Goal: Information Seeking & Learning: Check status

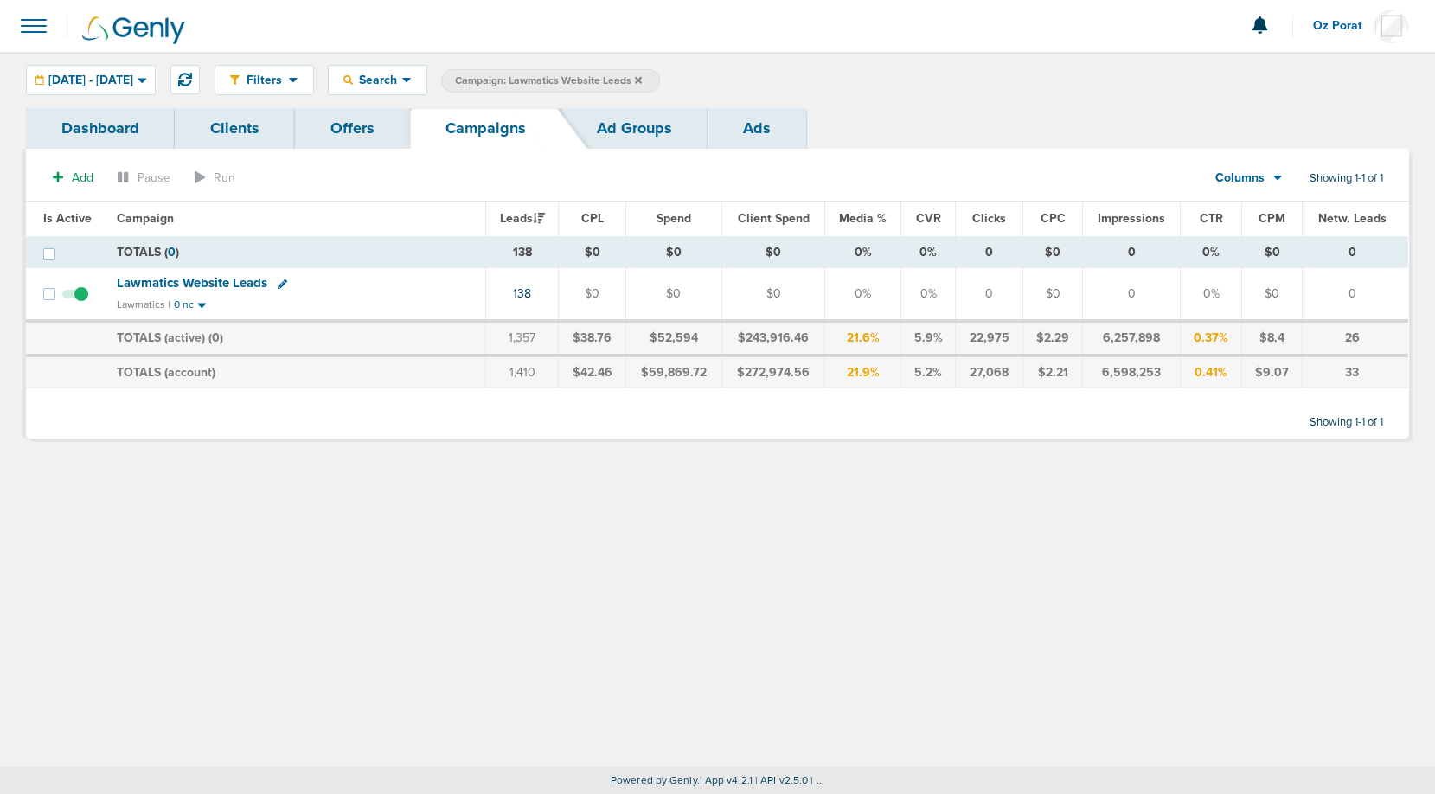
click at [642, 78] on icon at bounding box center [638, 79] width 7 height 7
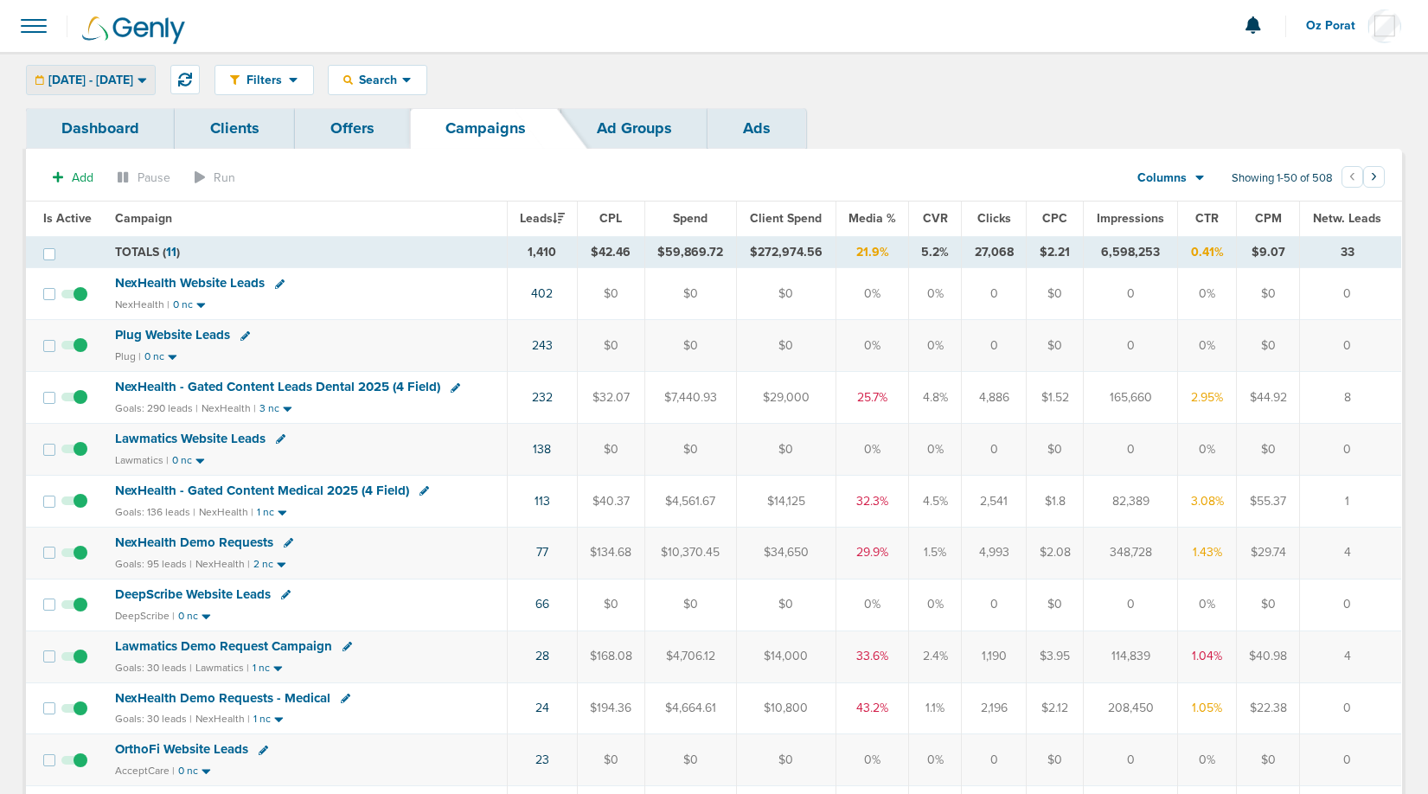
click at [127, 67] on div "09.01.2025 - 09.30.2025" at bounding box center [91, 80] width 128 height 29
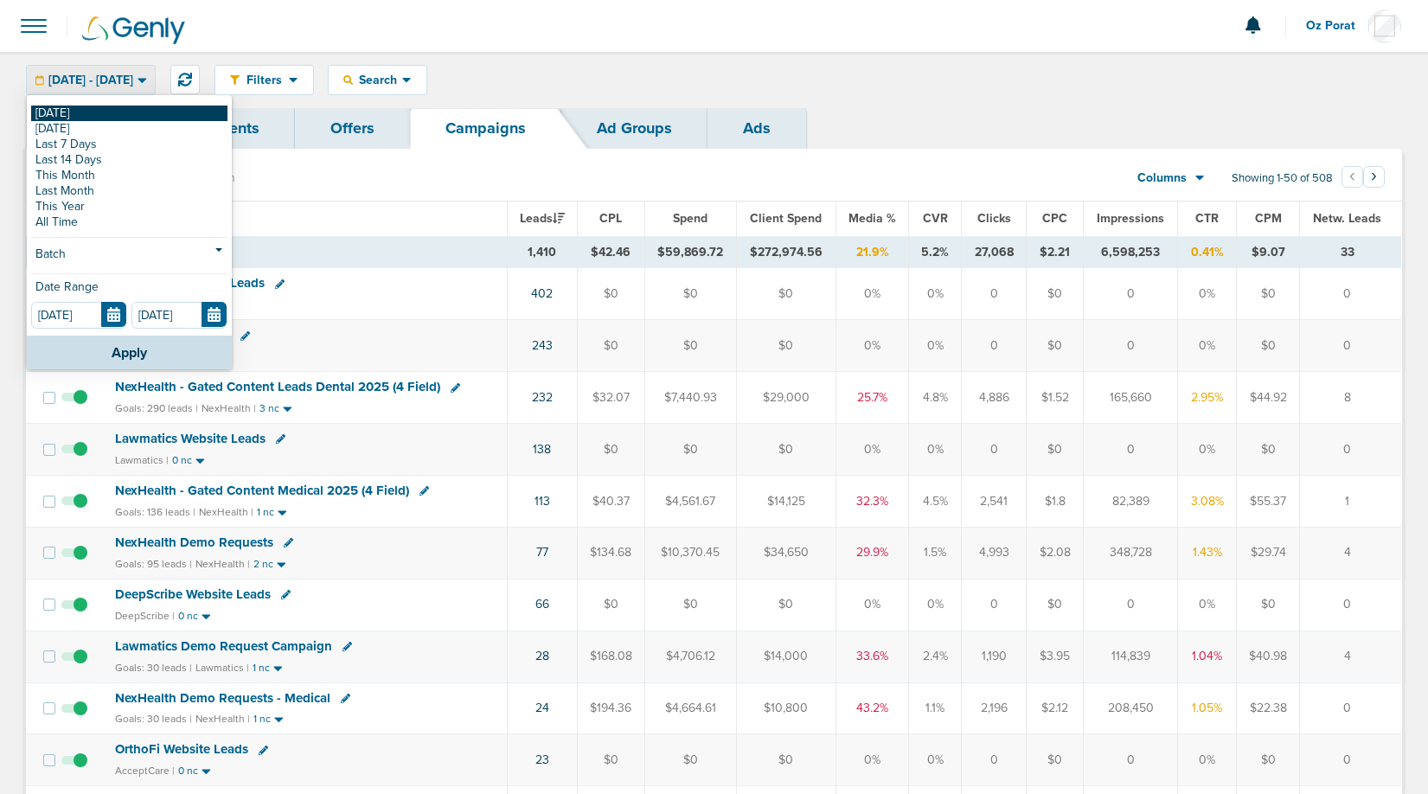
click at [83, 106] on link "[DATE]" at bounding box center [129, 114] width 196 height 16
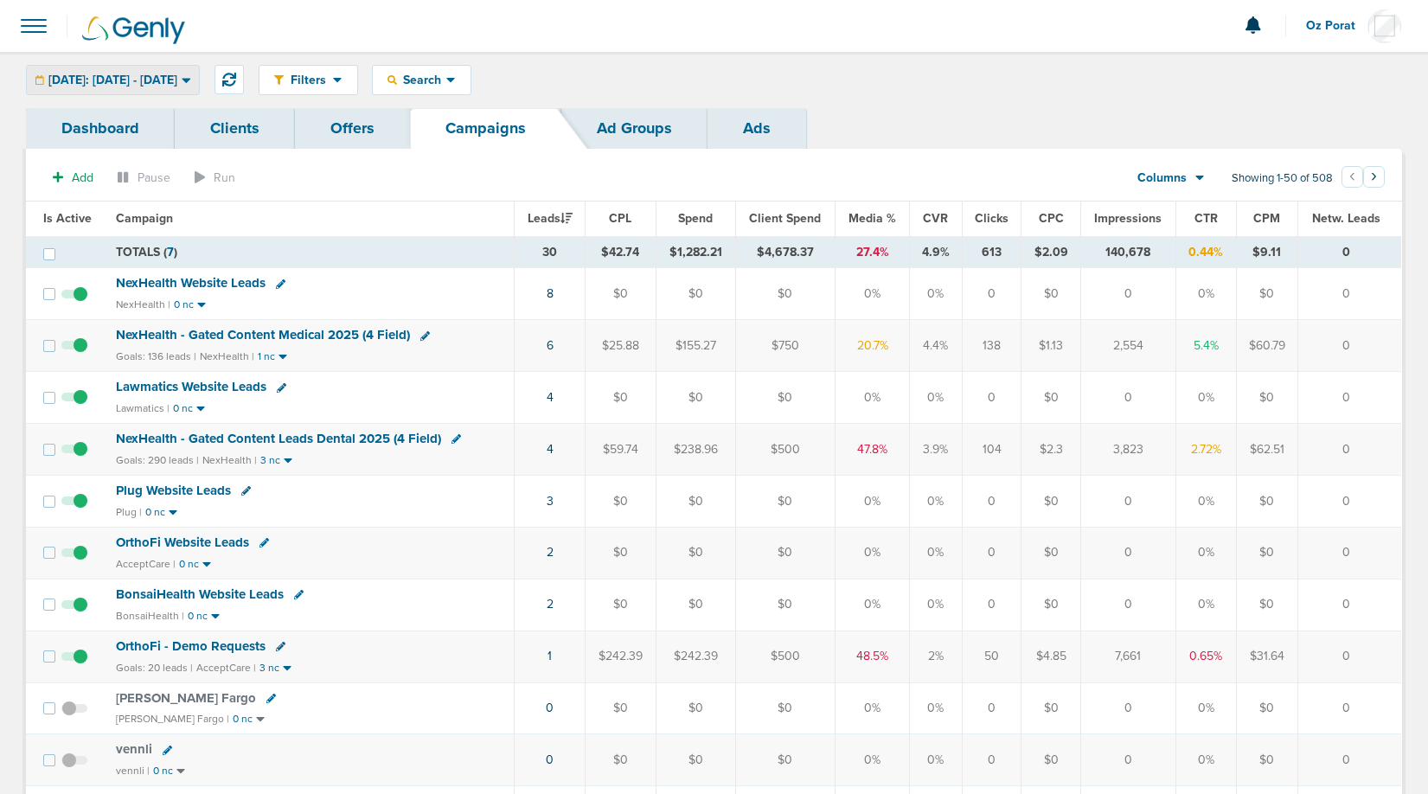
click at [177, 78] on span "[DATE]: [DATE] - [DATE]" at bounding box center [112, 80] width 129 height 12
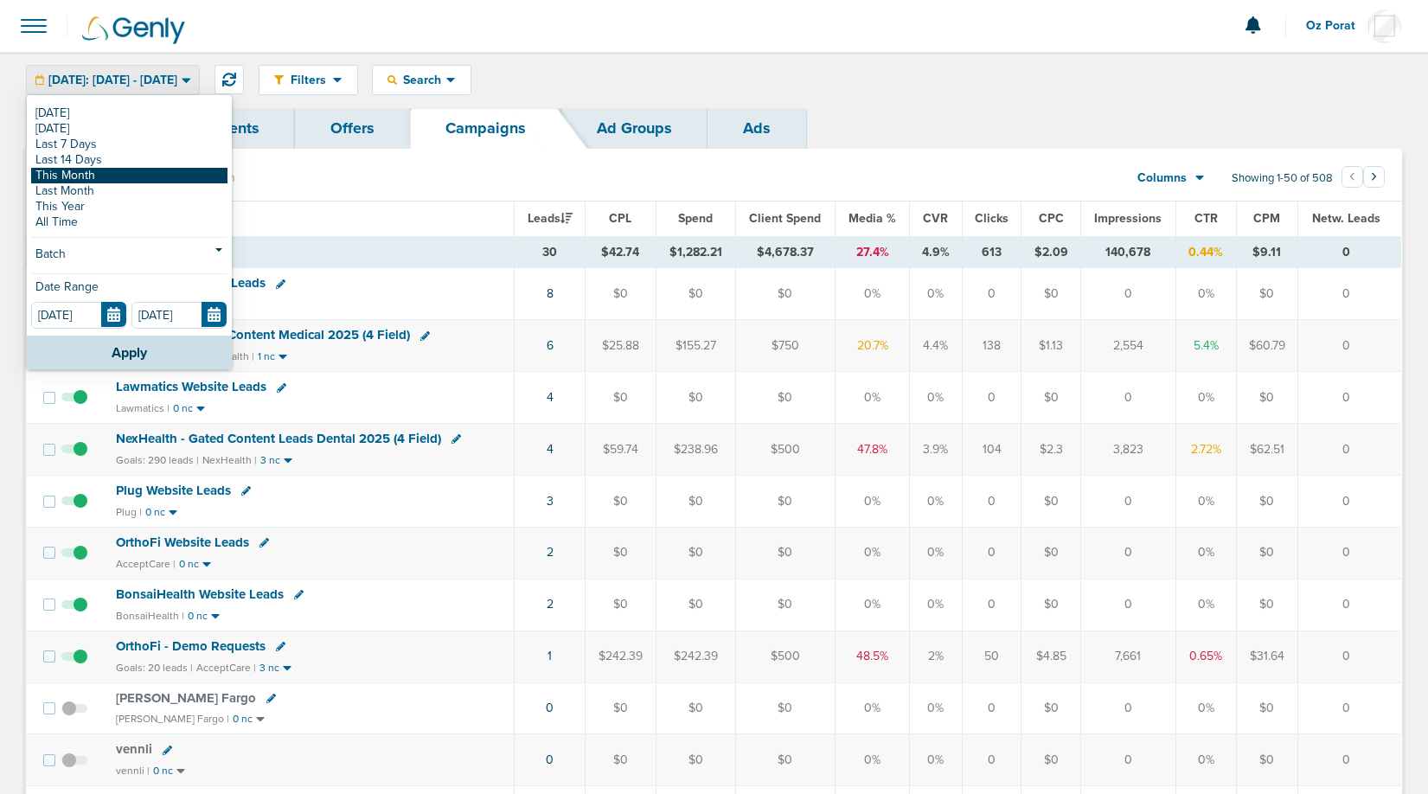
click at [125, 176] on link "This Month" at bounding box center [129, 176] width 196 height 16
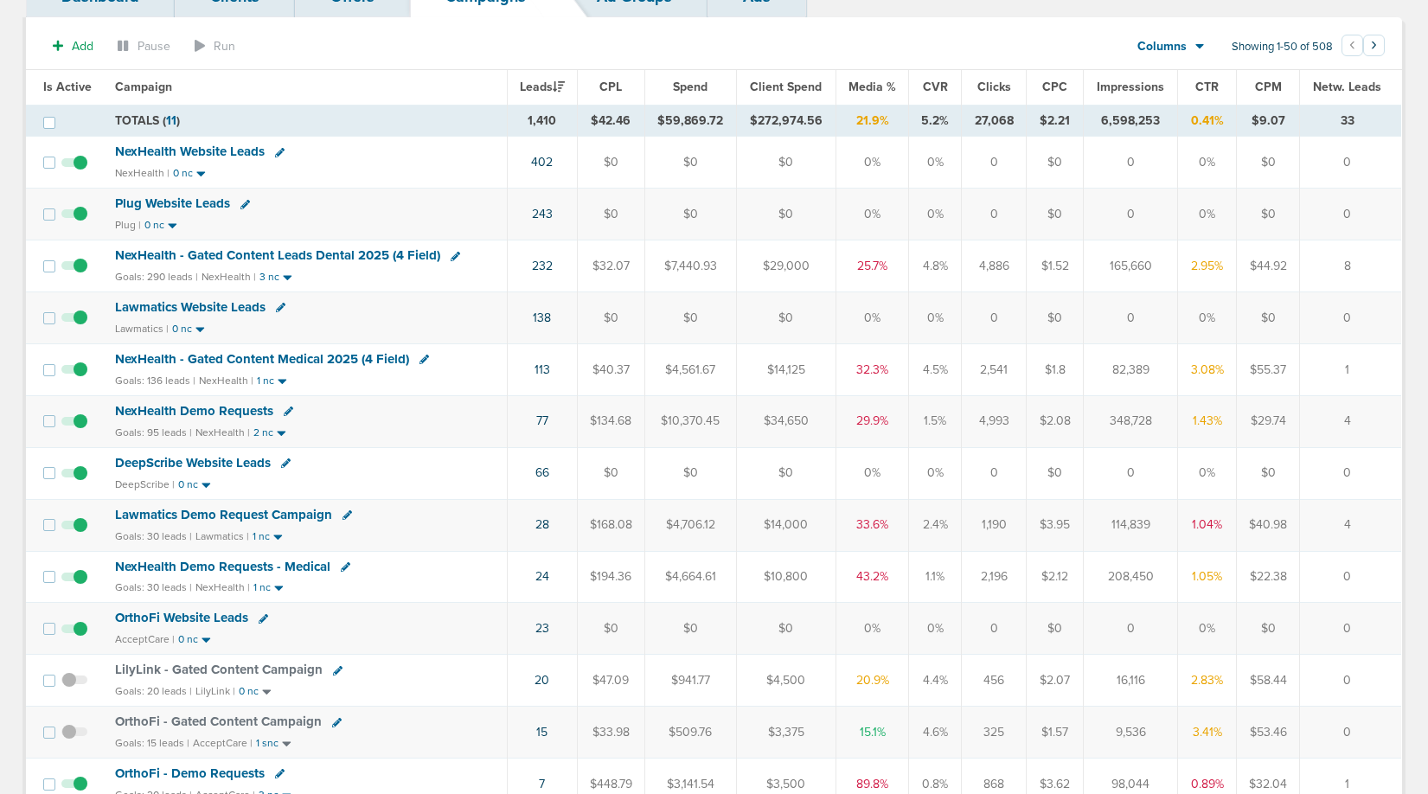
scroll to position [137, 0]
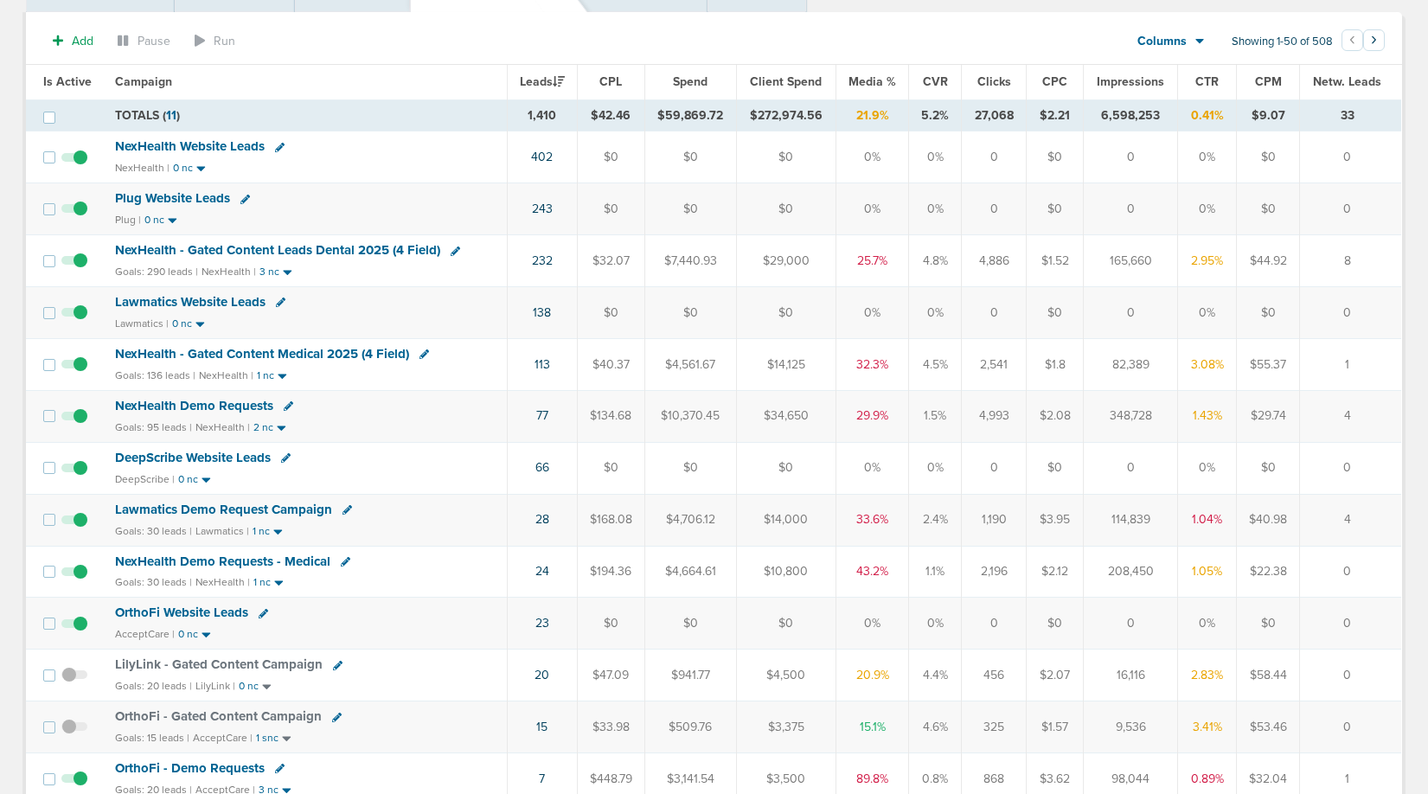
click at [196, 614] on span "OrthoFi Website Leads" at bounding box center [181, 613] width 133 height 16
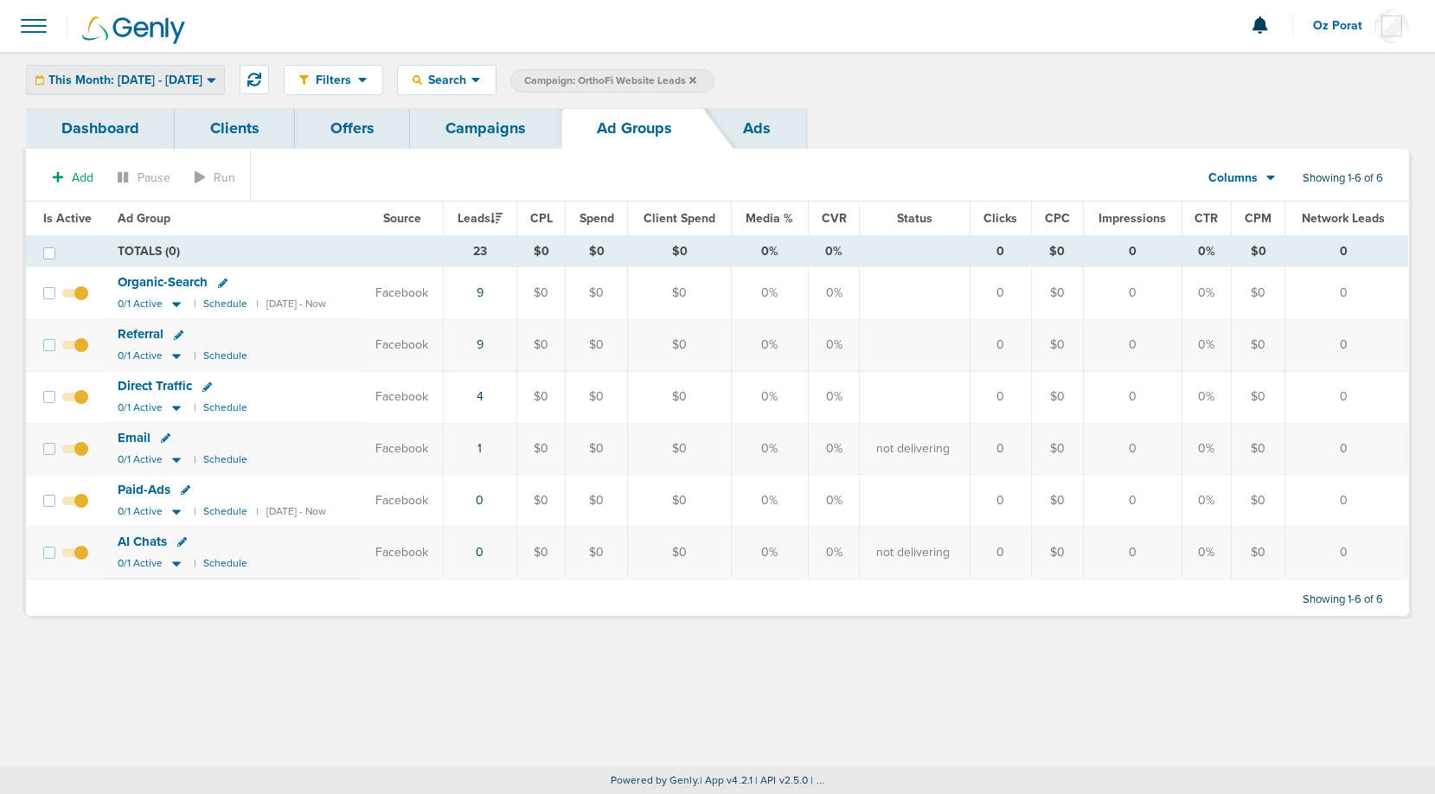
click at [187, 74] on span "This Month: [DATE] - [DATE]" at bounding box center [125, 80] width 154 height 12
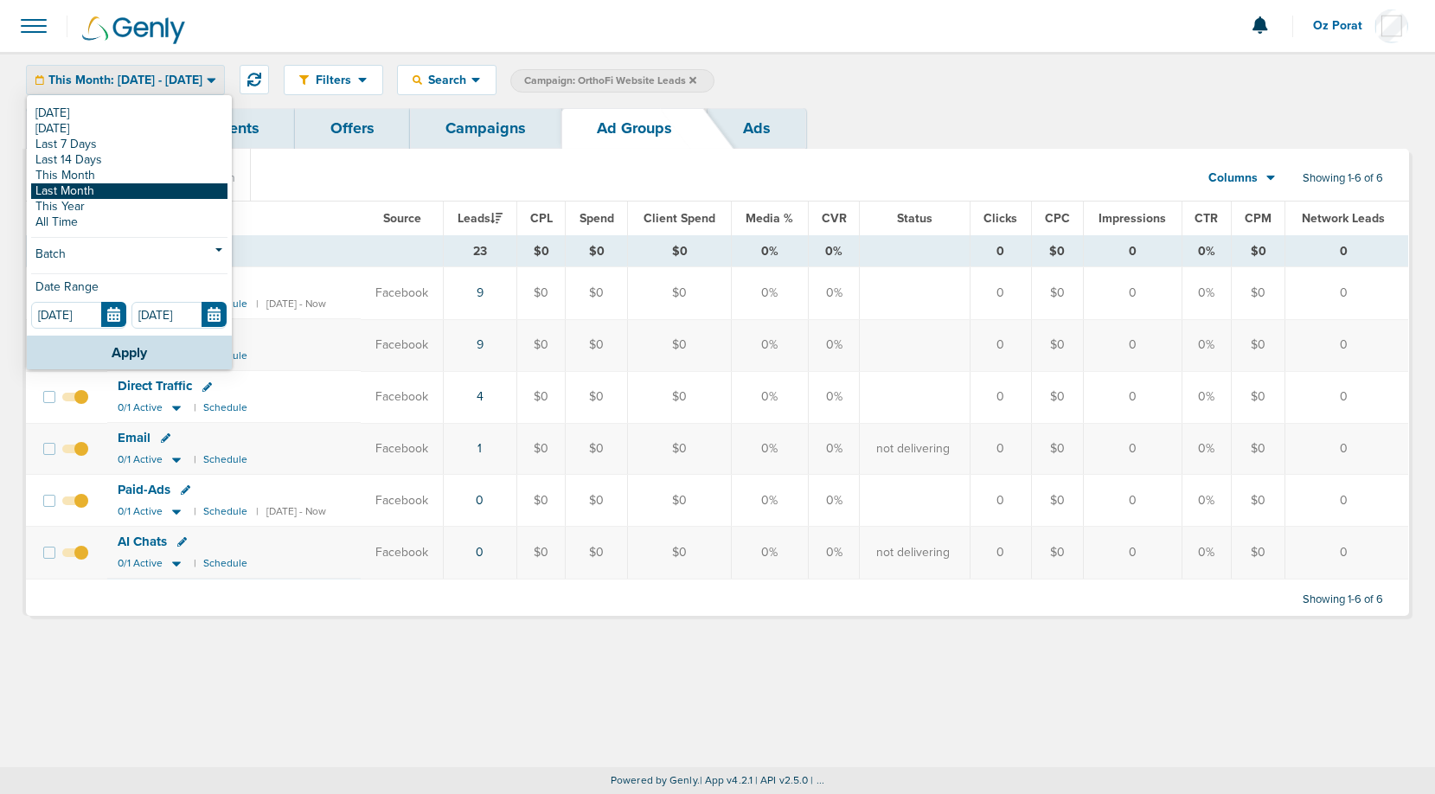
click at [121, 185] on link "Last Month" at bounding box center [129, 191] width 196 height 16
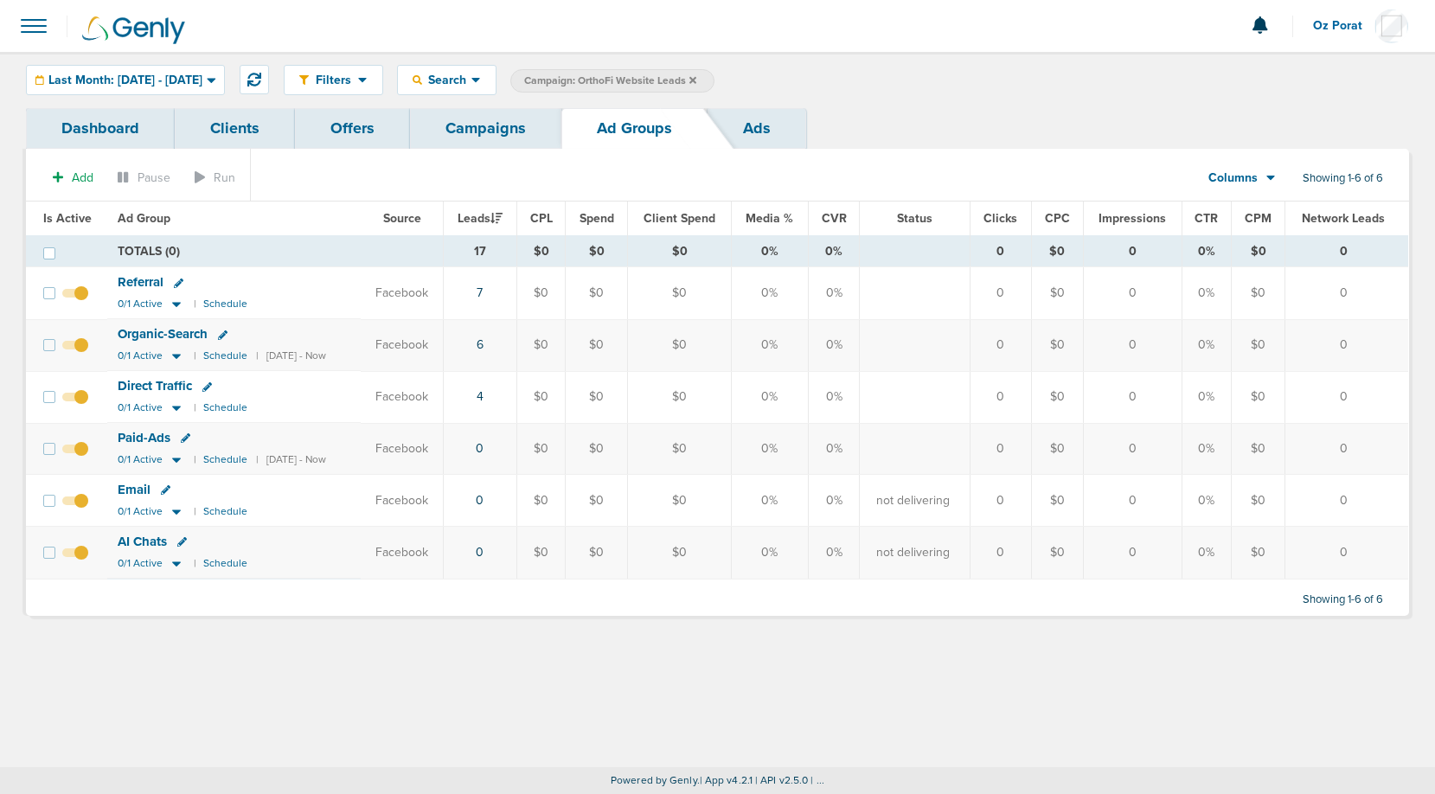
click at [484, 130] on link "Campaigns" at bounding box center [485, 128] width 151 height 41
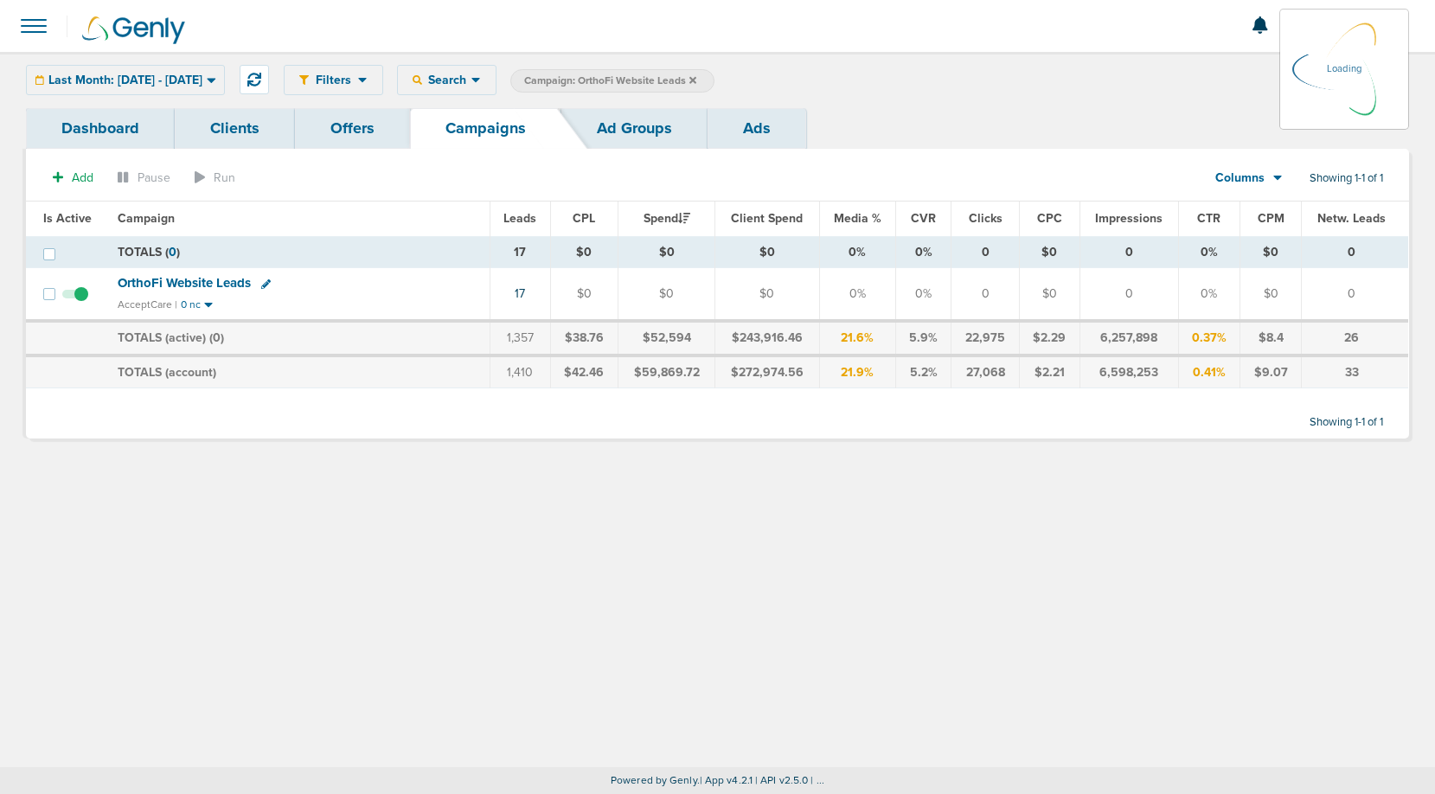
click at [481, 81] on icon at bounding box center [476, 80] width 10 height 15
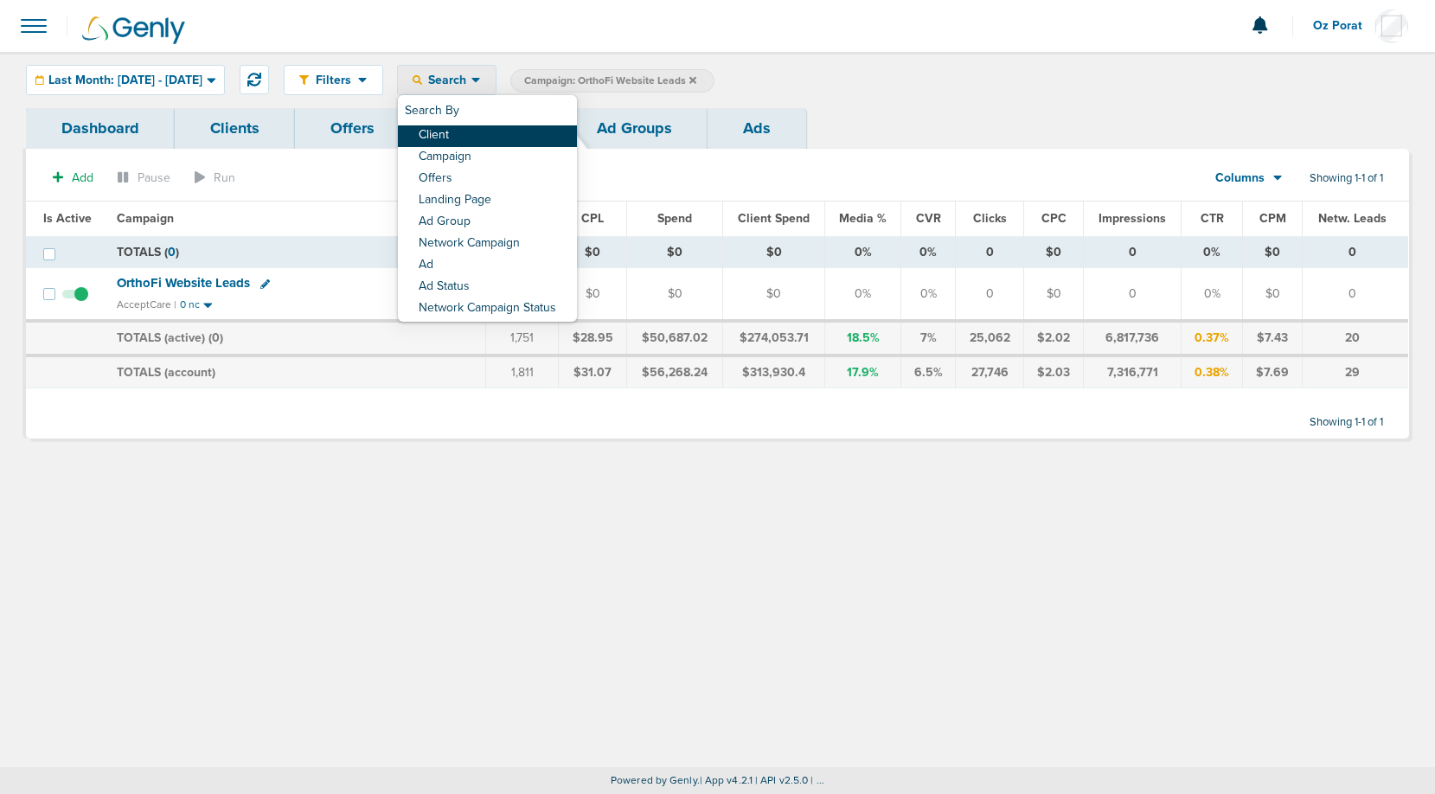
click at [514, 134] on link "Client" at bounding box center [487, 136] width 179 height 22
type input "accept"
click at [696, 79] on icon at bounding box center [692, 79] width 7 height 7
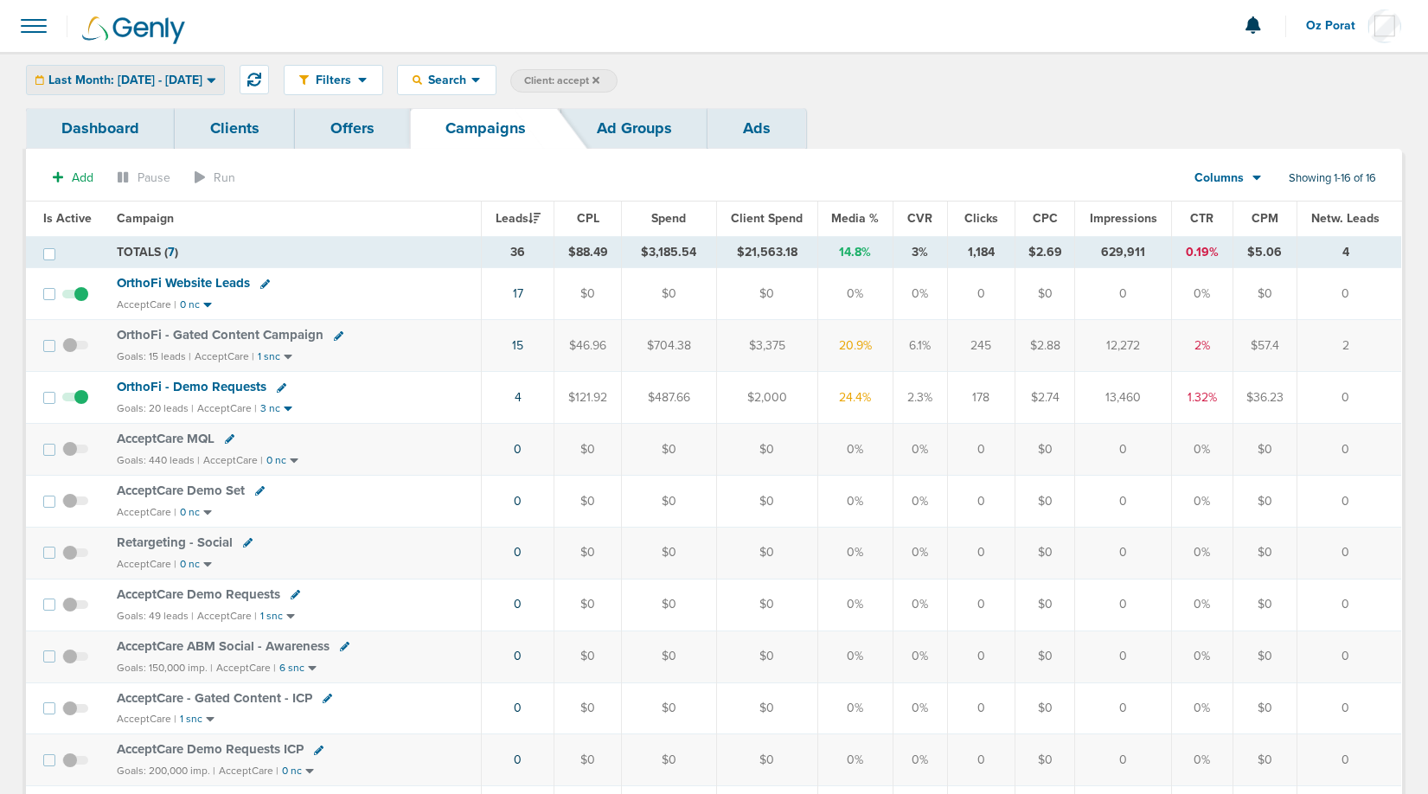
click at [185, 76] on span "Last Month: 08.01.2025 - 08.31.2025" at bounding box center [125, 80] width 154 height 12
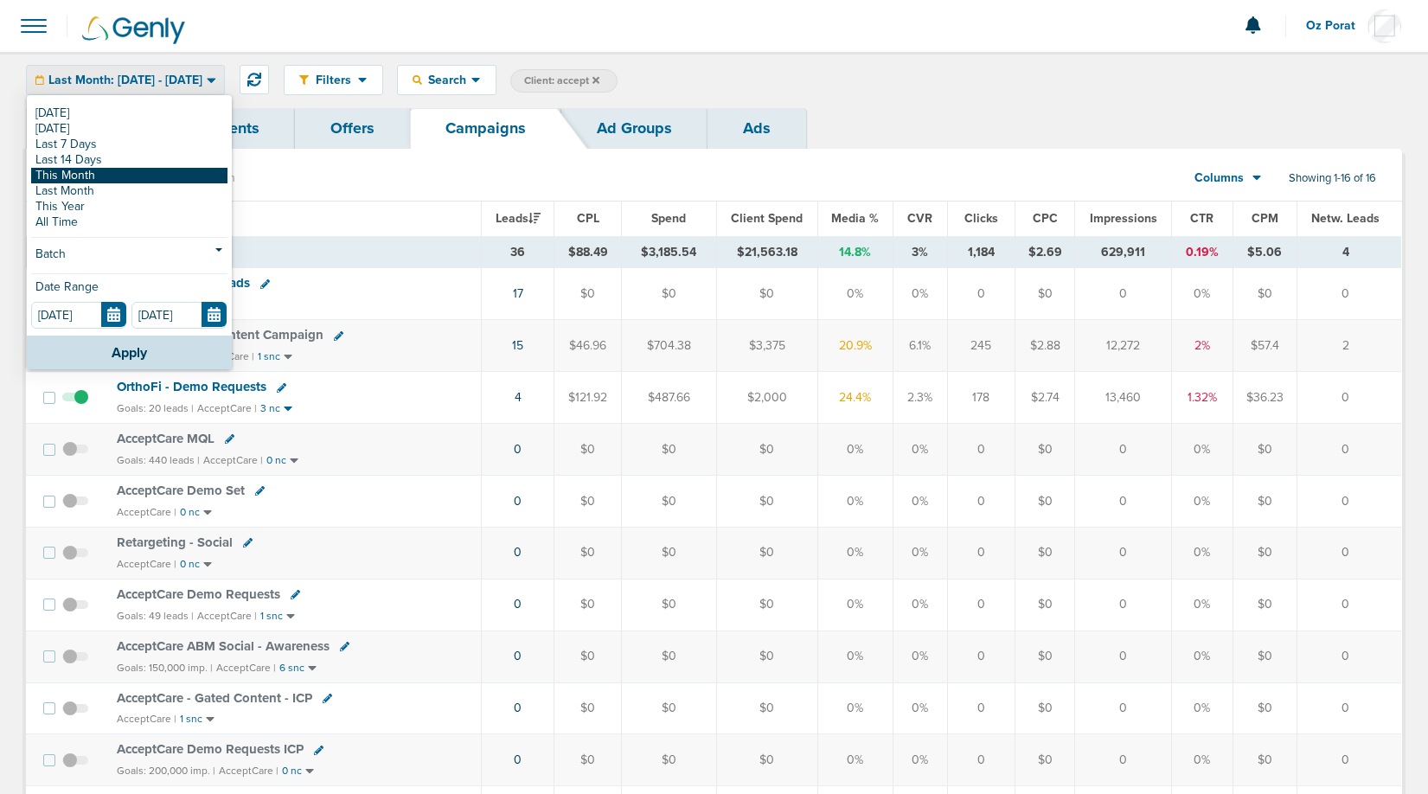
click at [74, 175] on link "This Month" at bounding box center [129, 176] width 196 height 16
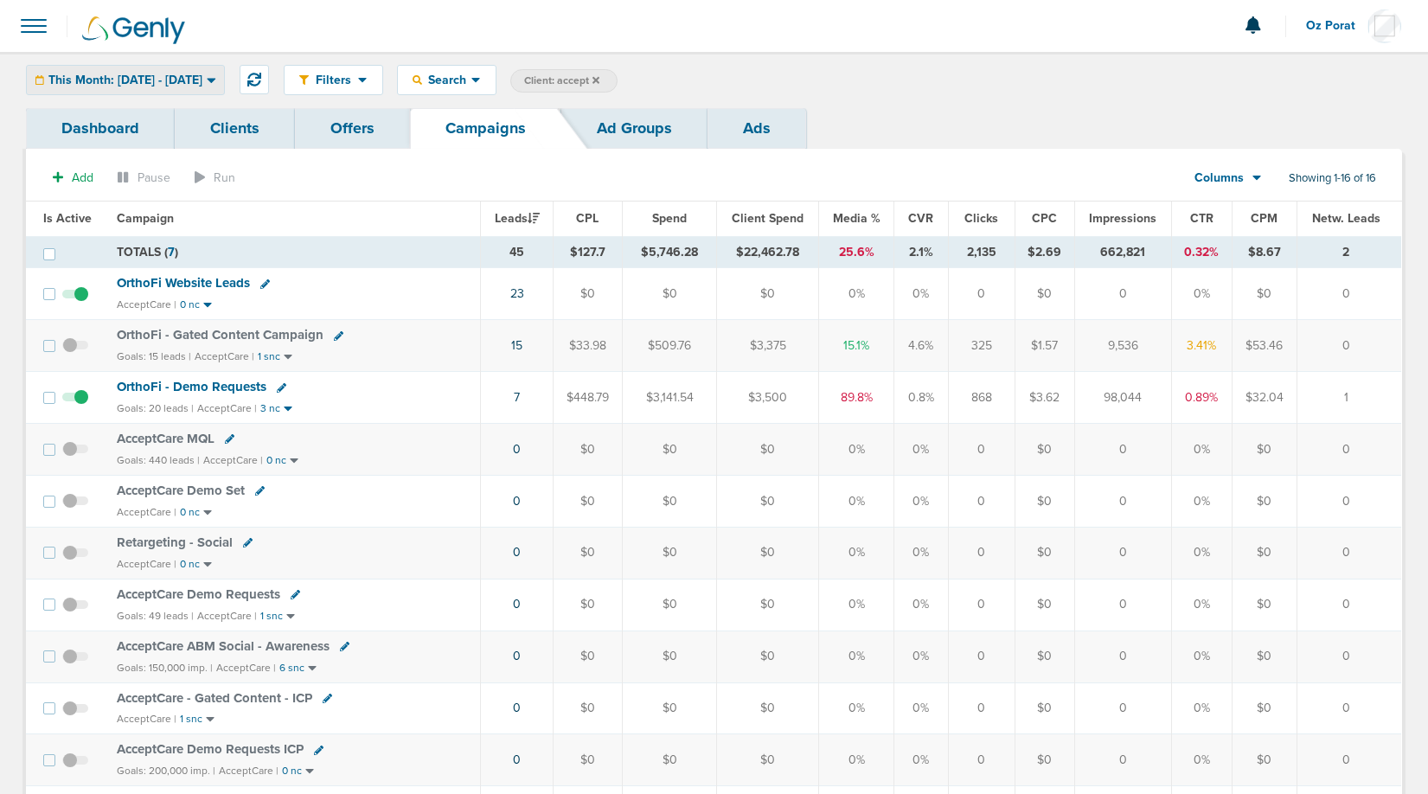
click at [220, 65] on div "This Month: 09.01.2025 - 09.30.2025 Today Yesterday Last 7 Days Last 14 Days Th…" at bounding box center [125, 80] width 199 height 30
click at [210, 69] on div "This Month: [DATE] - [DATE]" at bounding box center [125, 80] width 197 height 29
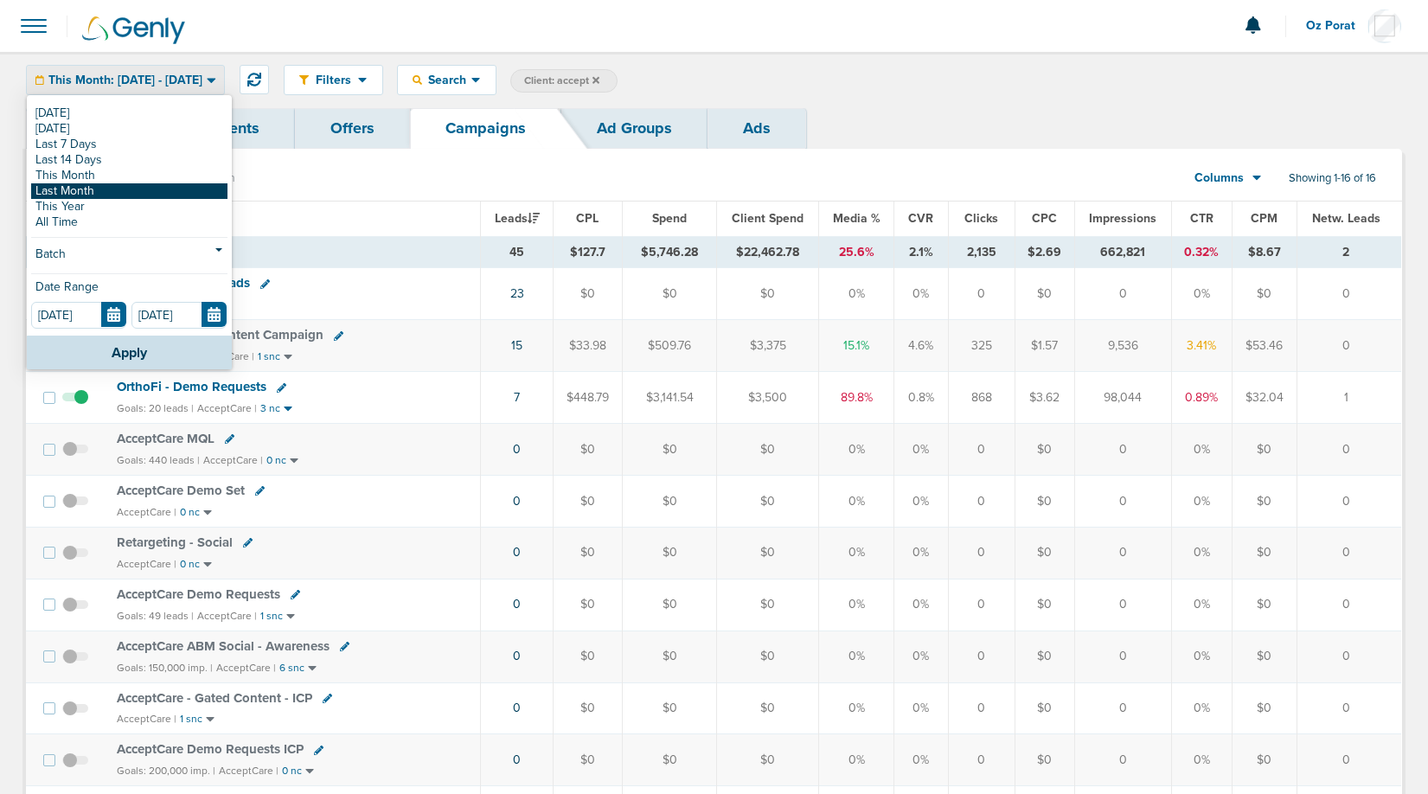
click at [99, 188] on link "Last Month" at bounding box center [129, 191] width 196 height 16
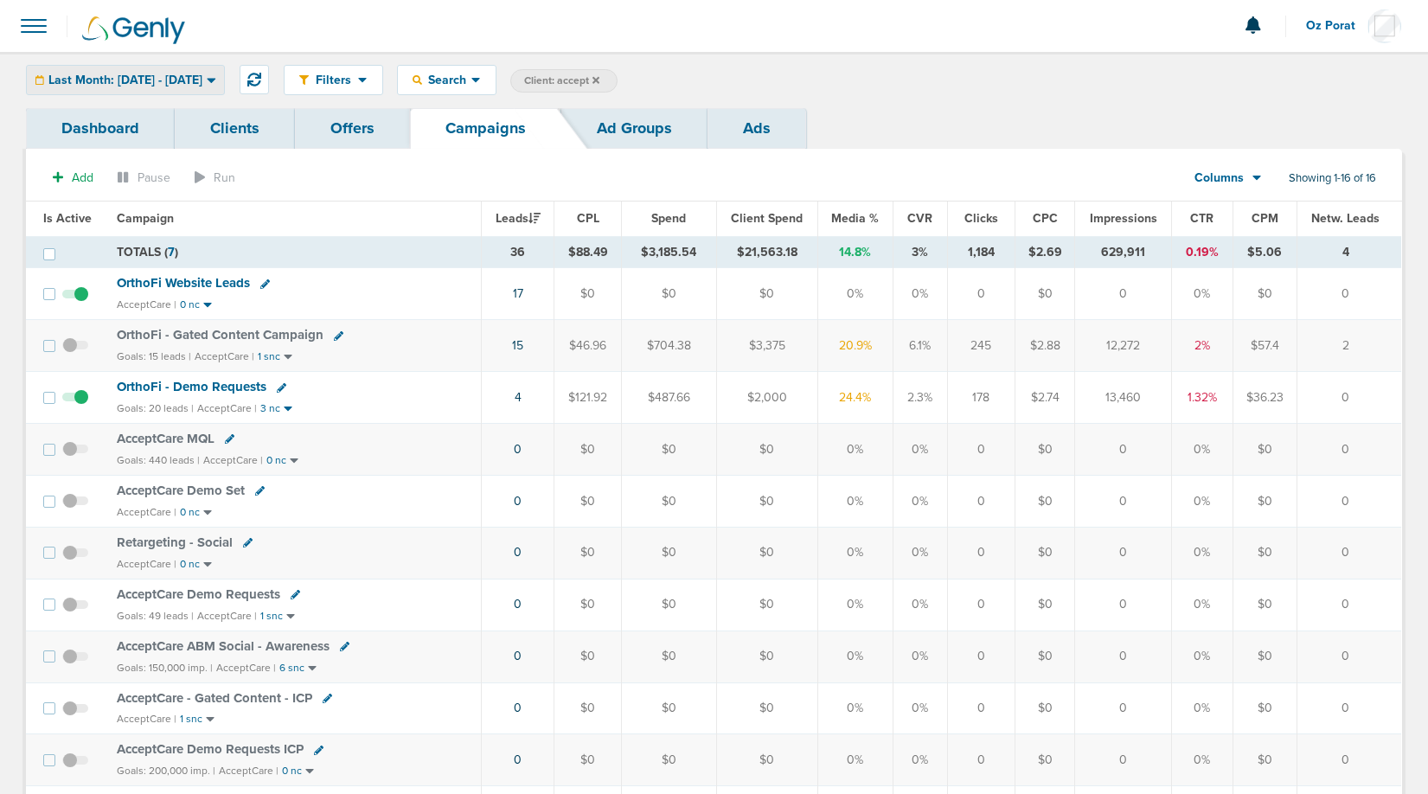
click at [157, 81] on span "Last Month: 08.01.2025 - 08.31.2025" at bounding box center [125, 80] width 154 height 12
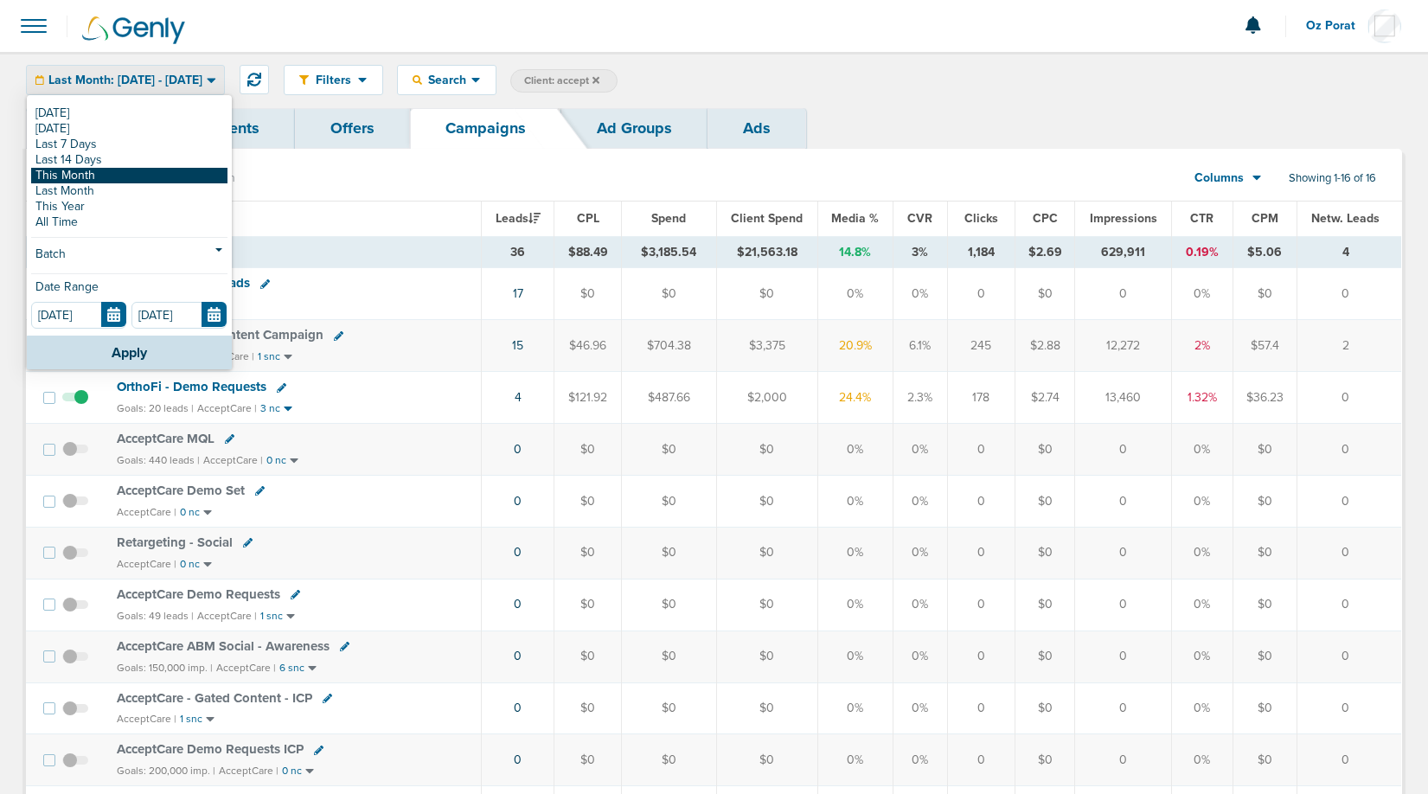
click at [112, 179] on link "This Month" at bounding box center [129, 176] width 196 height 16
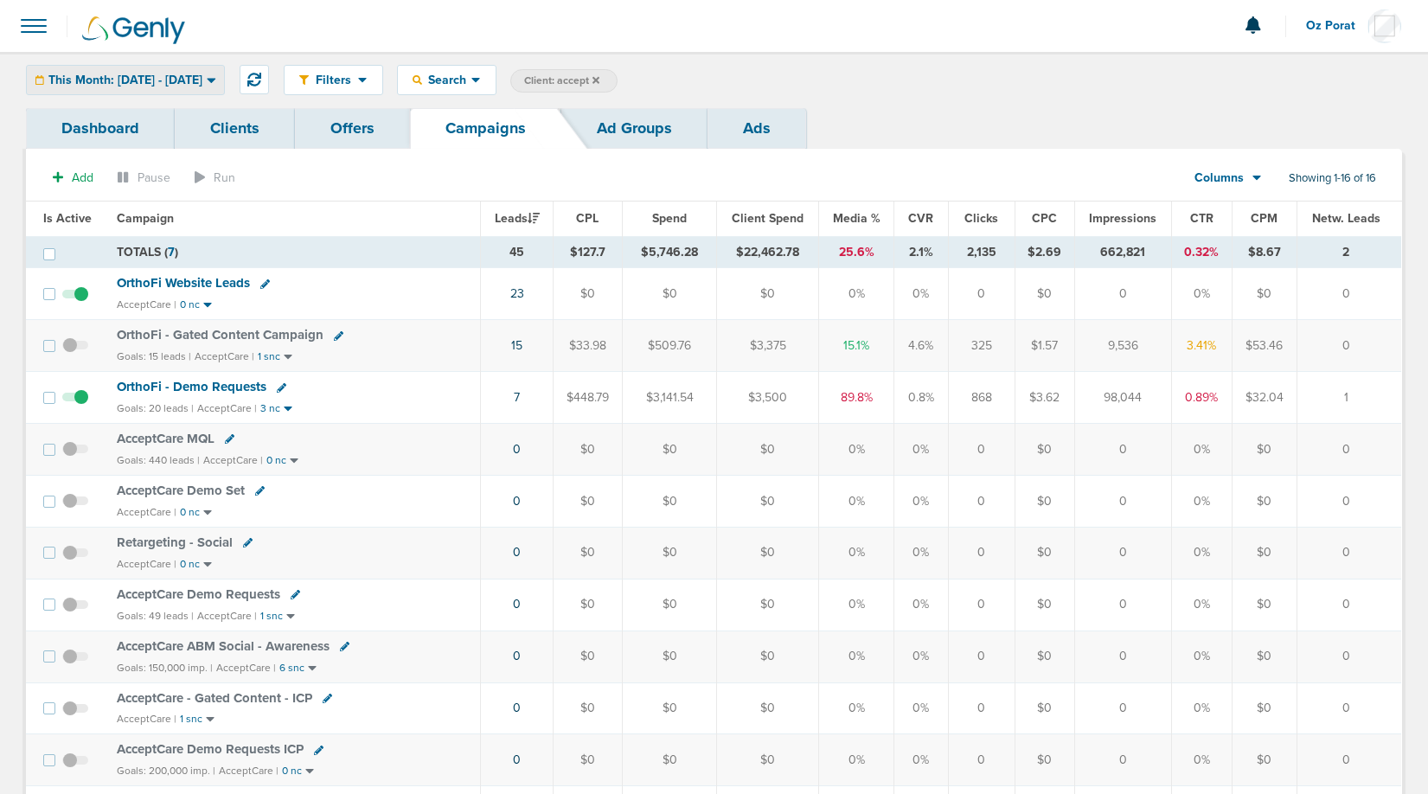
click at [157, 74] on span "This Month: [DATE] - [DATE]" at bounding box center [125, 80] width 154 height 12
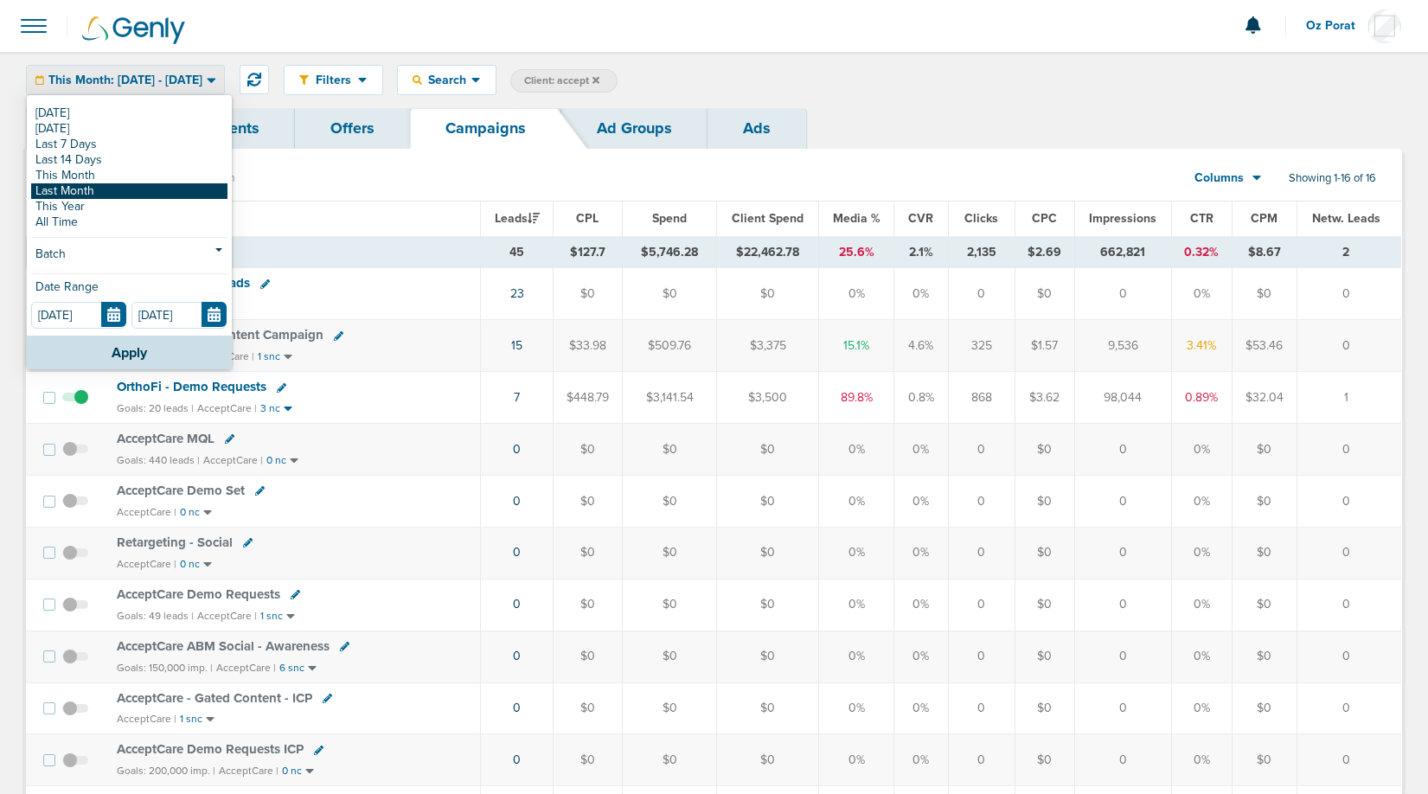
click at [103, 190] on link "Last Month" at bounding box center [129, 191] width 196 height 16
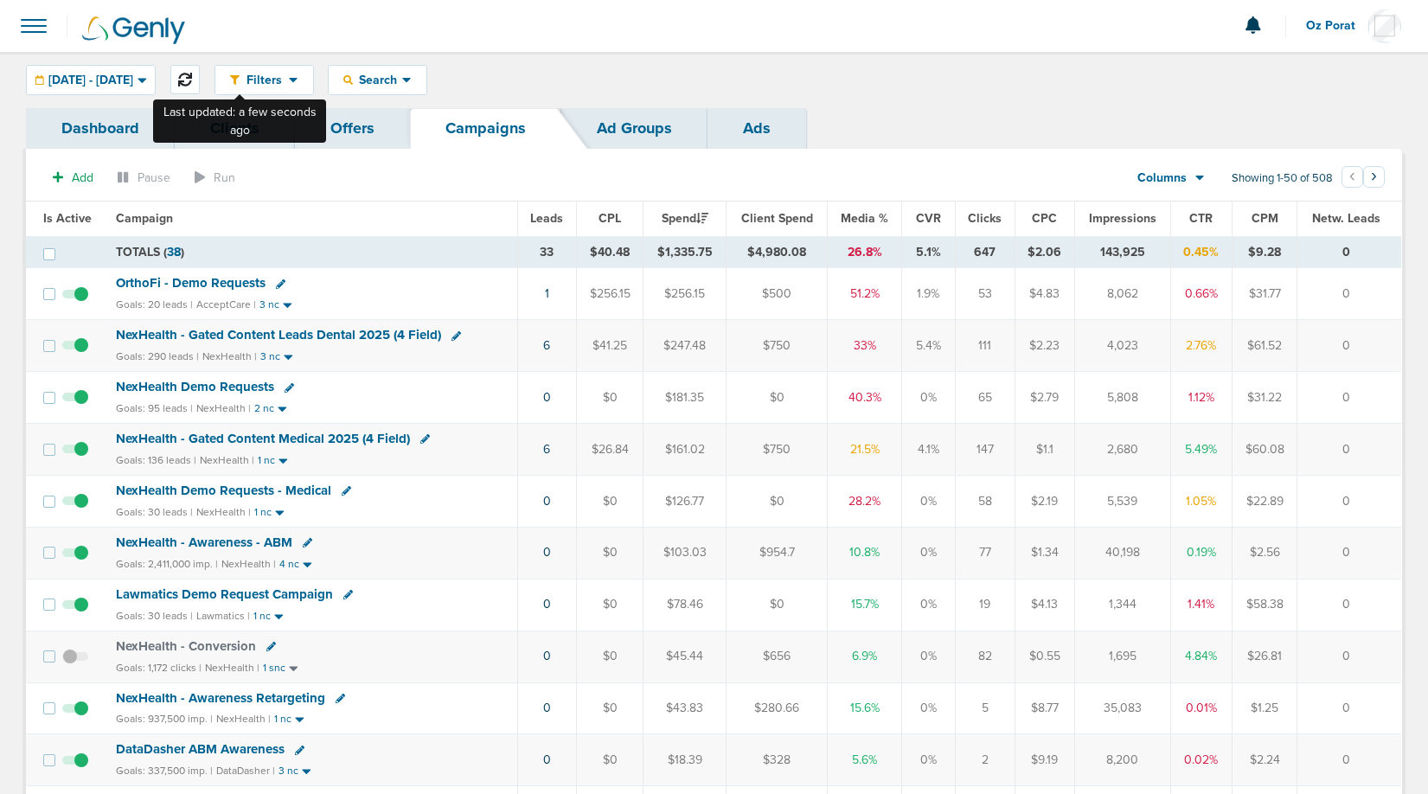
click at [192, 81] on icon at bounding box center [185, 80] width 14 height 14
click at [1190, 172] on div "Columns" at bounding box center [1162, 178] width 76 height 17
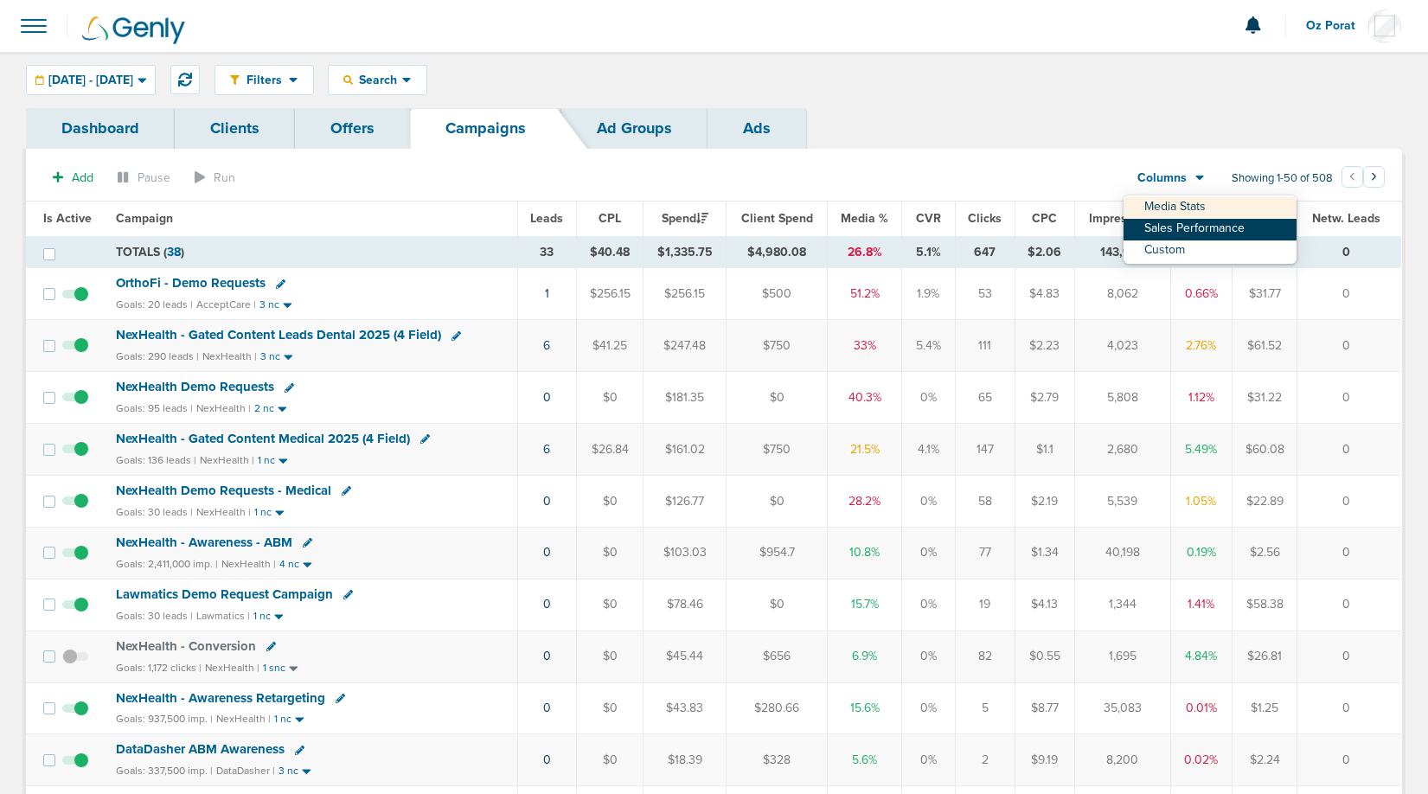
click at [1190, 227] on link "Sales Performance" at bounding box center [1210, 230] width 173 height 22
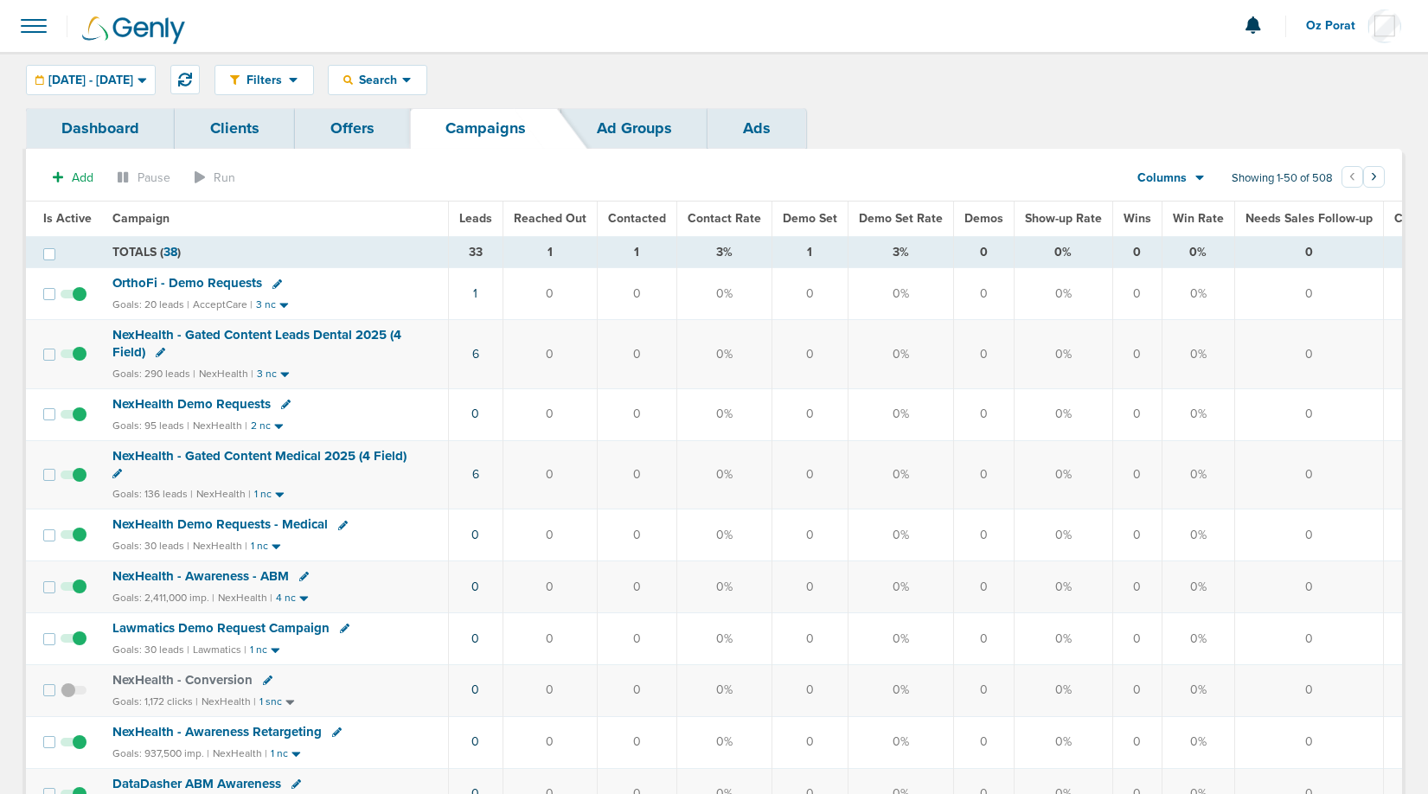
click at [791, 224] on span "Demo Set" at bounding box center [810, 218] width 55 height 15
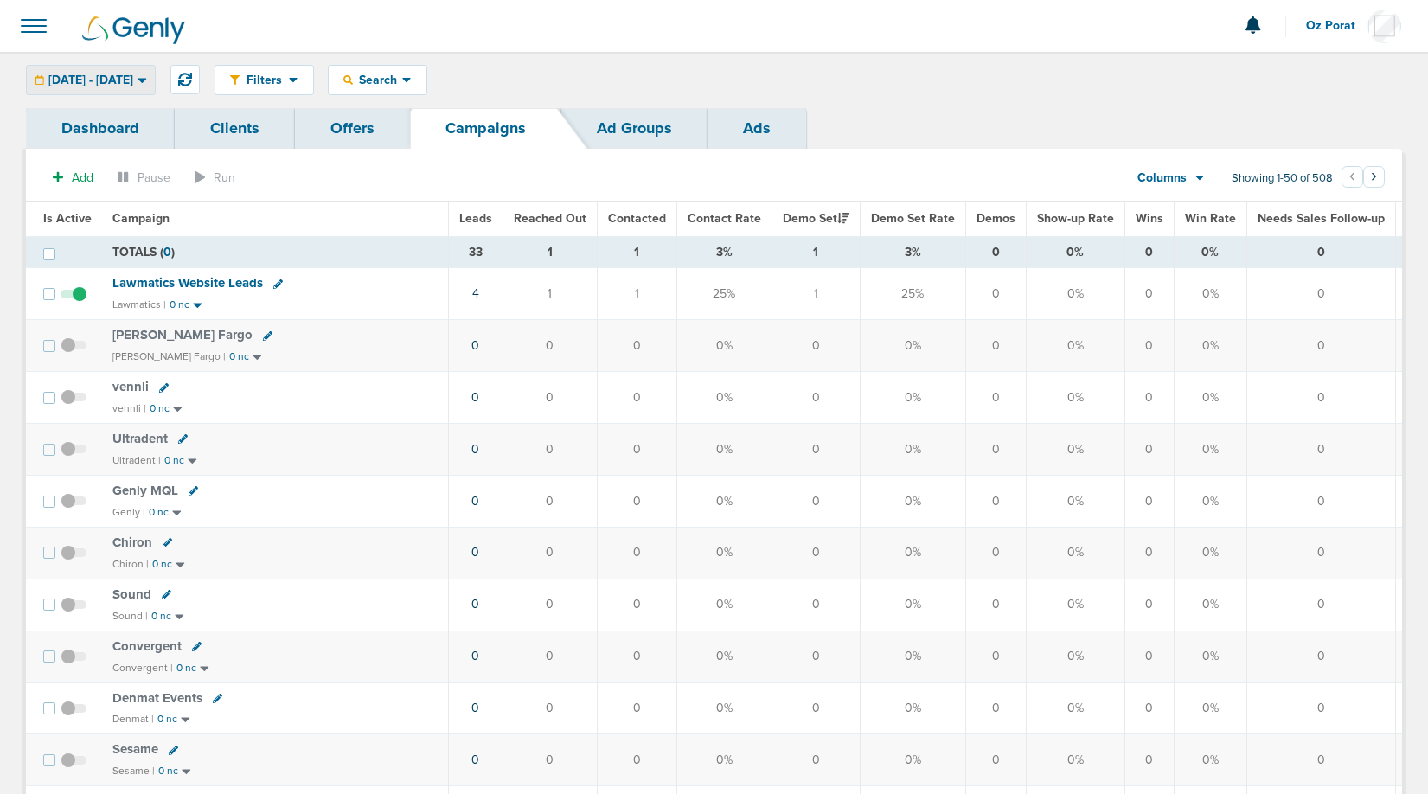
click at [133, 84] on span "[DATE] - [DATE]" at bounding box center [90, 80] width 85 height 12
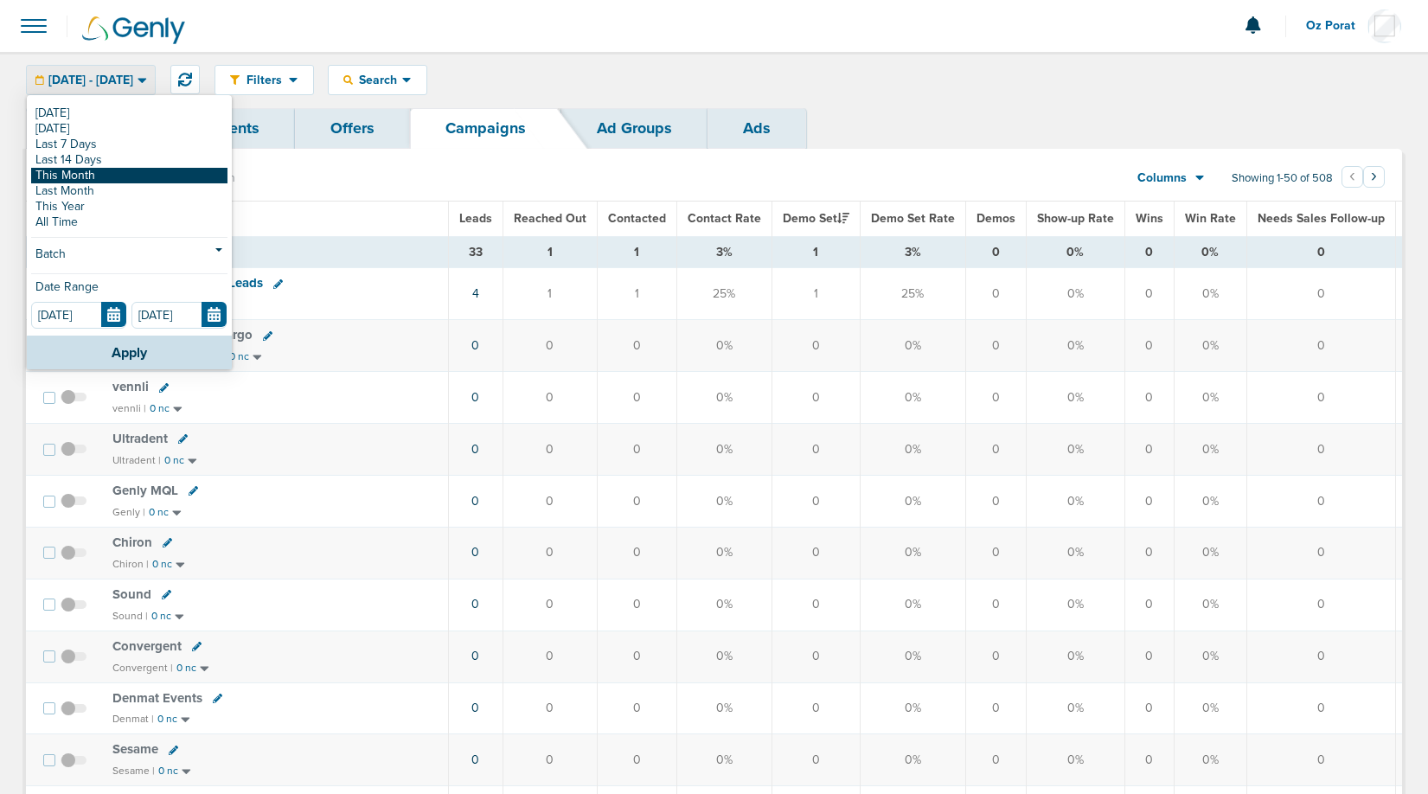
click at [135, 169] on link "This Month" at bounding box center [129, 176] width 196 height 16
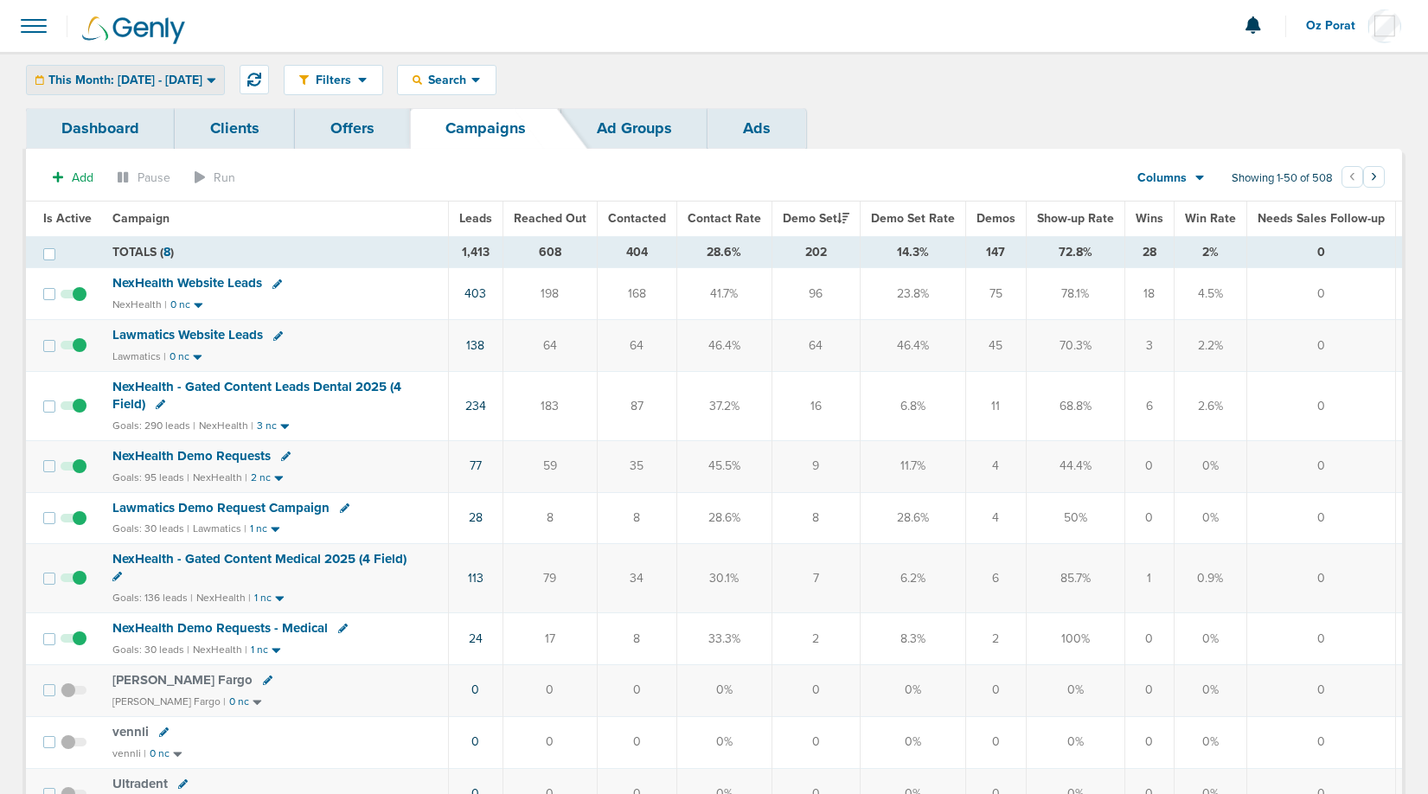
click at [176, 79] on span "This Month: [DATE] - [DATE]" at bounding box center [125, 80] width 154 height 12
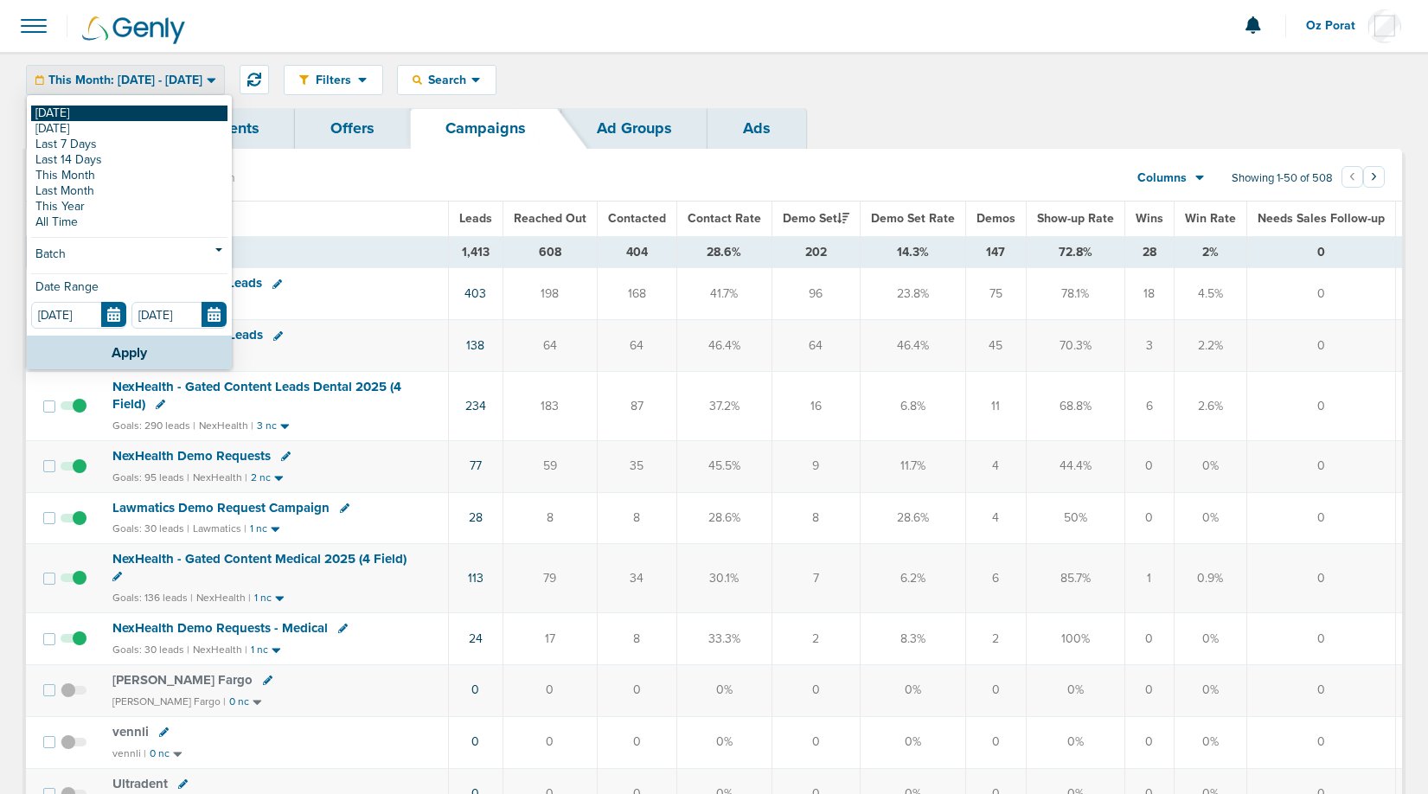
click at [121, 116] on link "[DATE]" at bounding box center [129, 114] width 196 height 16
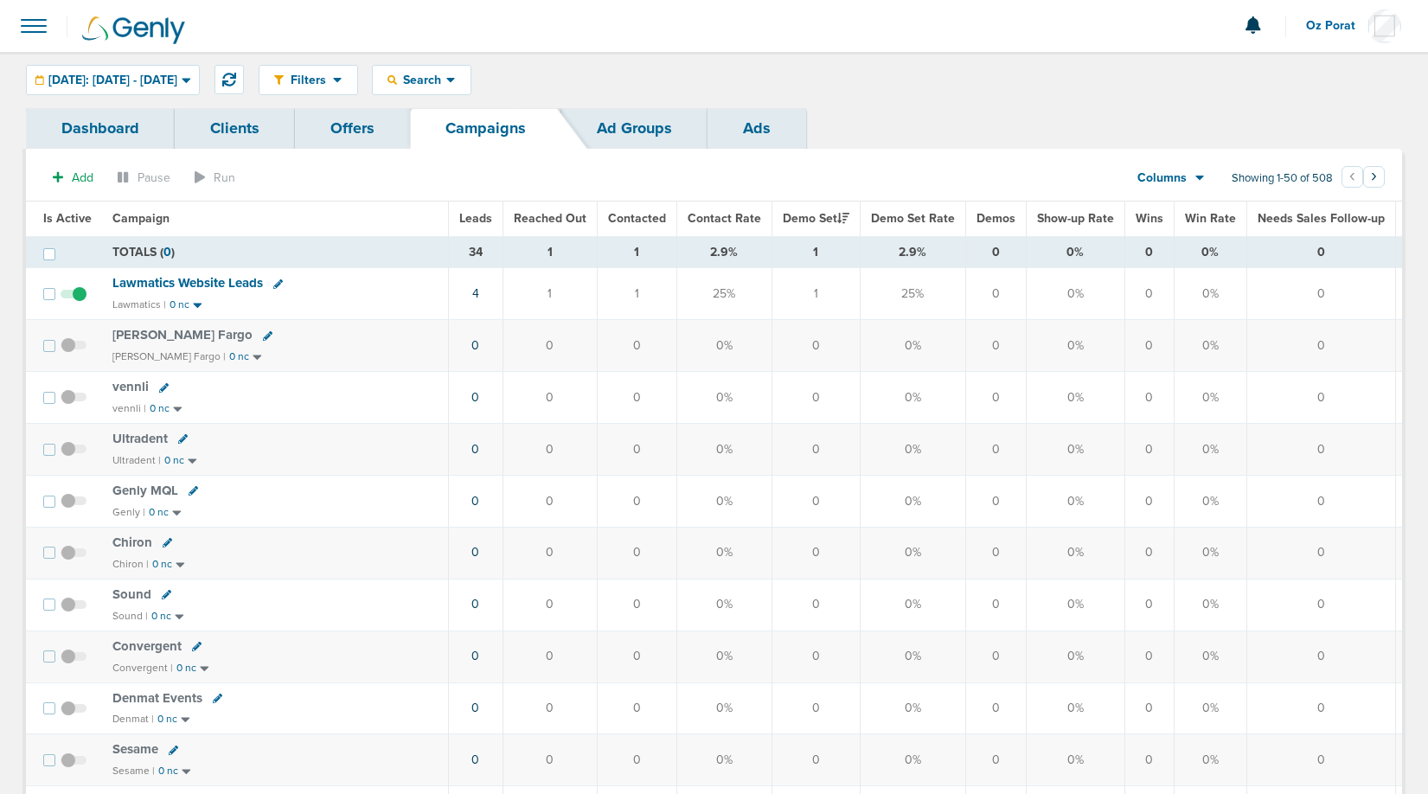
click at [1196, 175] on icon at bounding box center [1201, 177] width 10 height 15
click at [1182, 202] on link "Media Stats" at bounding box center [1210, 208] width 173 height 22
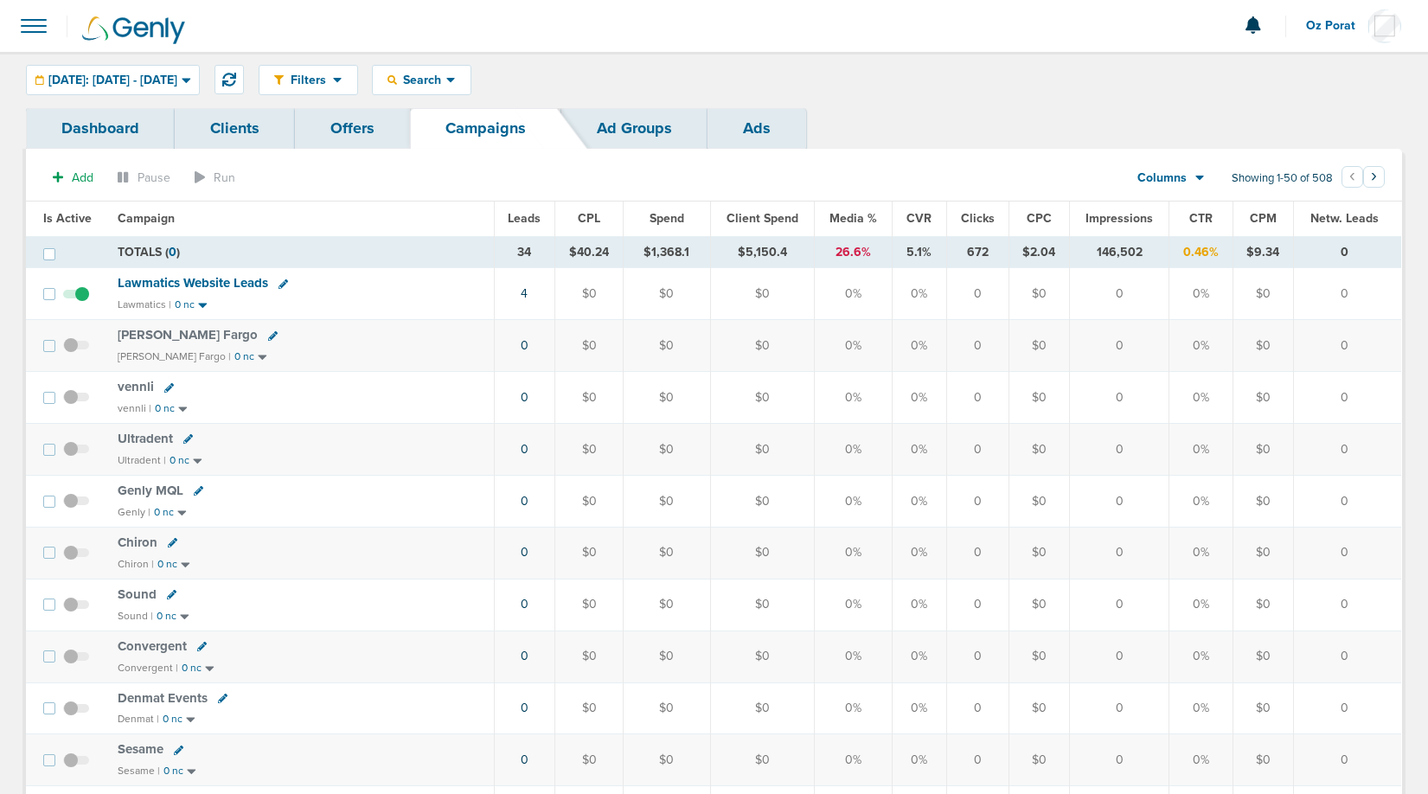
click at [670, 211] on span "Spend" at bounding box center [667, 218] width 35 height 15
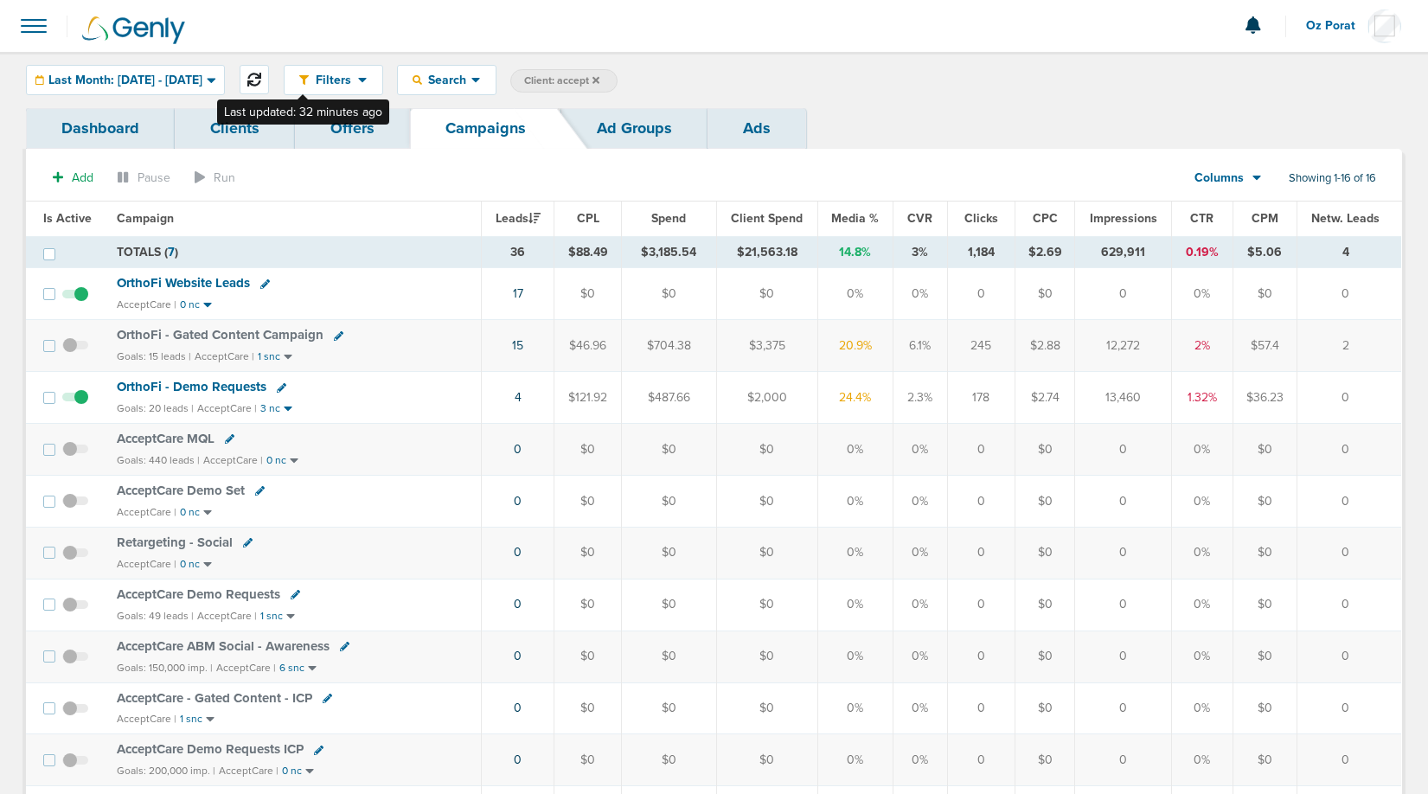
click at [261, 83] on icon at bounding box center [254, 80] width 14 height 14
click at [189, 81] on span "Last Month: 08.01.2025 - 08.31.2025" at bounding box center [125, 80] width 154 height 12
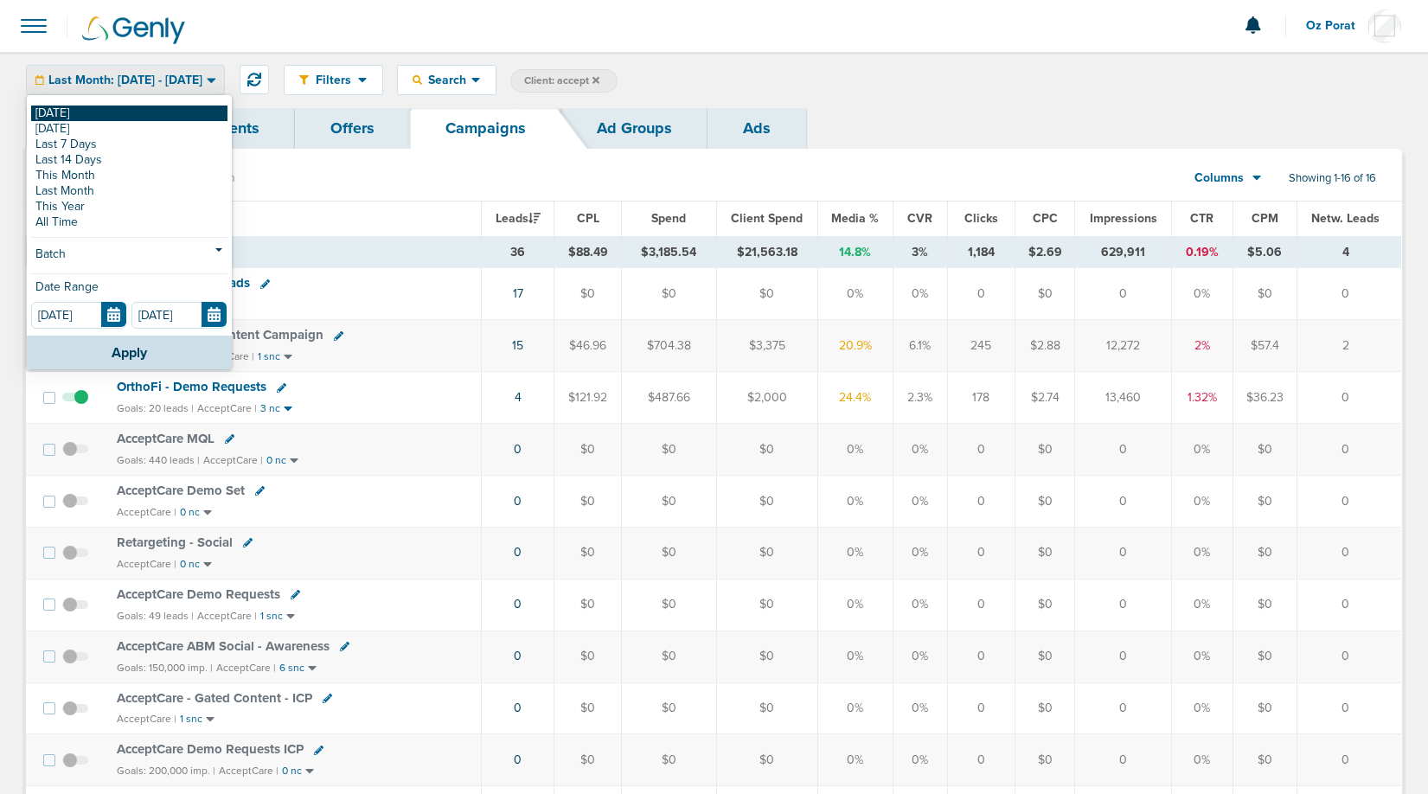
click at [120, 110] on link "[DATE]" at bounding box center [129, 114] width 196 height 16
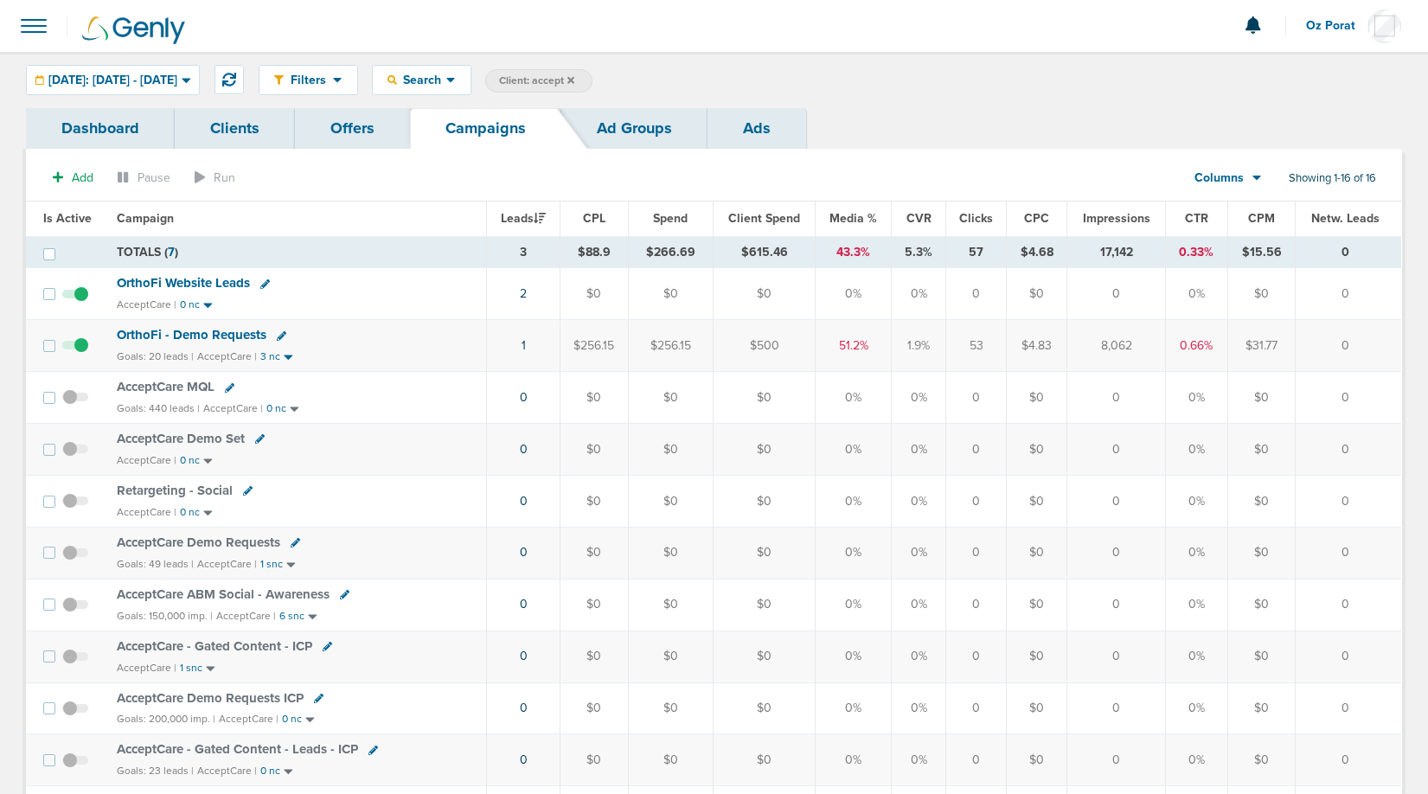
click at [574, 77] on icon at bounding box center [571, 80] width 7 height 10
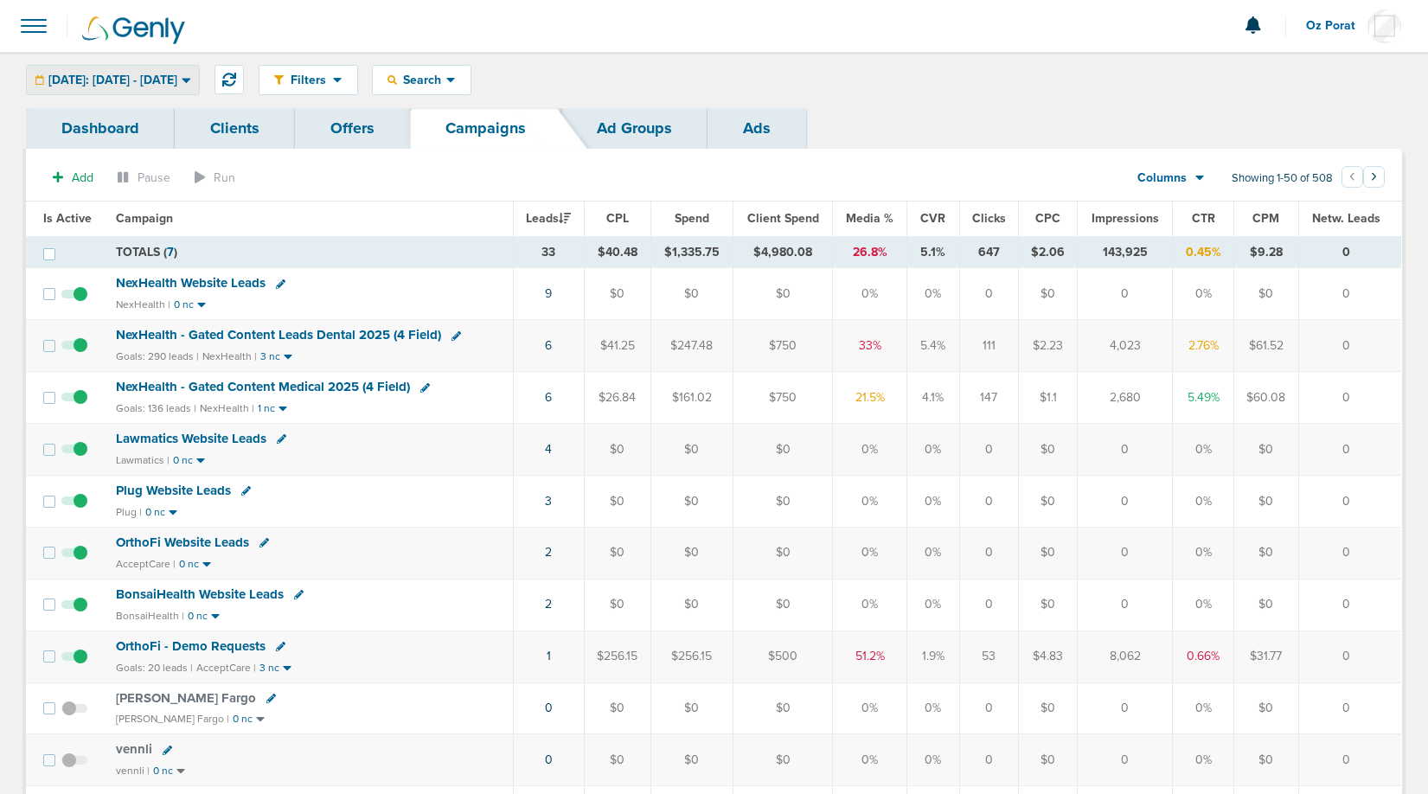
click at [157, 81] on span "[DATE]: [DATE] - [DATE]" at bounding box center [112, 80] width 129 height 12
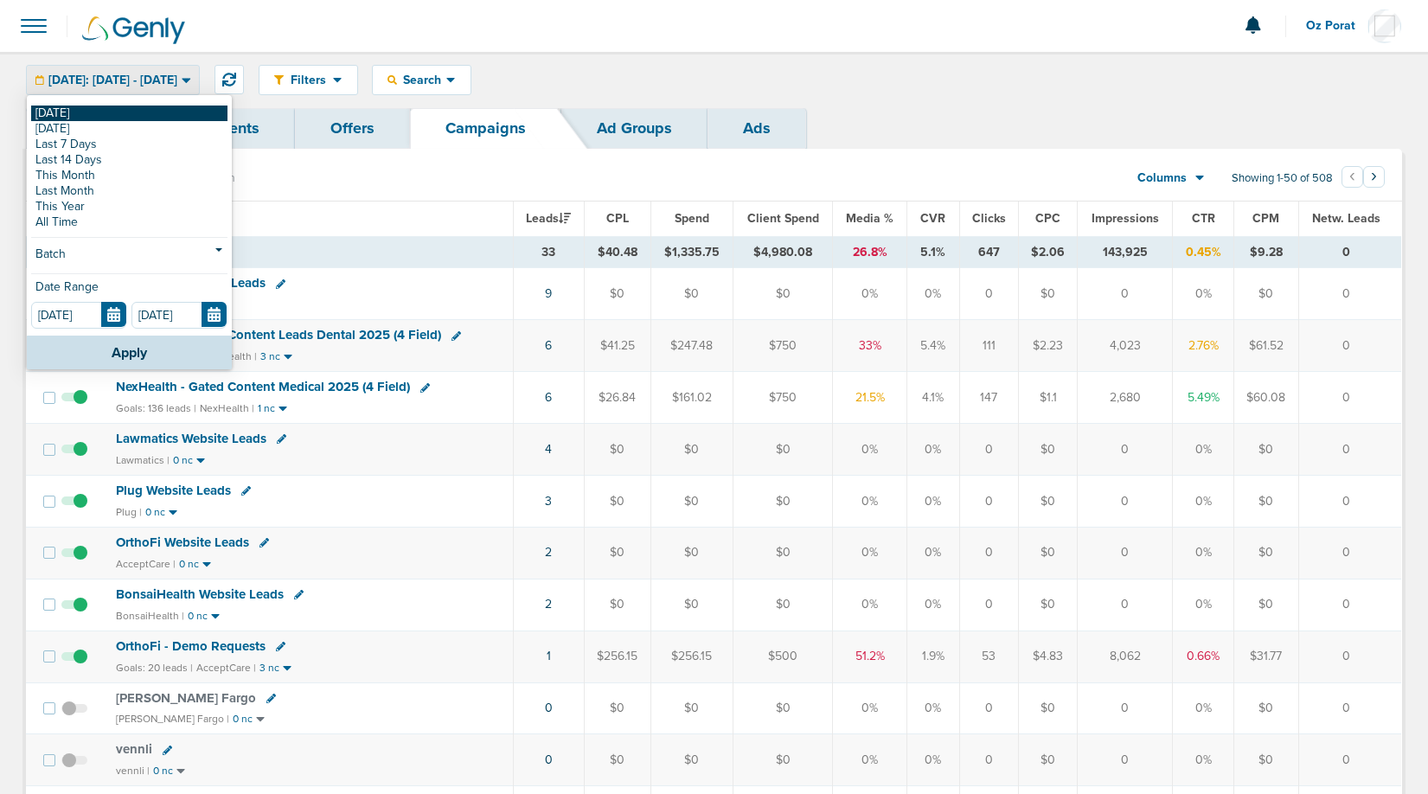
click at [115, 113] on link "[DATE]" at bounding box center [129, 114] width 196 height 16
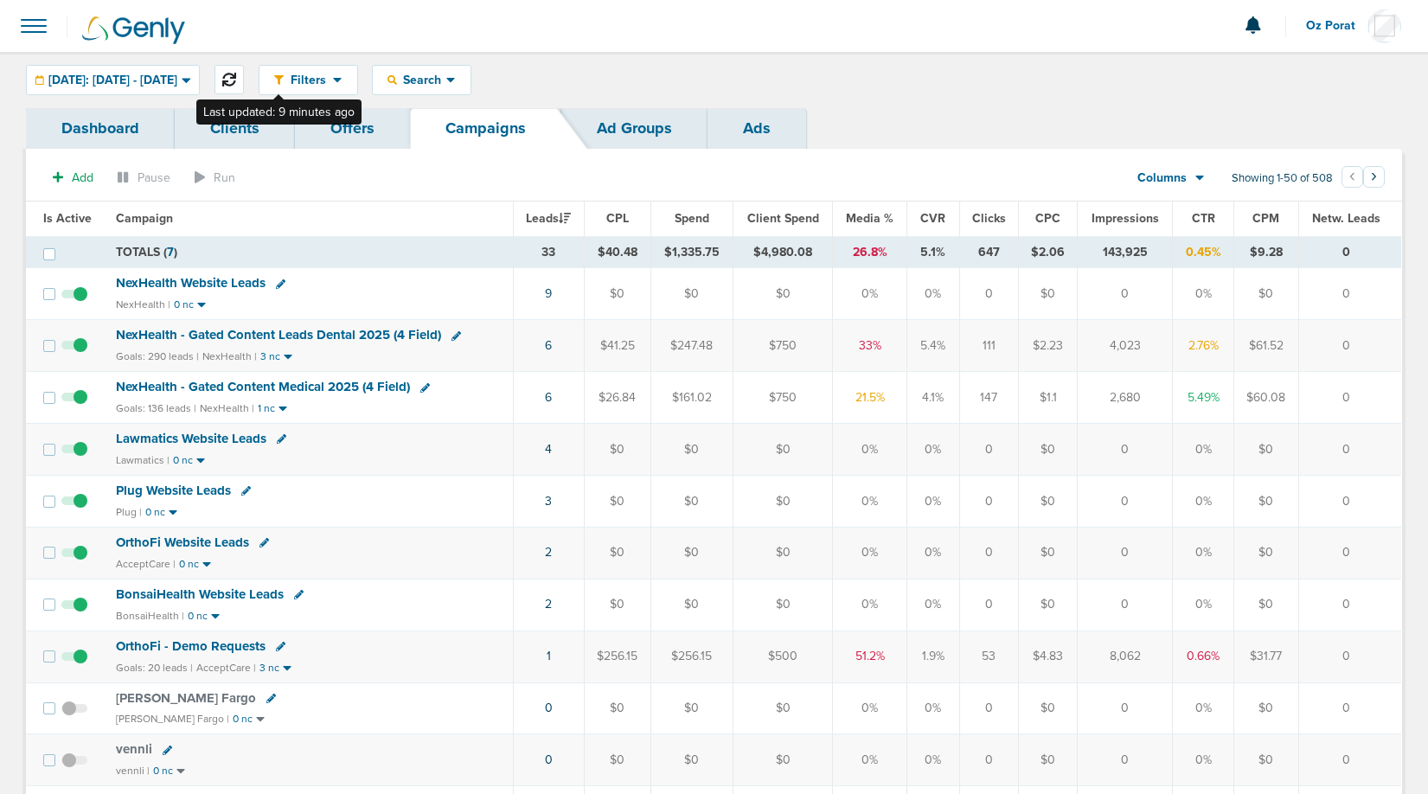
click at [236, 76] on icon at bounding box center [229, 80] width 14 height 14
click at [550, 599] on link "2" at bounding box center [549, 604] width 7 height 15
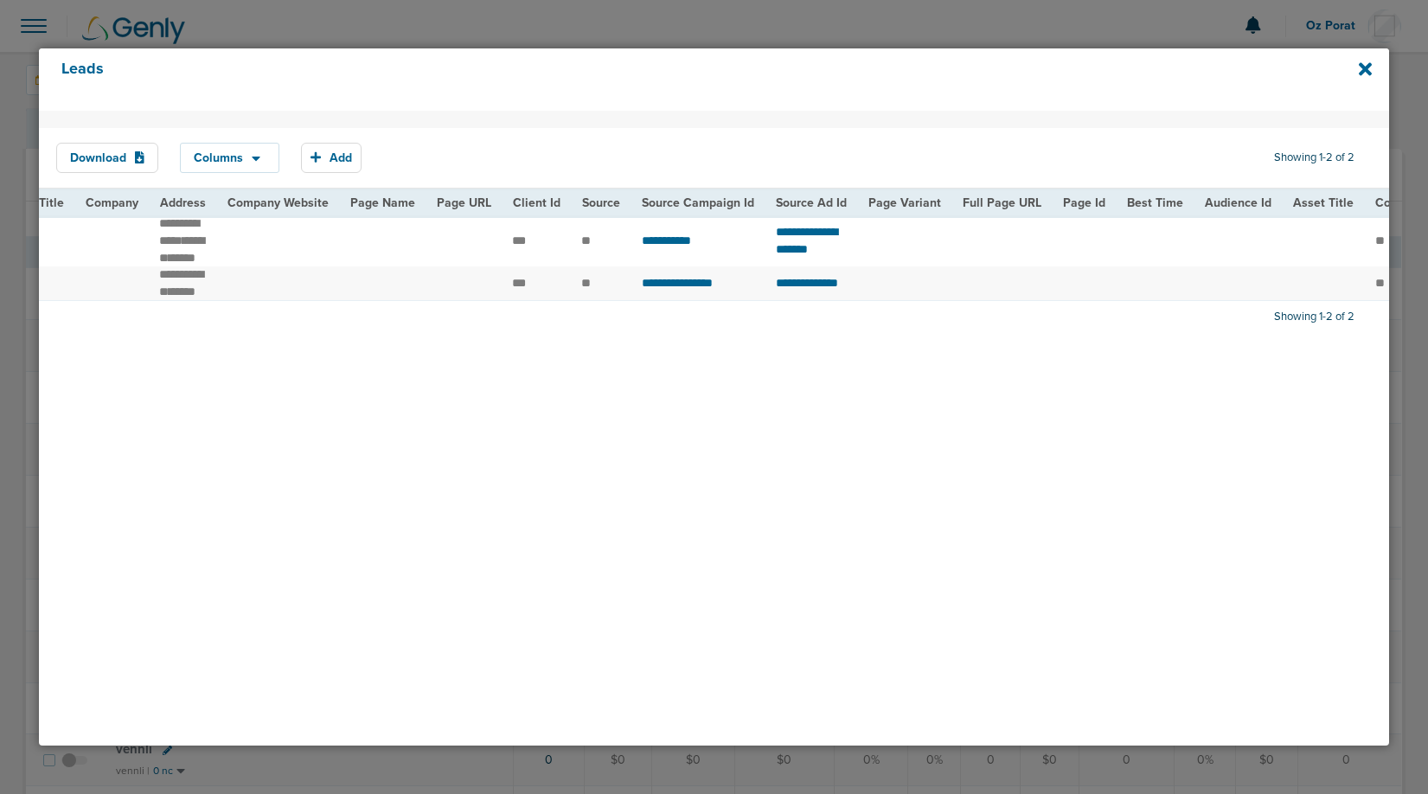
scroll to position [0, 225]
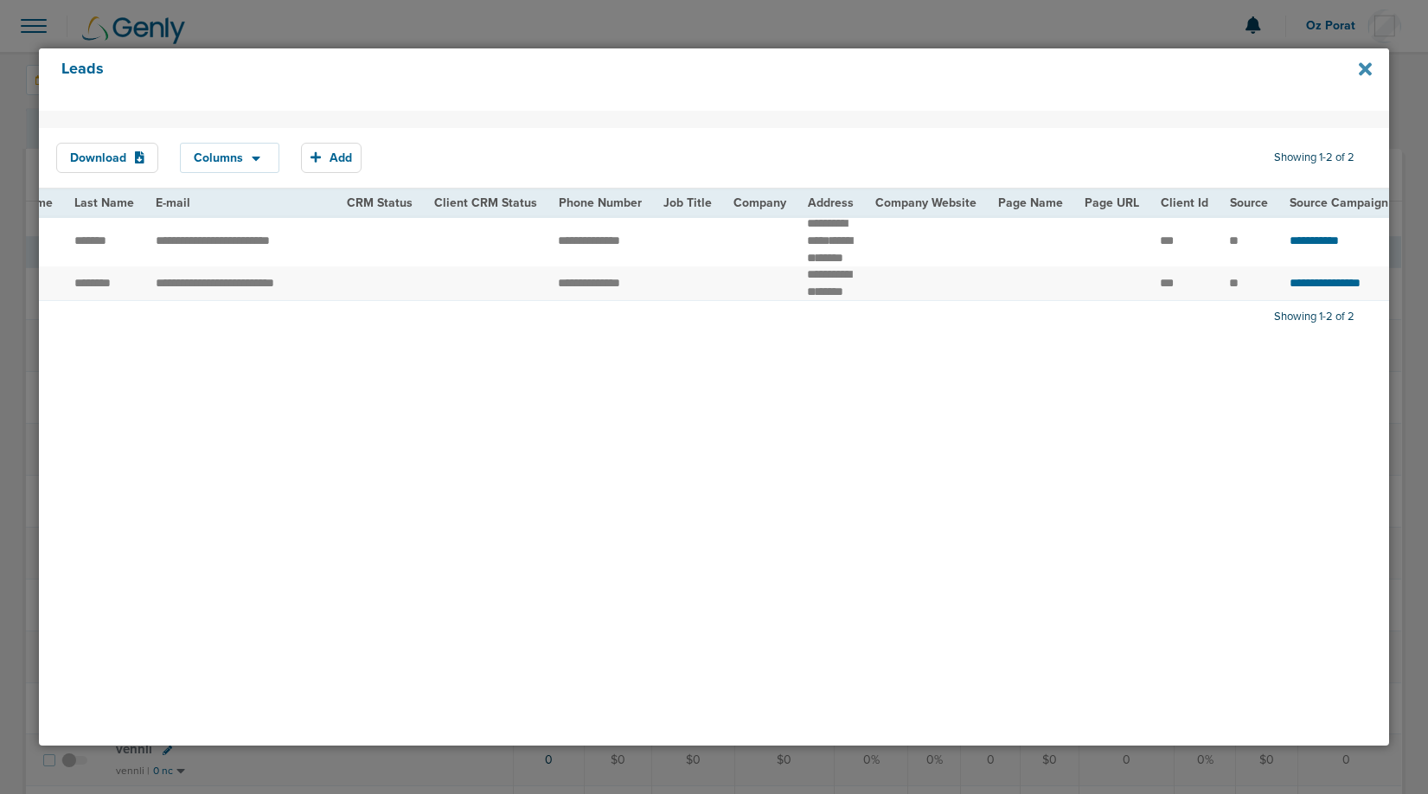
click at [1368, 76] on icon at bounding box center [1365, 69] width 13 height 19
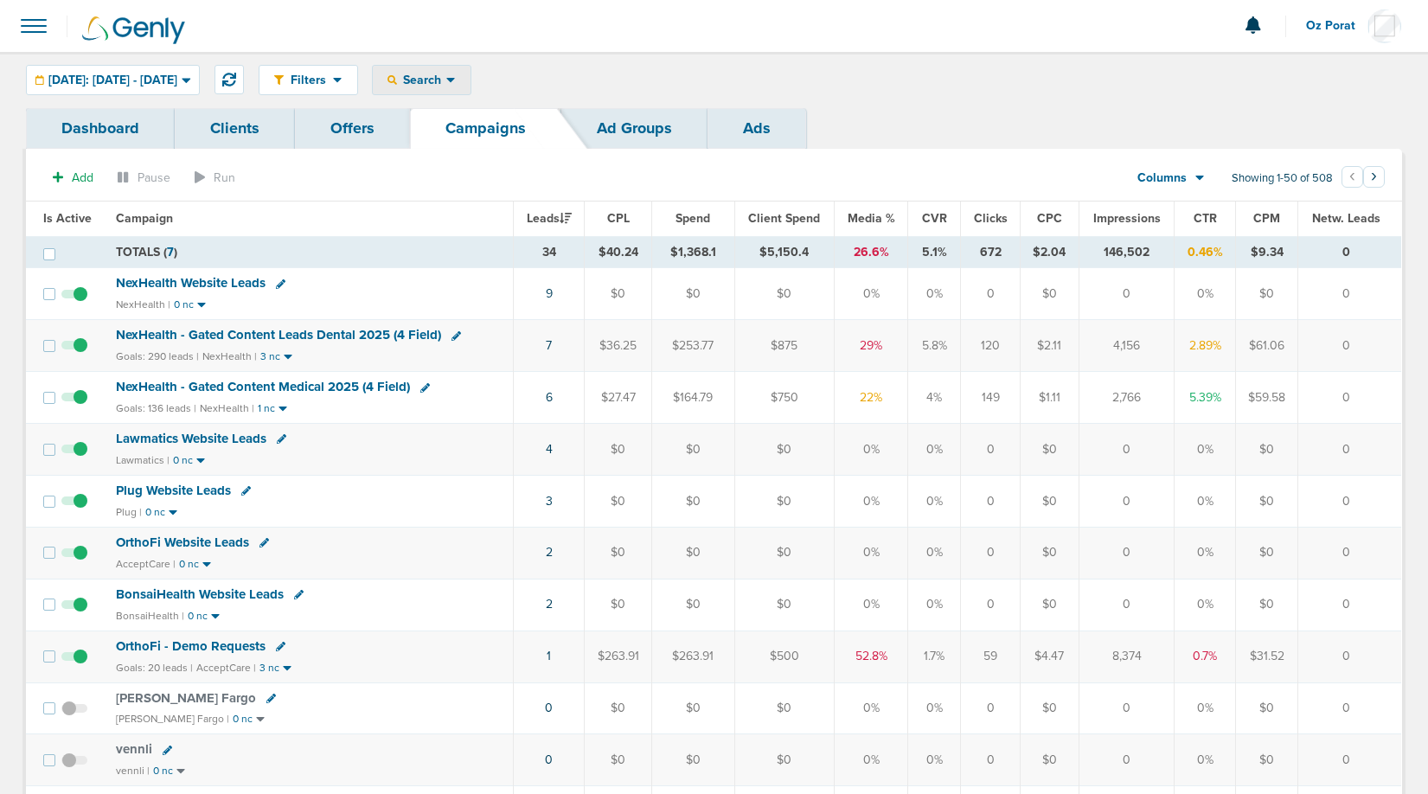
click at [446, 86] on span "Search" at bounding box center [421, 80] width 49 height 15
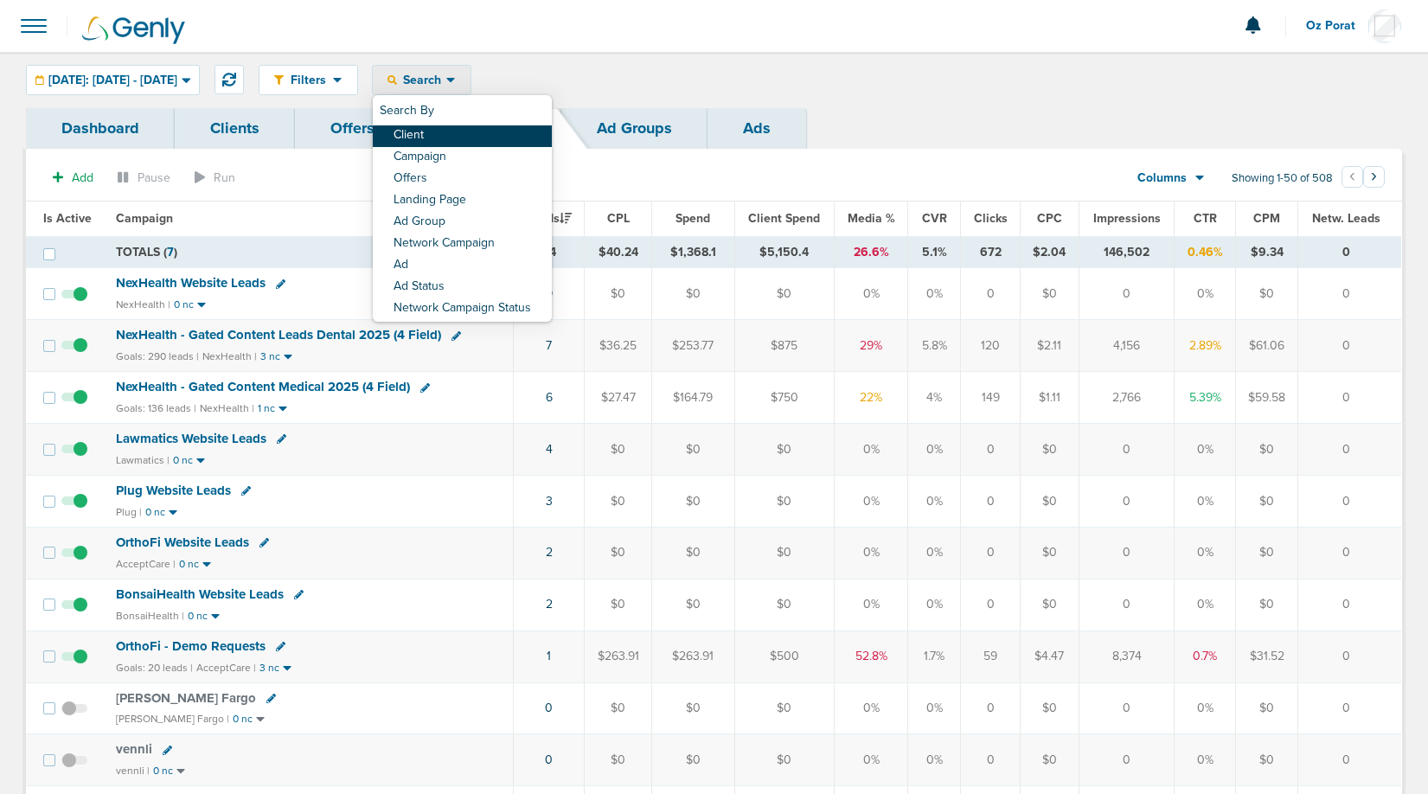
click at [496, 135] on link "Client" at bounding box center [462, 136] width 179 height 22
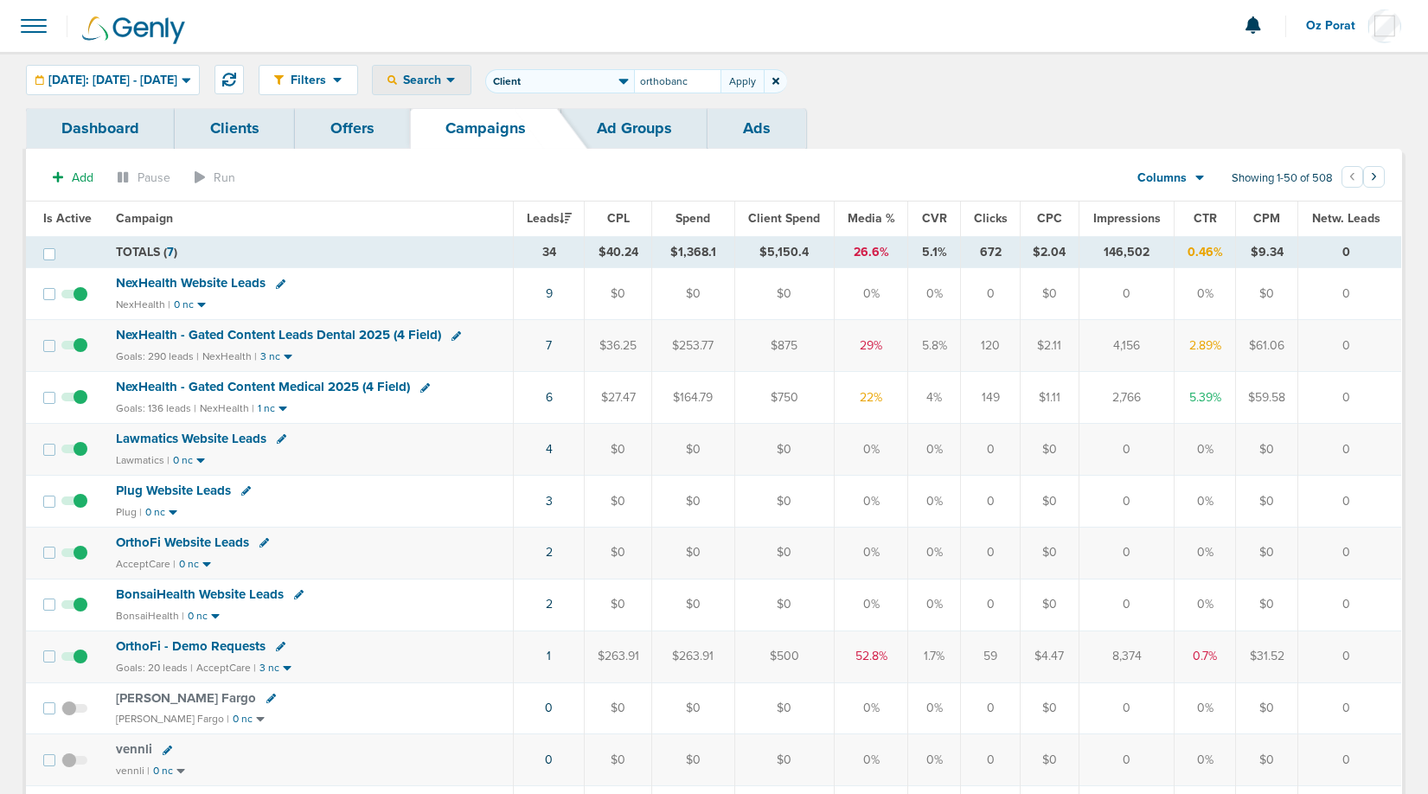
type input "orthobanc"
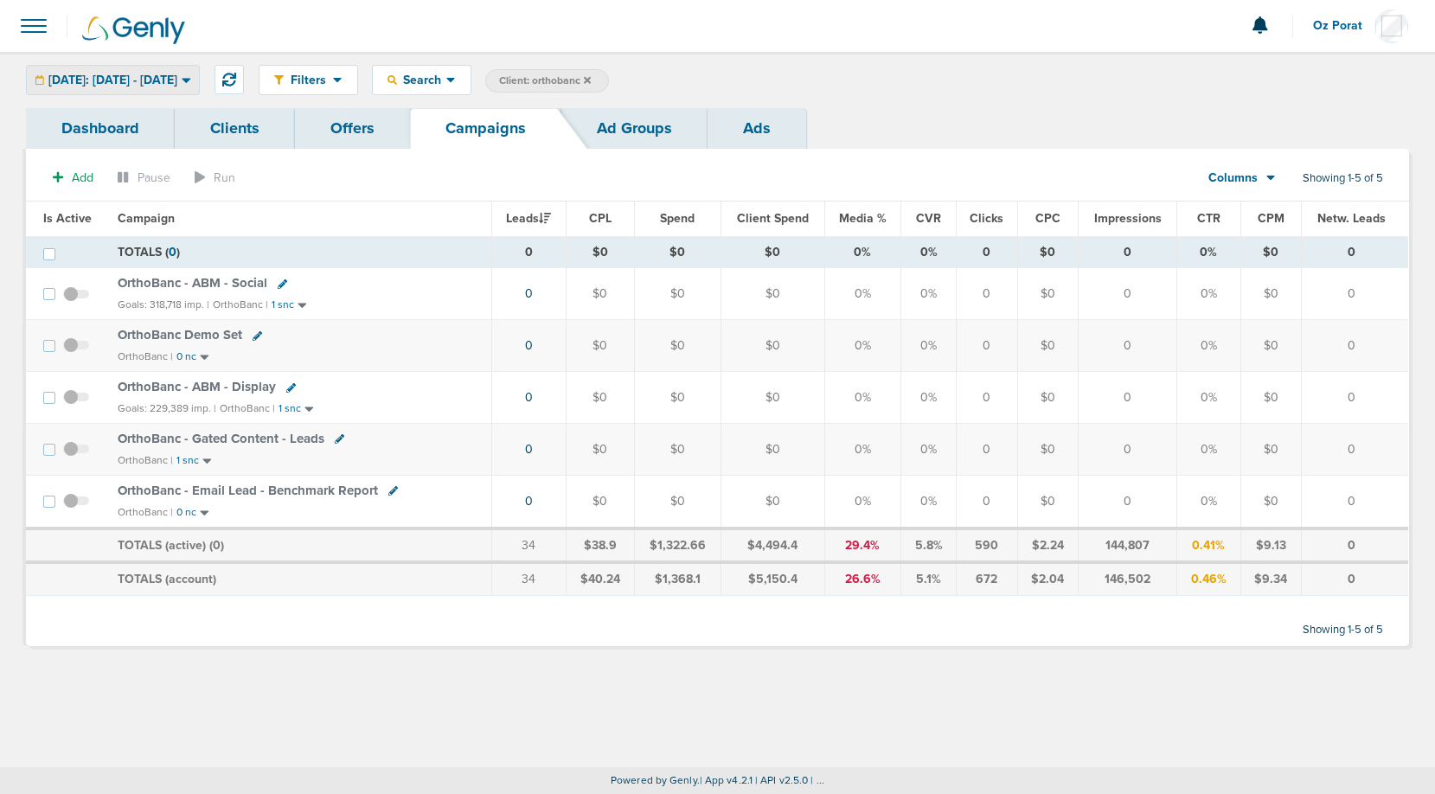
click at [151, 88] on div "[DATE]: [DATE] - [DATE]" at bounding box center [113, 80] width 172 height 29
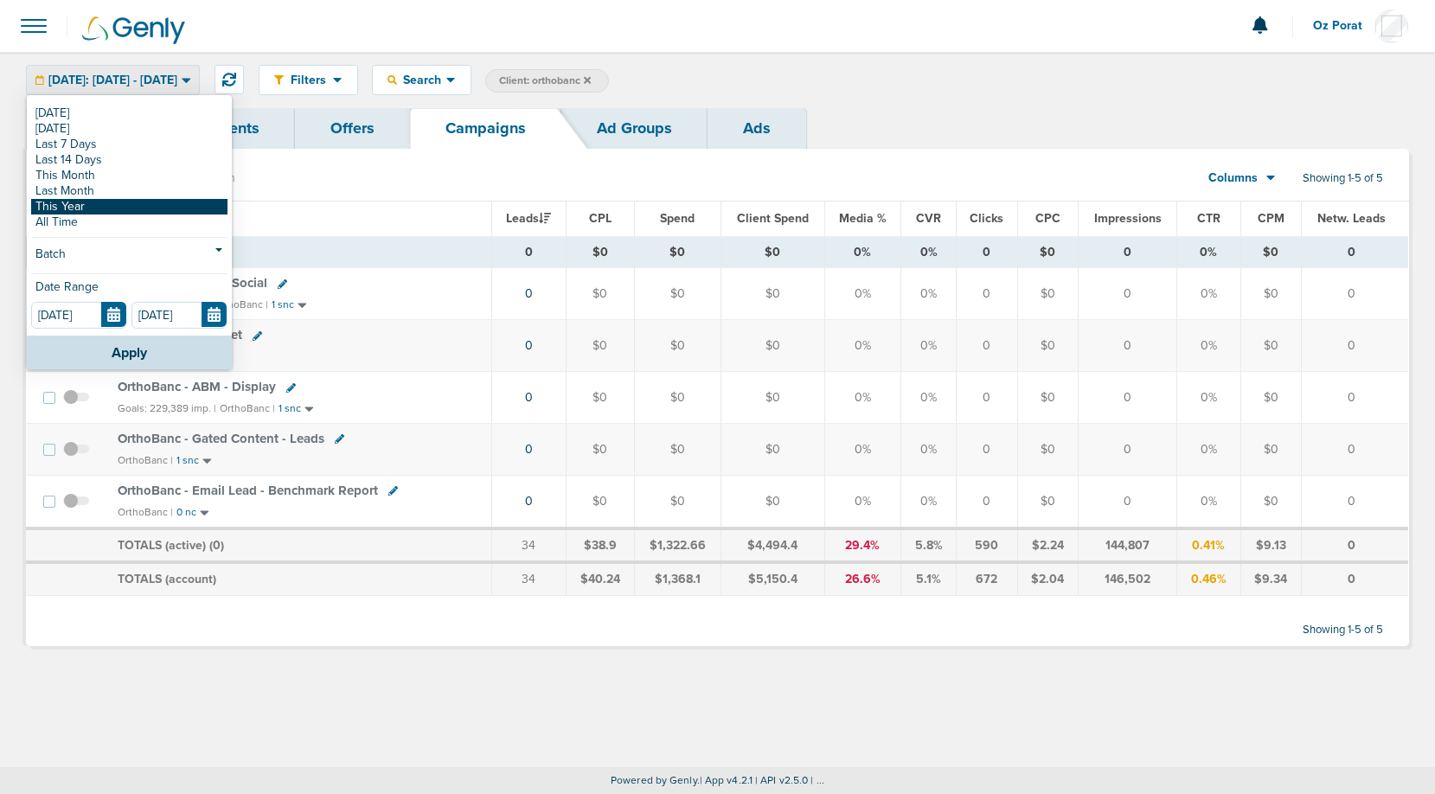
click at [130, 210] on link "This Year" at bounding box center [129, 207] width 196 height 16
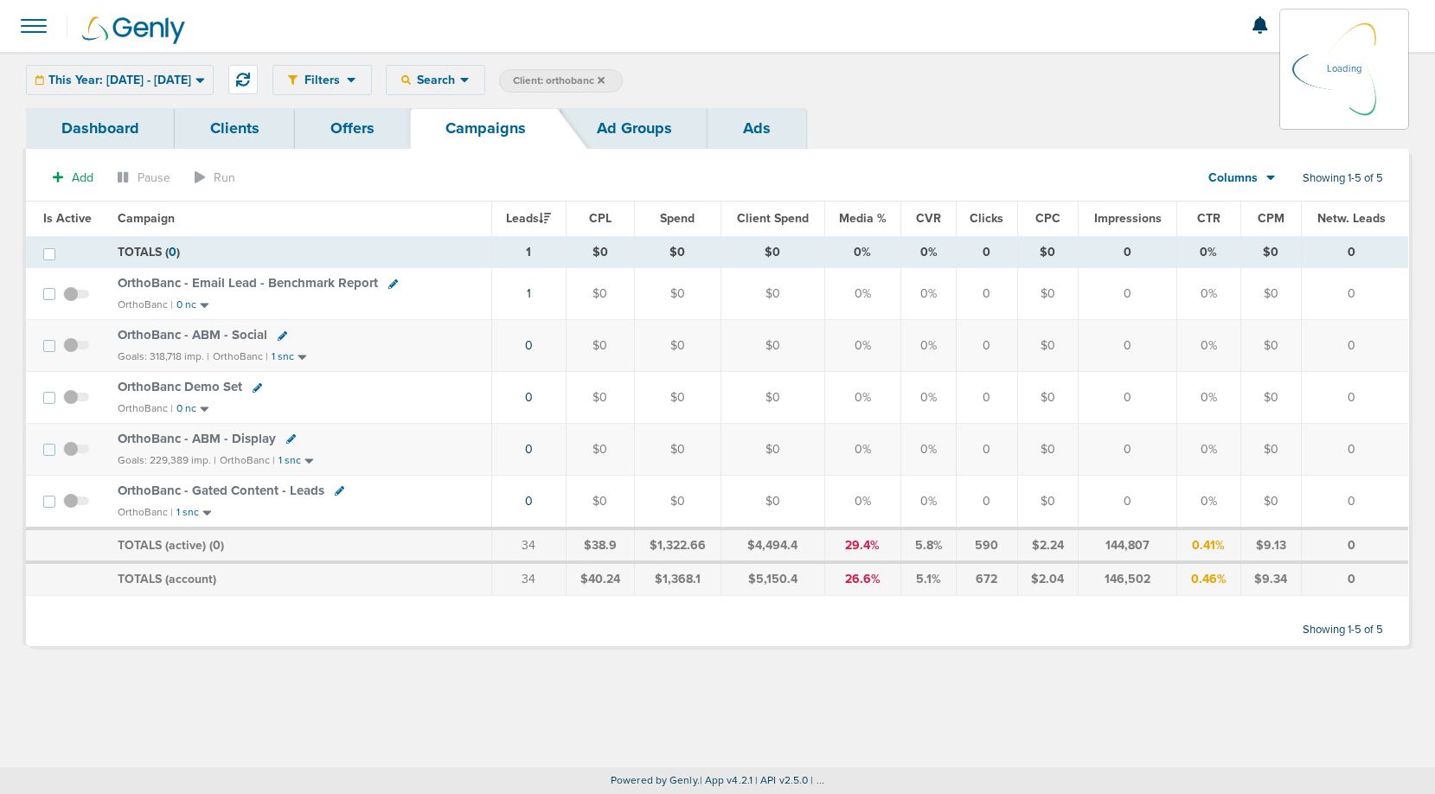
click at [164, 67] on div "This Year: 01.01.2025 - 09.25.2025 Today Yesterday Last 7 Days Last 14 Days Thi…" at bounding box center [120, 80] width 188 height 30
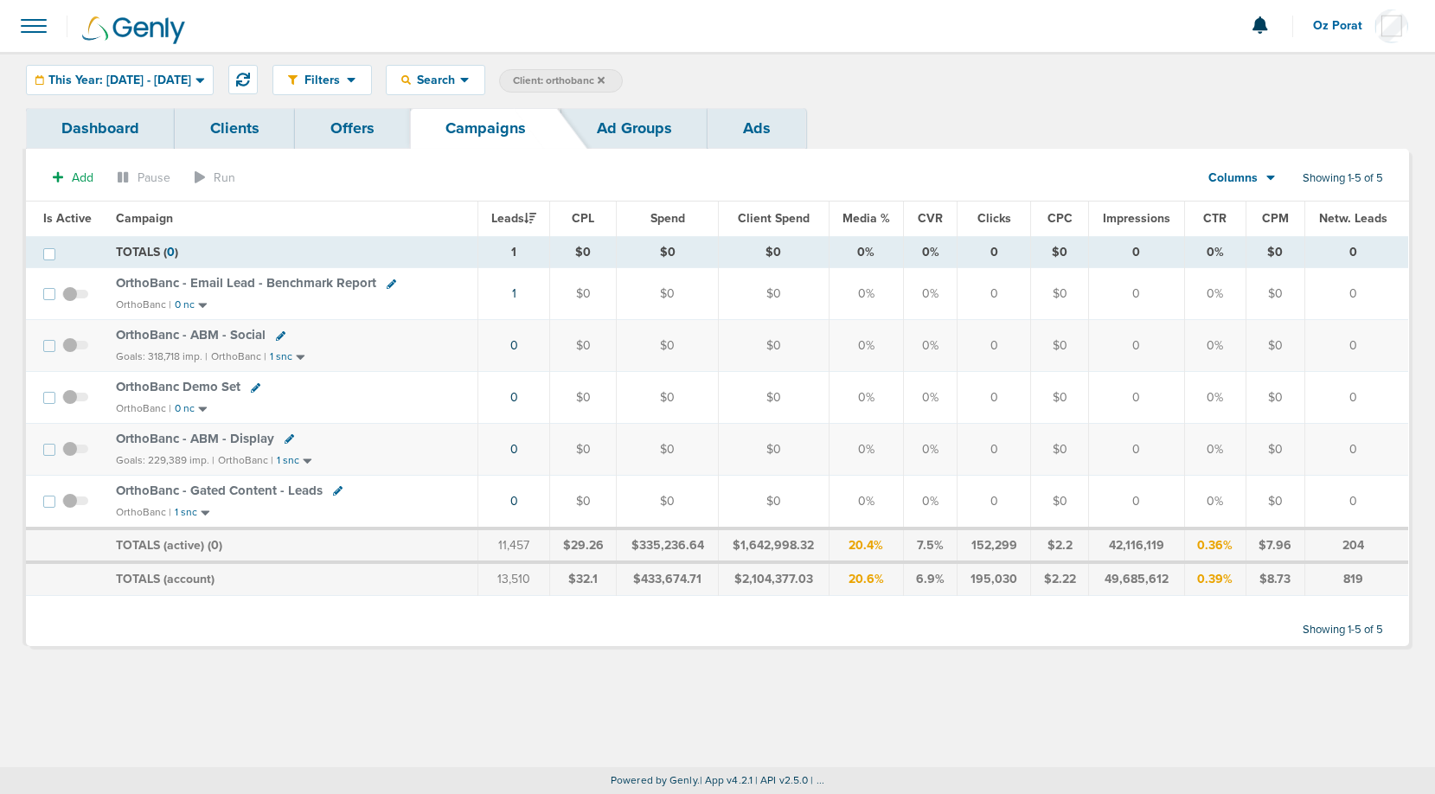
click at [605, 79] on icon at bounding box center [601, 79] width 7 height 7
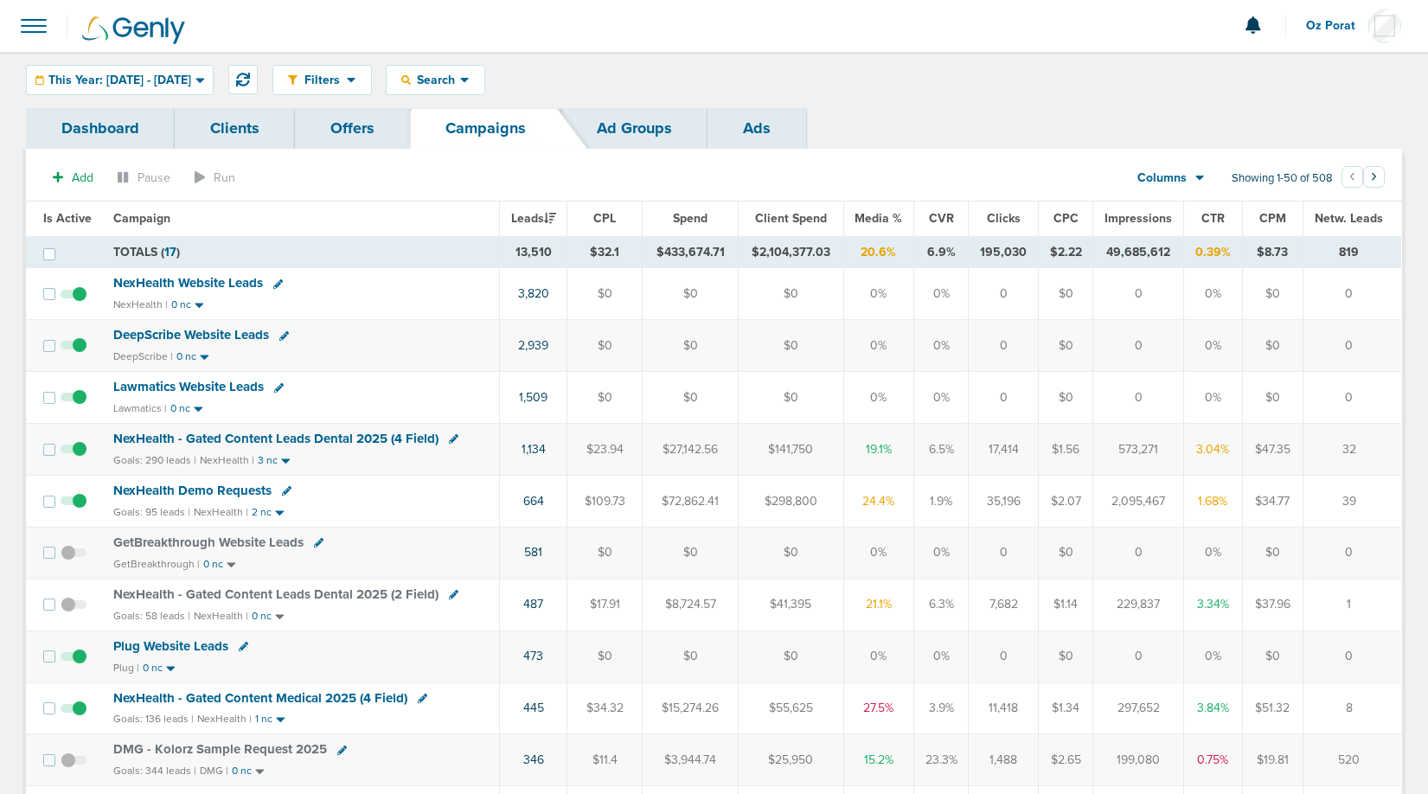
click at [155, 75] on span "This Year: 01.01.2025 - 09.25.2025" at bounding box center [119, 80] width 143 height 12
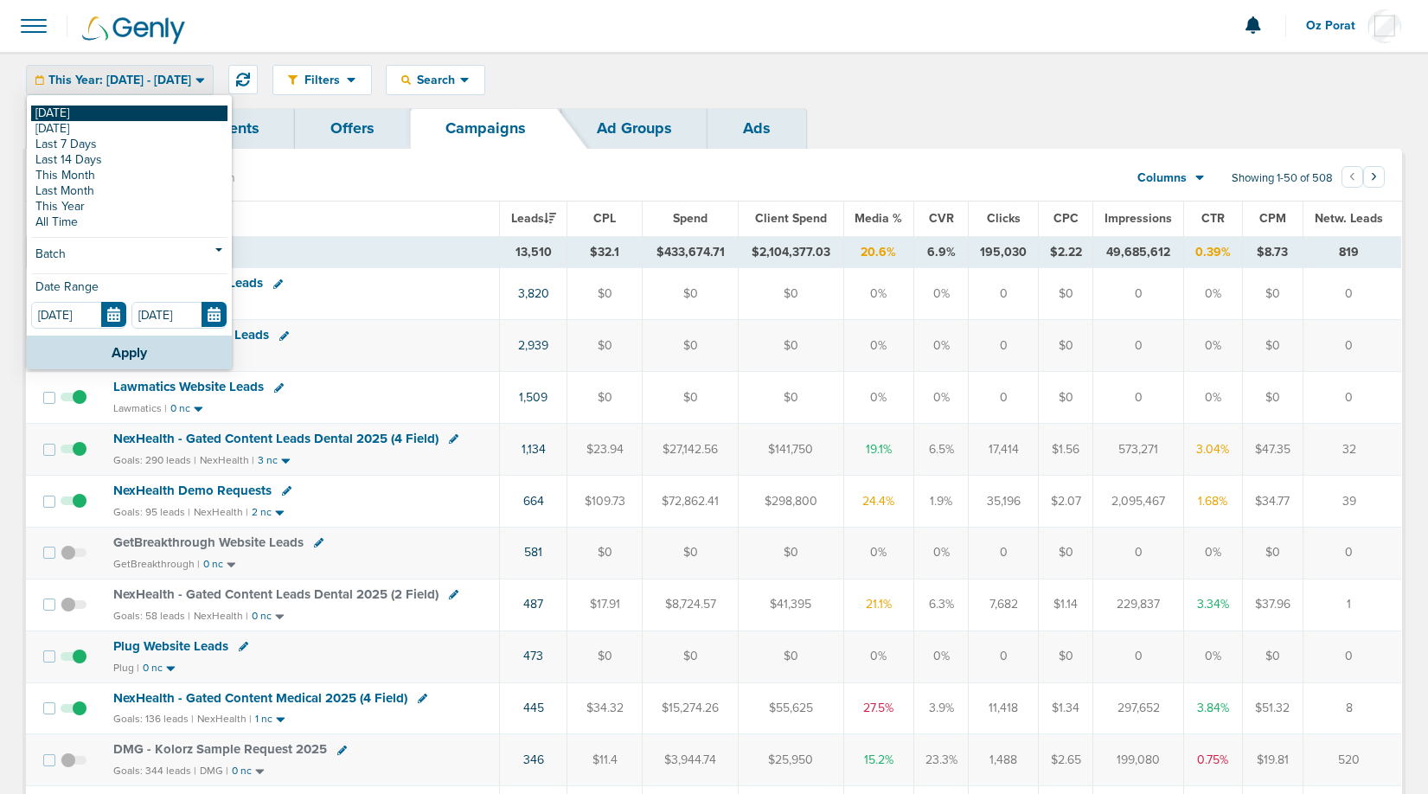
click at [97, 111] on link "[DATE]" at bounding box center [129, 114] width 196 height 16
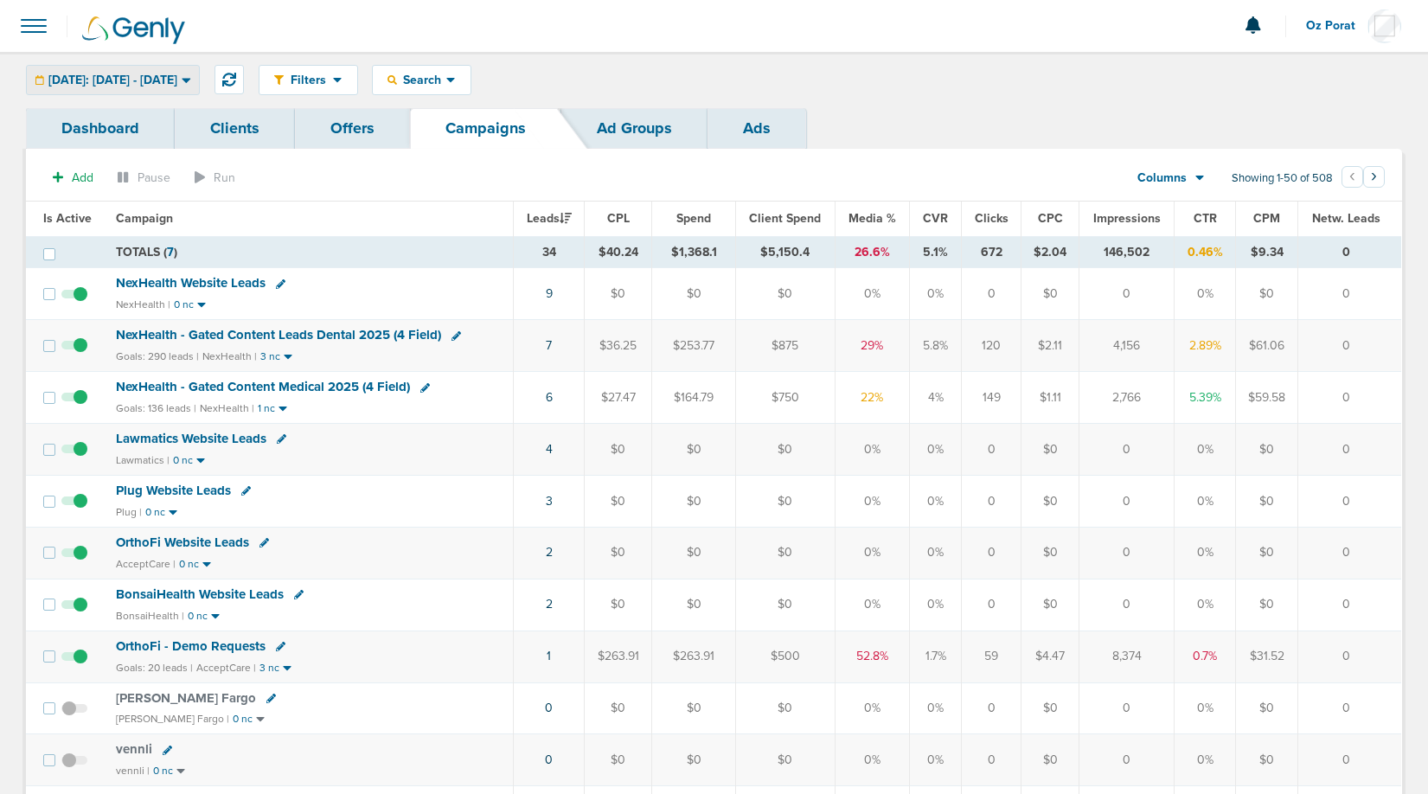
click at [143, 82] on span "[DATE]: [DATE] - [DATE]" at bounding box center [112, 80] width 129 height 12
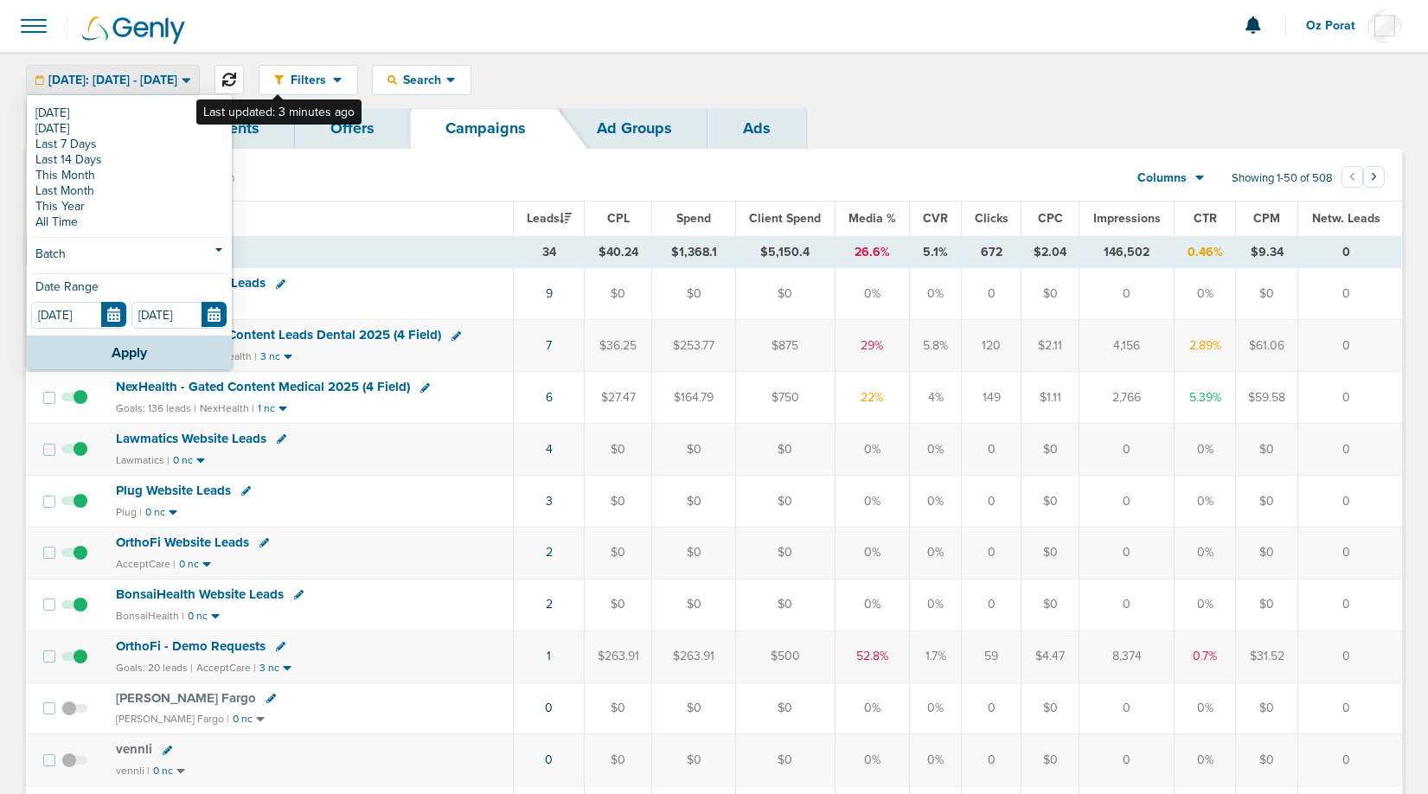
click at [236, 77] on icon at bounding box center [229, 80] width 14 height 14
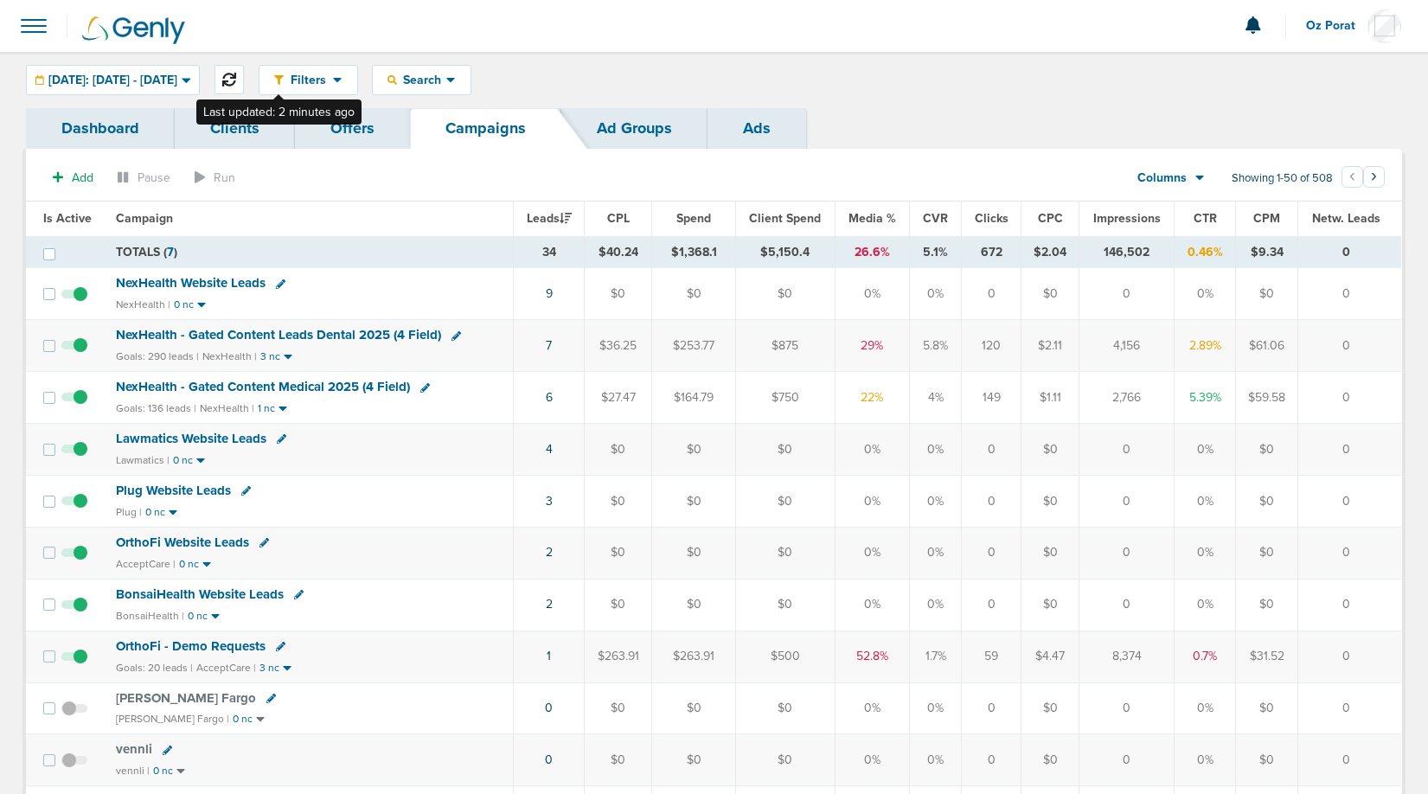
click at [236, 74] on icon at bounding box center [229, 80] width 14 height 14
click at [471, 76] on div "Search" at bounding box center [422, 80] width 98 height 29
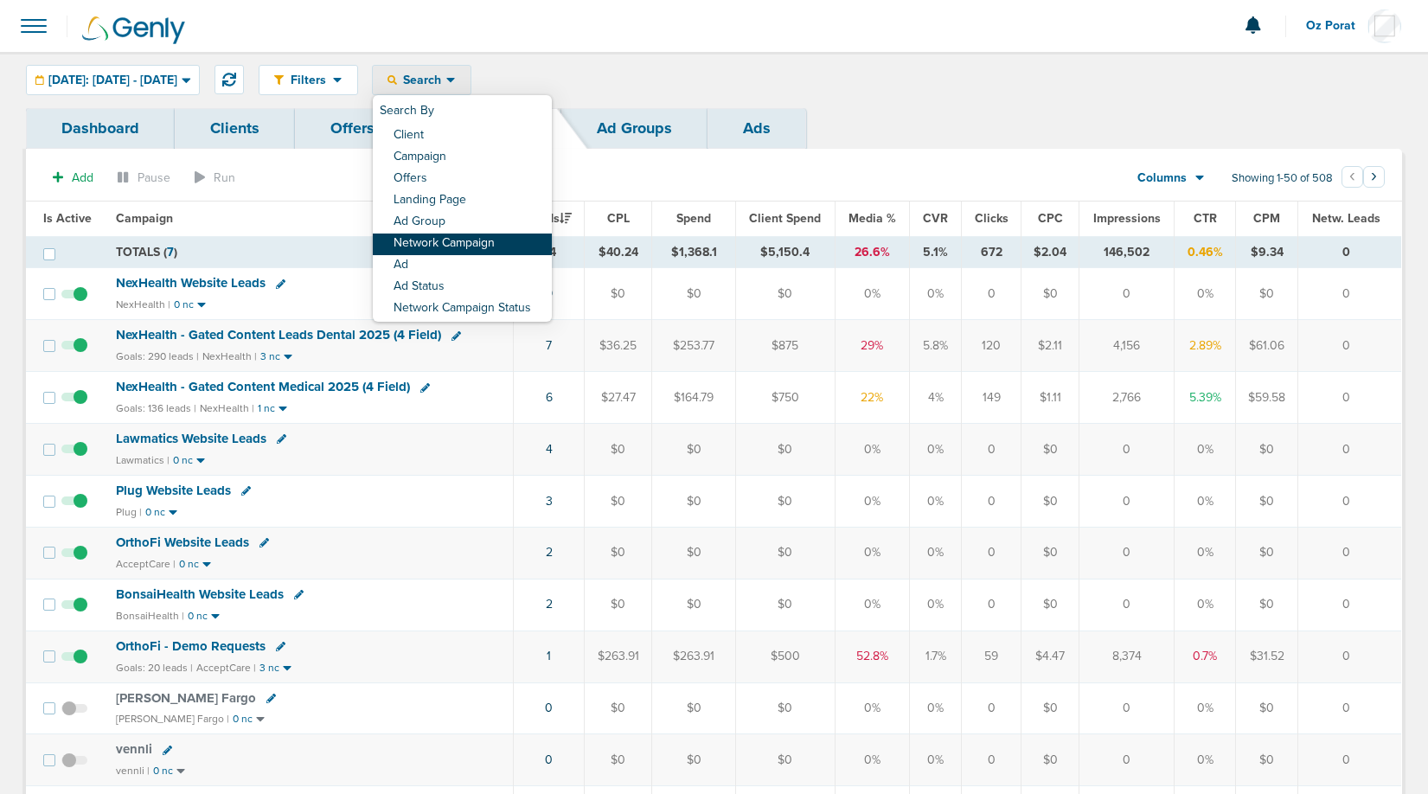
click at [491, 239] on link "Network Campaign" at bounding box center [462, 245] width 179 height 22
select select "netCmpName"
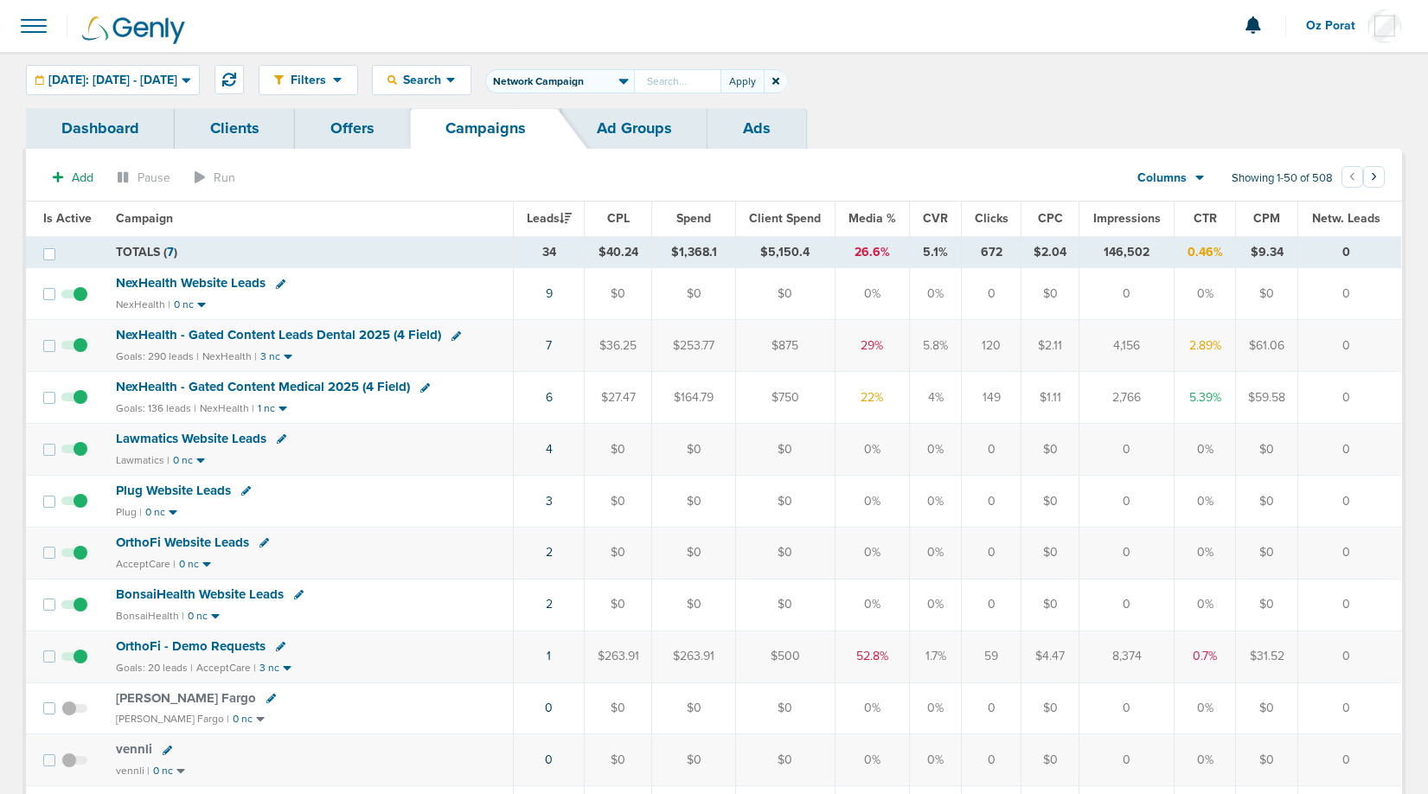
click at [721, 82] on input "text" at bounding box center [677, 81] width 87 height 24
type input "Lawmatics_Awareness_Conversions_AutomateGrowth_Attorne"
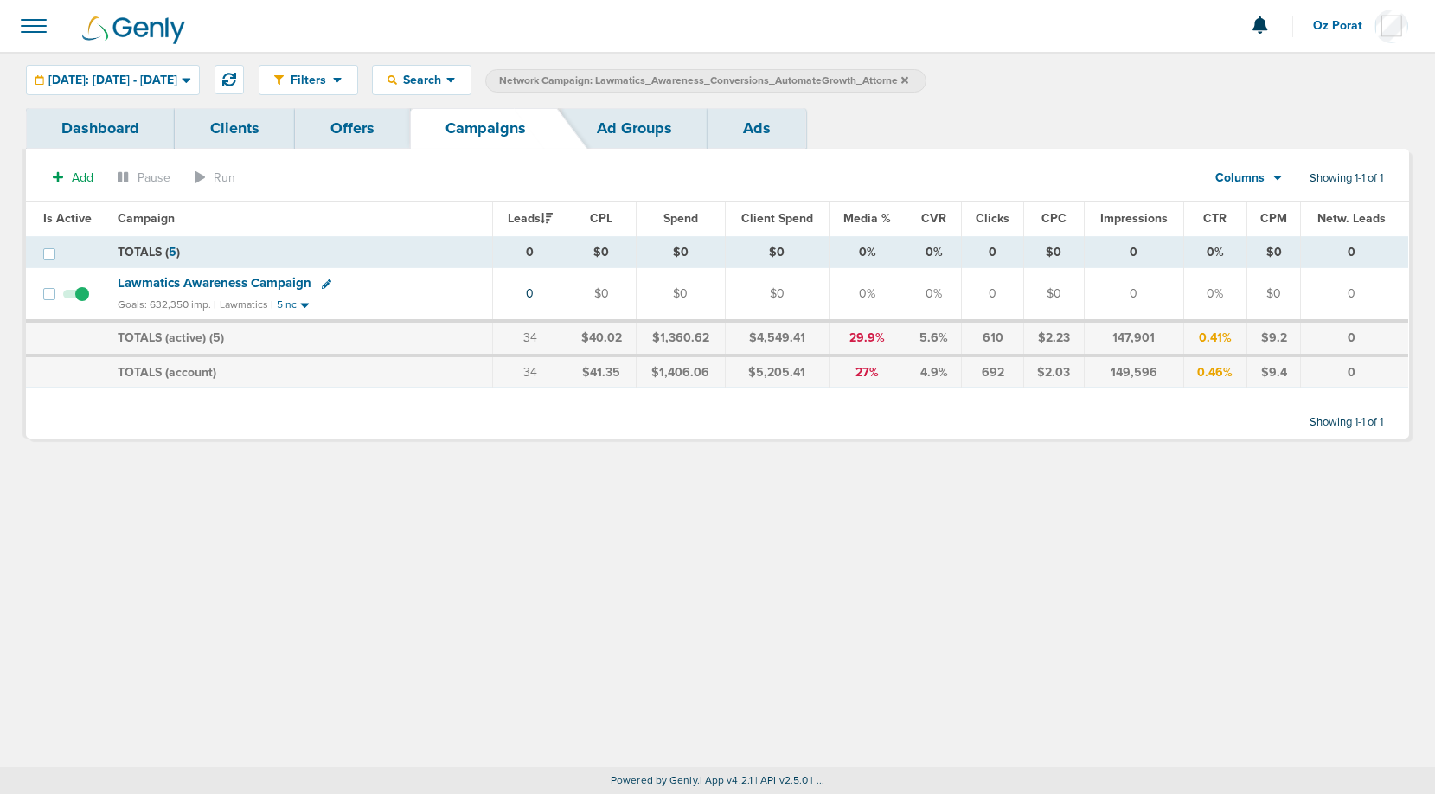
click at [908, 81] on icon at bounding box center [904, 79] width 7 height 7
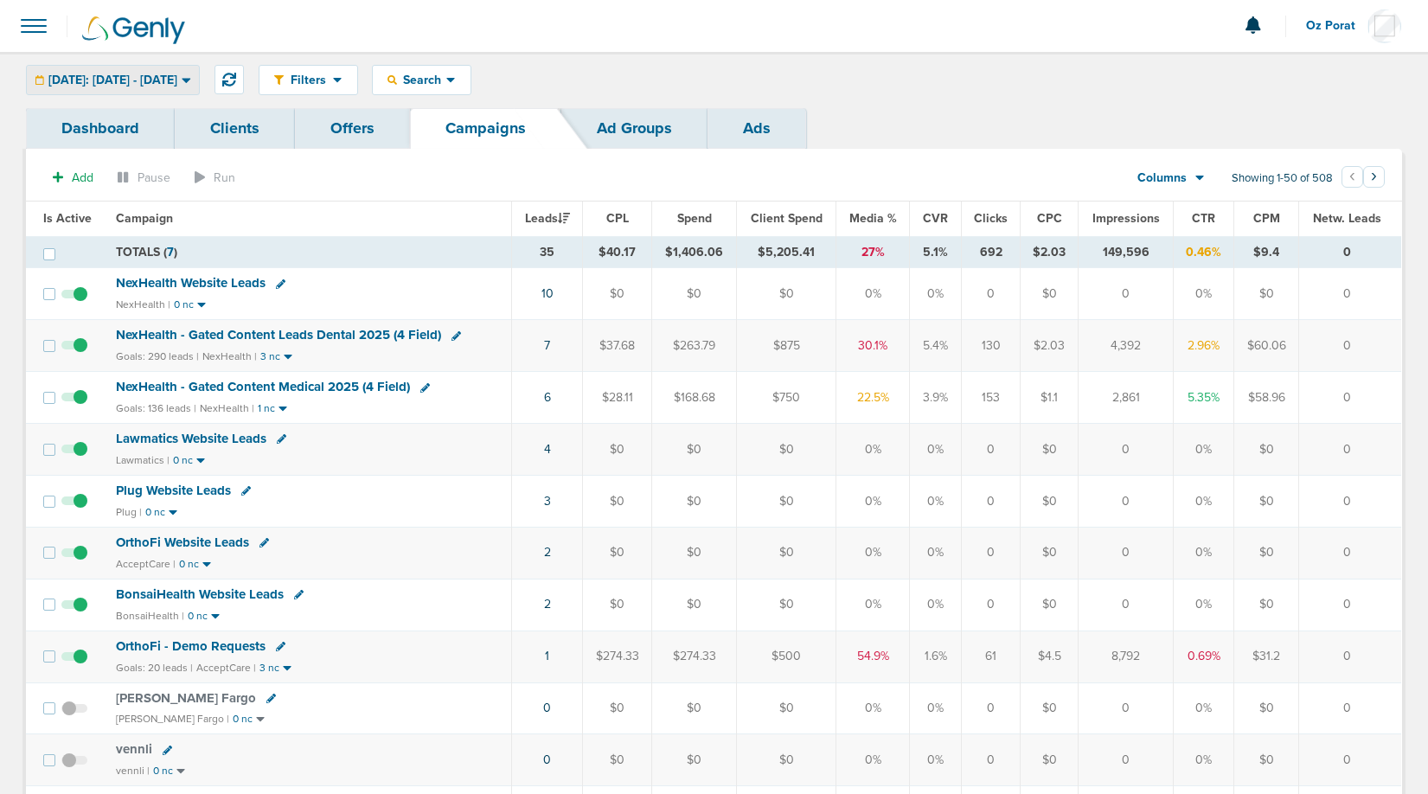
click at [167, 83] on span "[DATE]: [DATE] - [DATE]" at bounding box center [112, 80] width 129 height 12
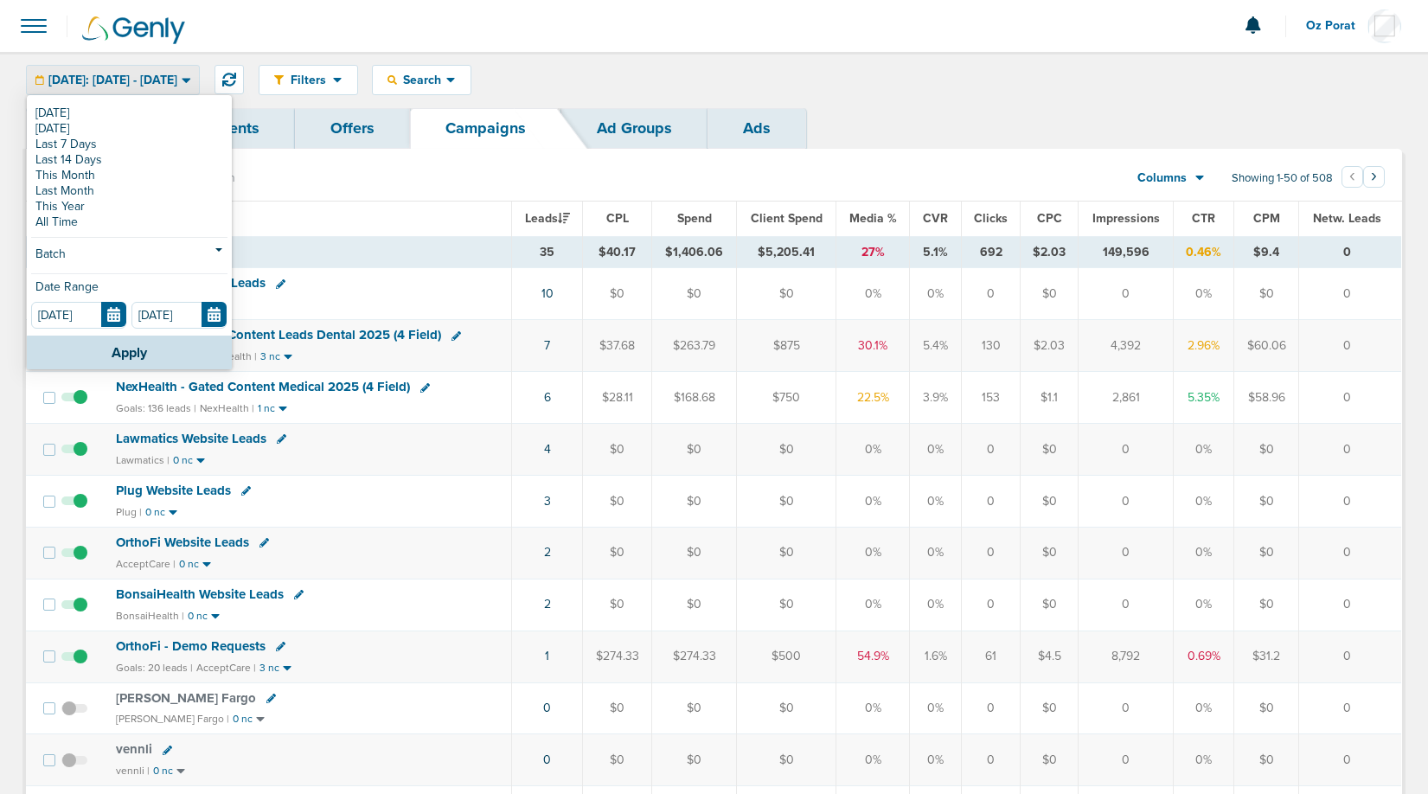
click at [721, 81] on div "Filters Active Only Settings Status Active Inactive Objectives MQL SQL Traffic …" at bounding box center [831, 80] width 1144 height 30
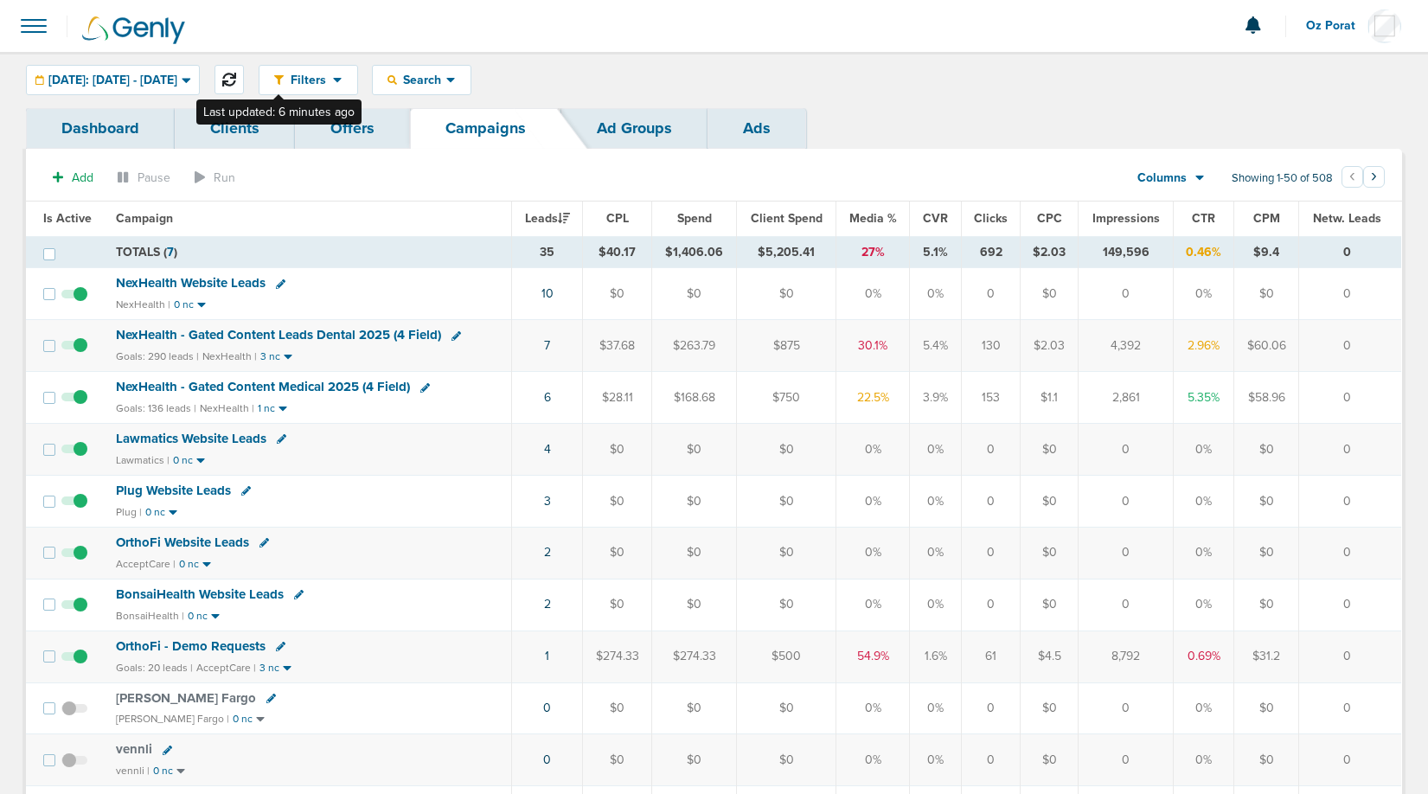
click at [236, 74] on icon at bounding box center [229, 80] width 14 height 14
click at [167, 76] on span "[DATE]: [DATE] - [DATE]" at bounding box center [112, 80] width 129 height 12
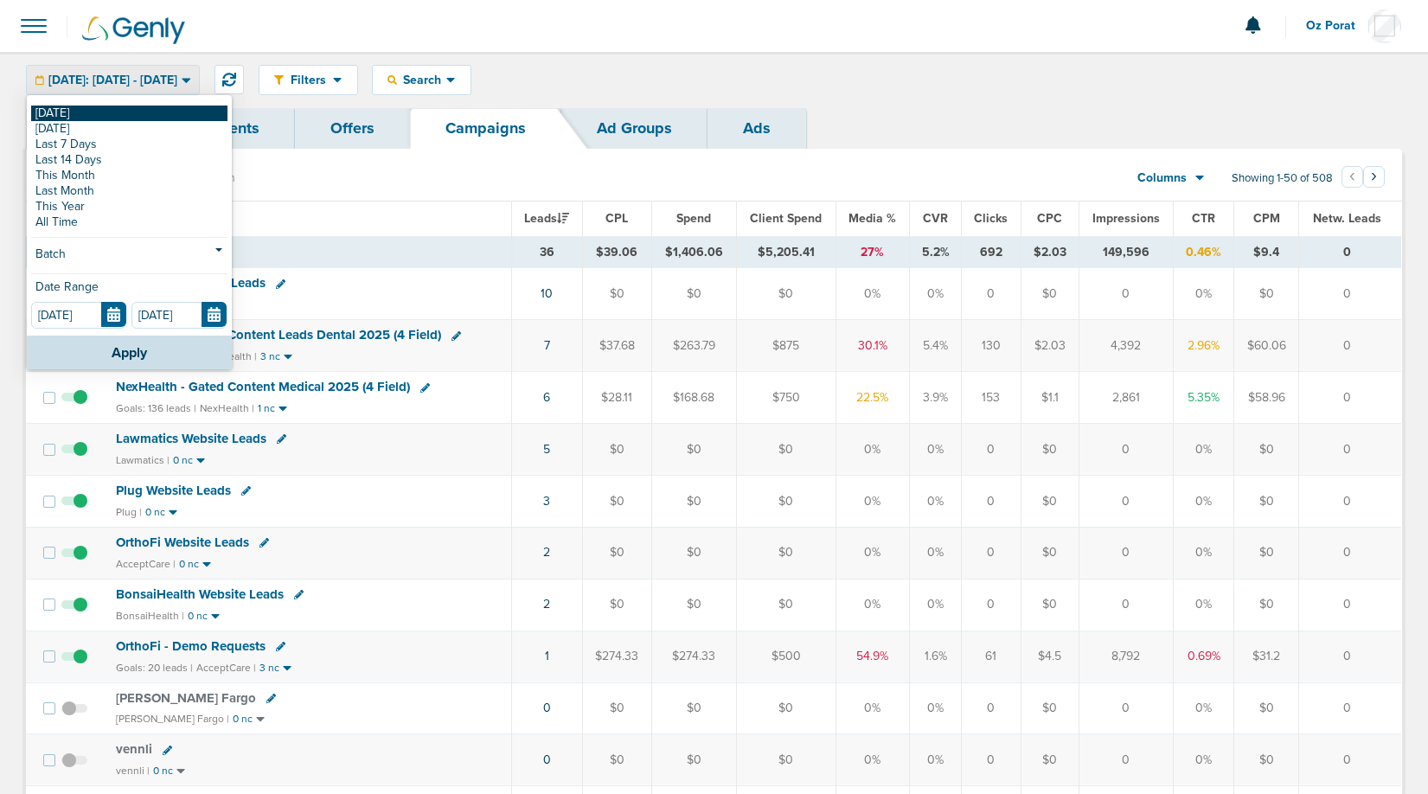
click at [104, 111] on link "[DATE]" at bounding box center [129, 114] width 196 height 16
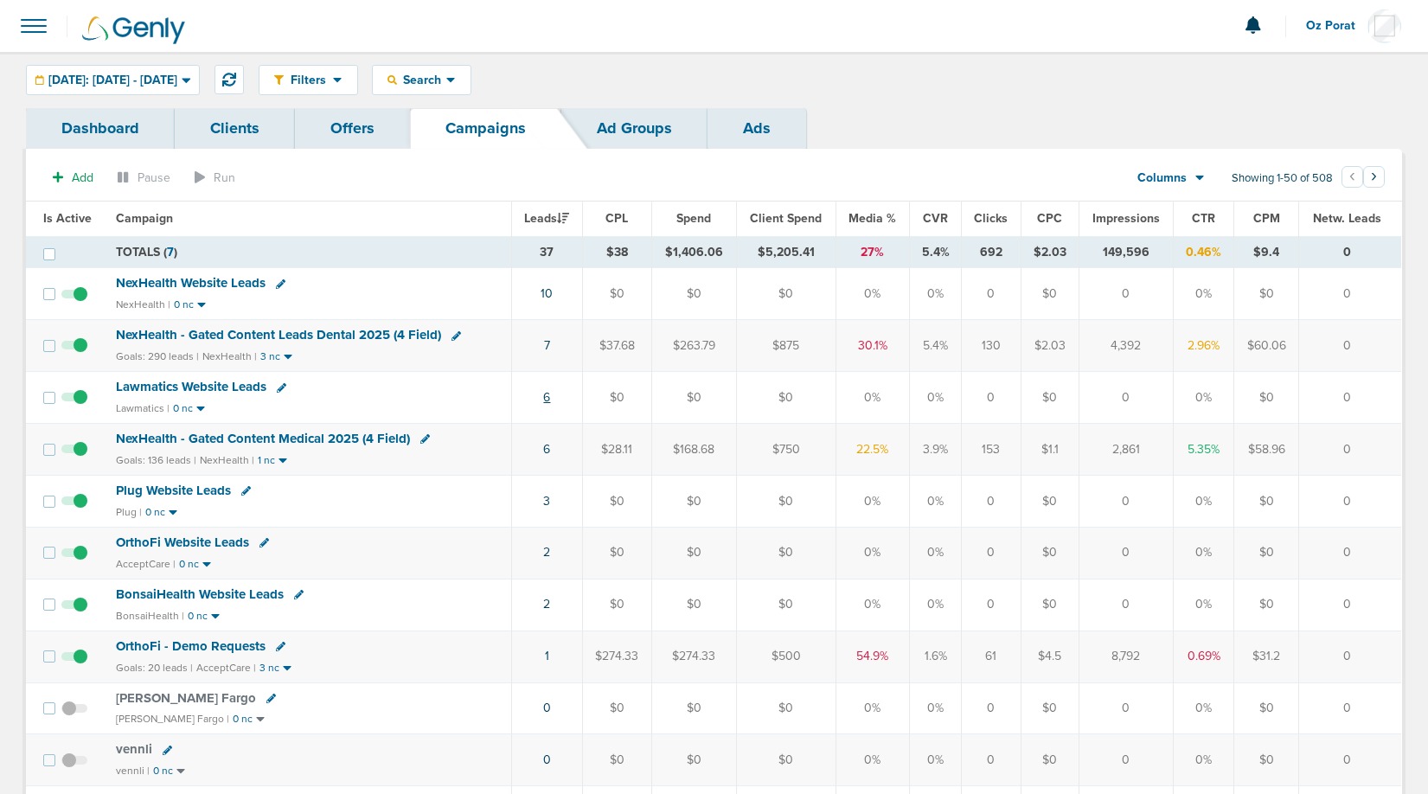
click at [550, 397] on link "6" at bounding box center [546, 397] width 7 height 15
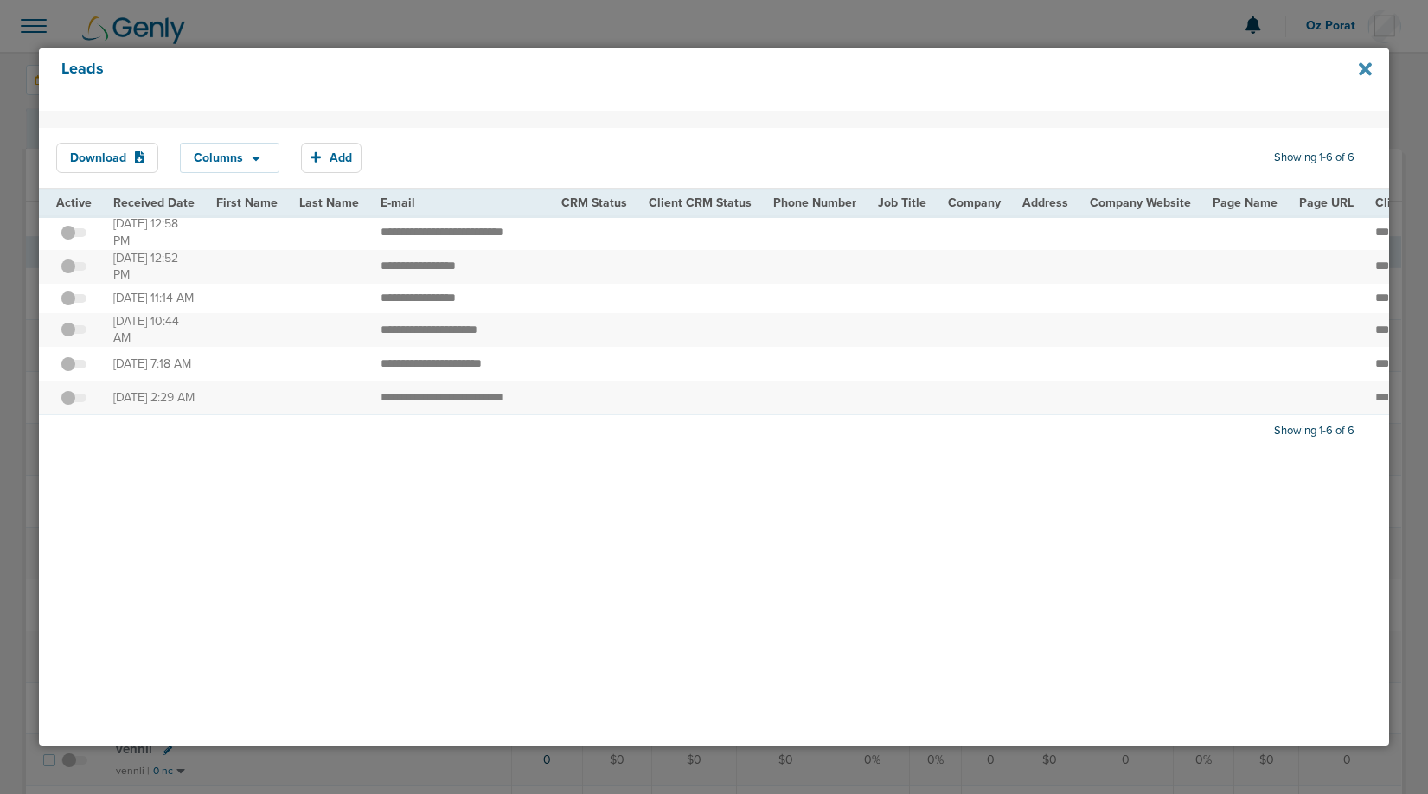
click at [1363, 68] on icon at bounding box center [1365, 69] width 13 height 19
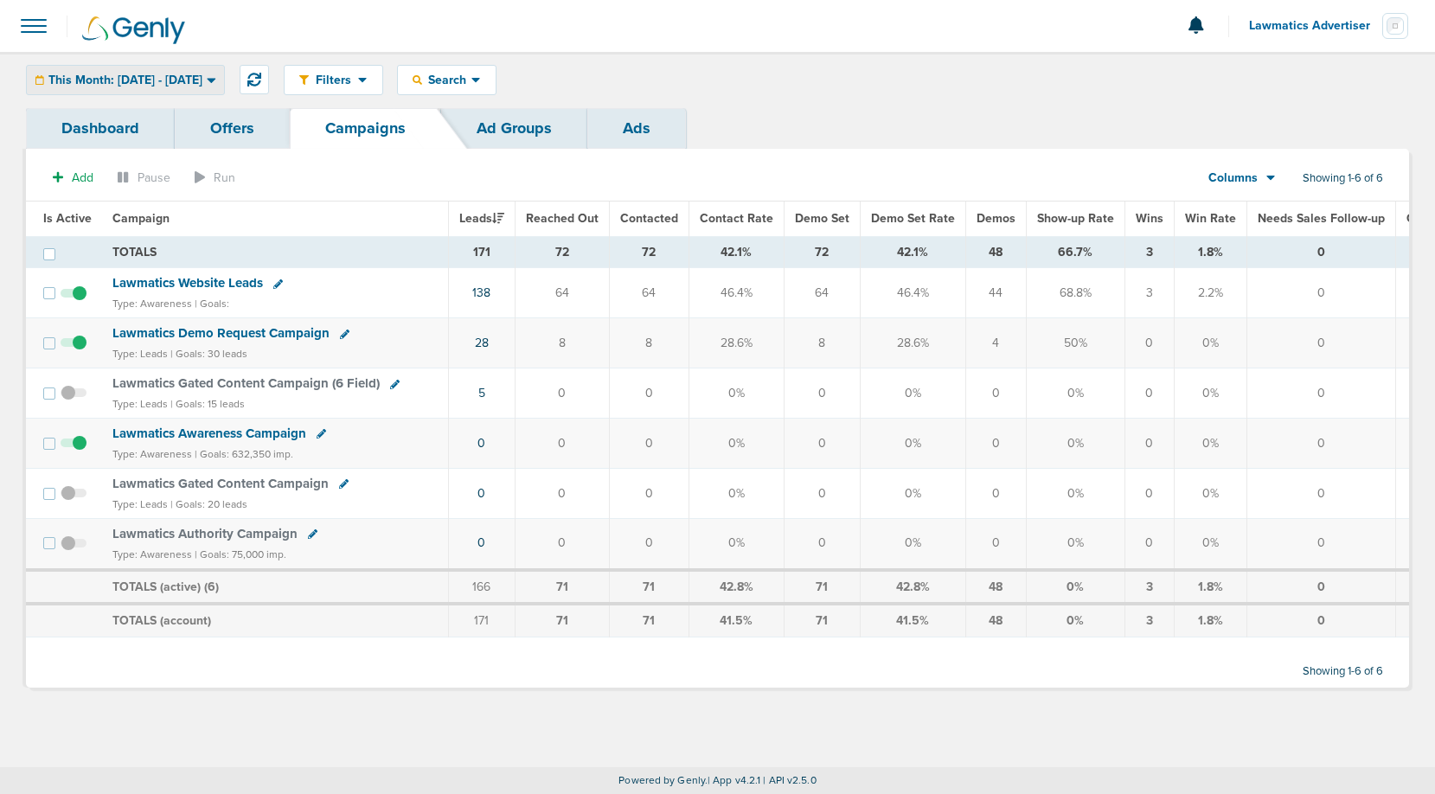
click at [207, 68] on div "This Month: [DATE] - [DATE]" at bounding box center [125, 80] width 197 height 29
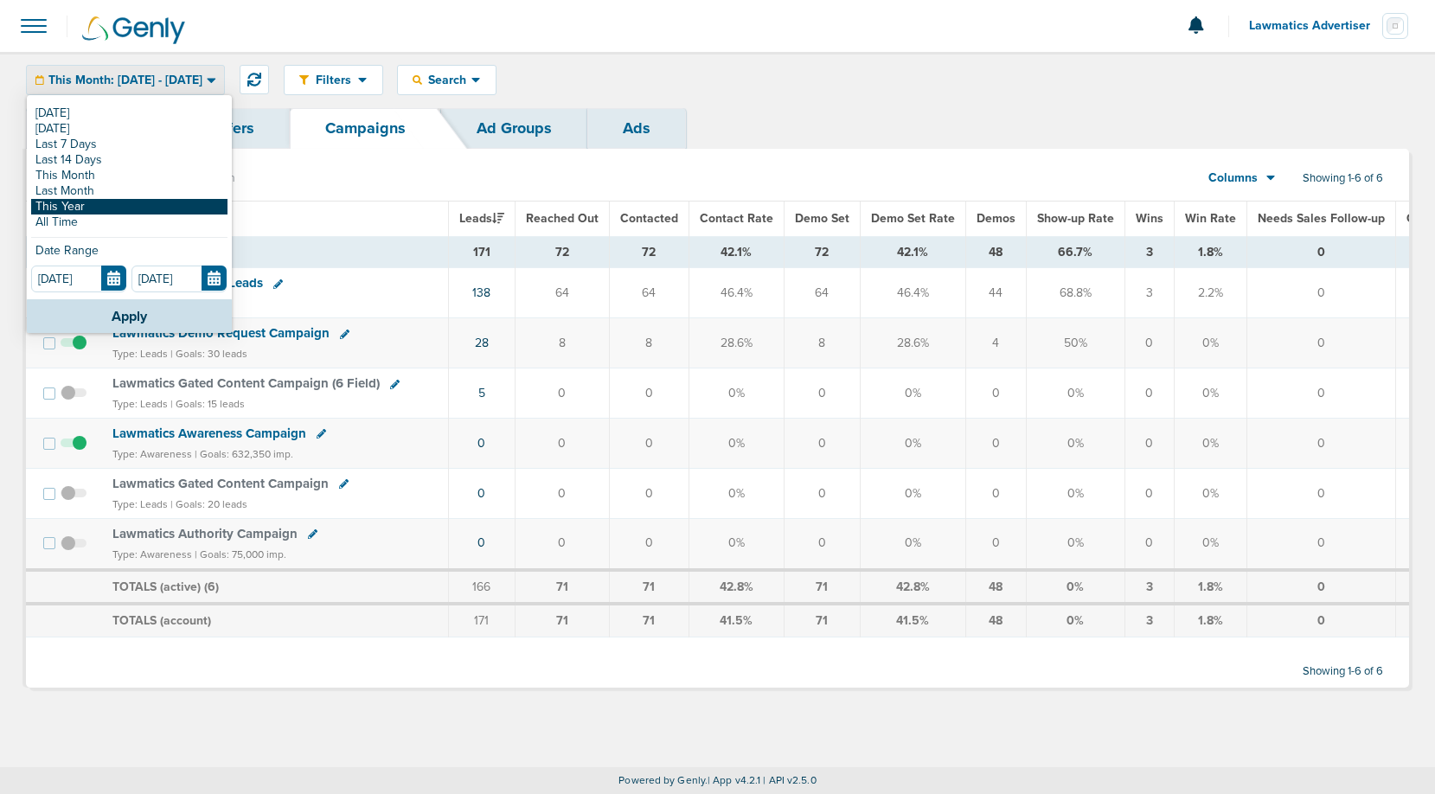
click at [112, 206] on link "This Year" at bounding box center [129, 207] width 196 height 16
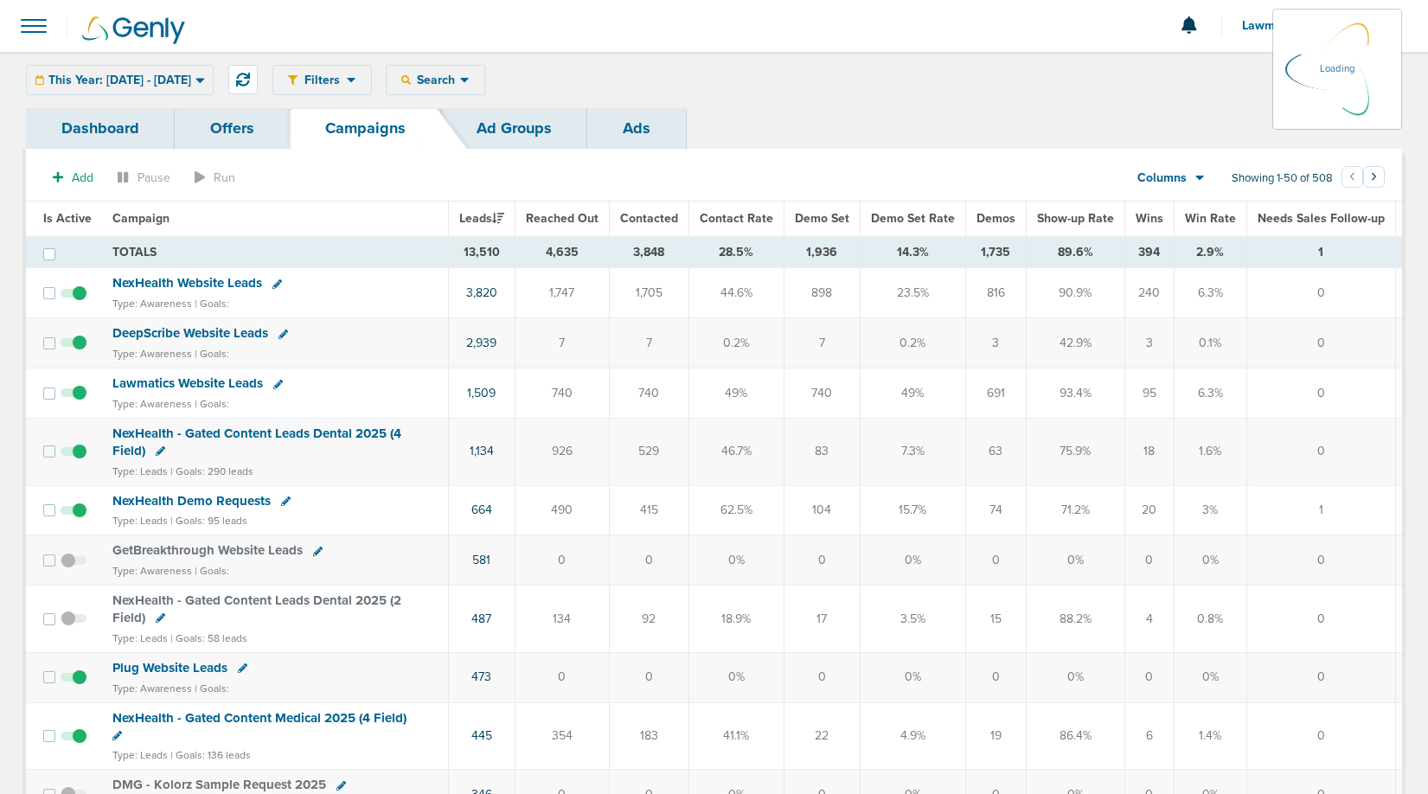
click at [506, 71] on div "Filters Active Only Settings Status Active Inactive Objectives MQL SQL Traffic …" at bounding box center [838, 80] width 1130 height 30
click at [191, 74] on span "This Year: 01.01.2025 - 09.25.2025" at bounding box center [119, 80] width 143 height 12
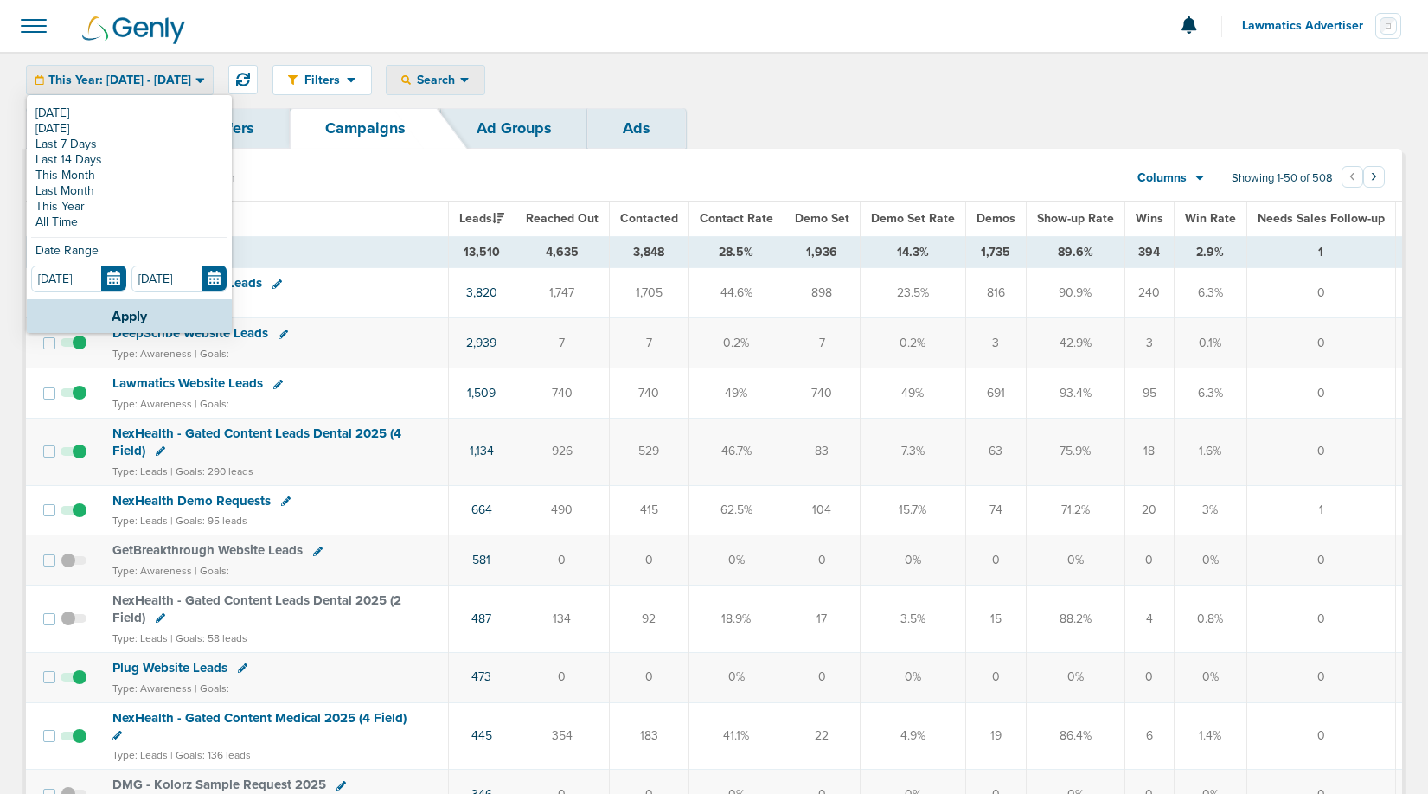
click at [460, 80] on span "Search" at bounding box center [435, 80] width 49 height 15
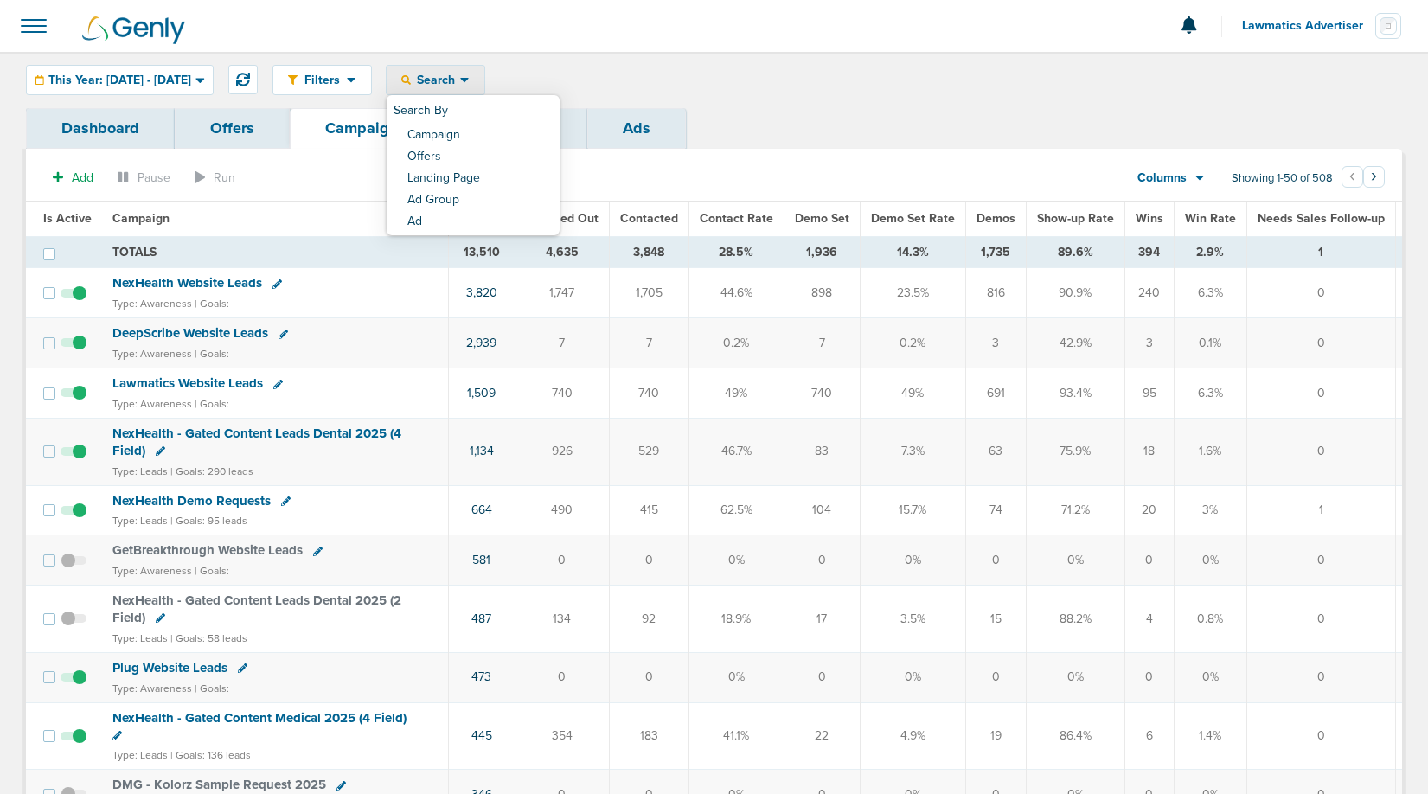
click at [855, 147] on div "Dashboard Offers Campaigns Ad Groups Ads" at bounding box center [714, 128] width 1376 height 41
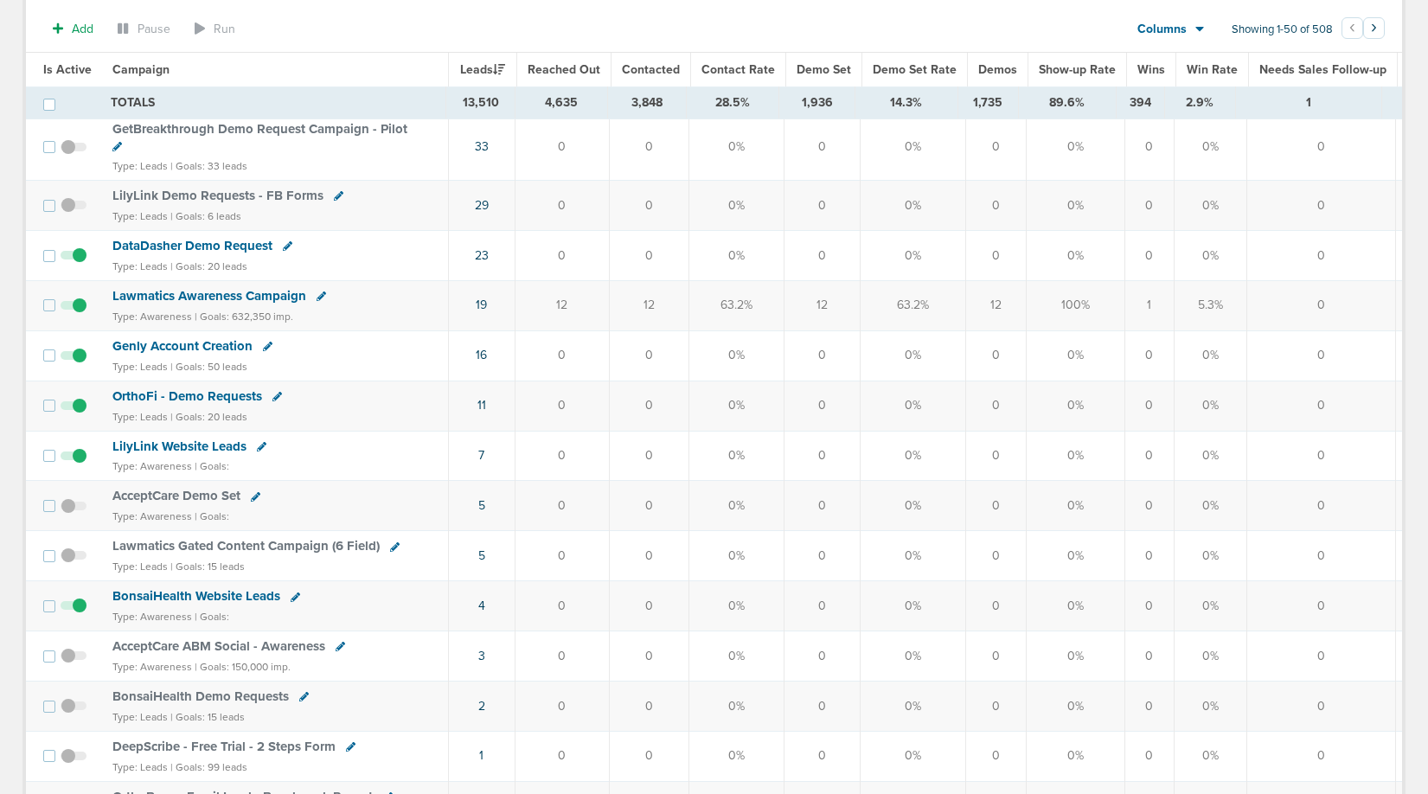
scroll to position [1228, 0]
click at [226, 296] on span "Lawmatics Awareness Campaign" at bounding box center [209, 297] width 194 height 16
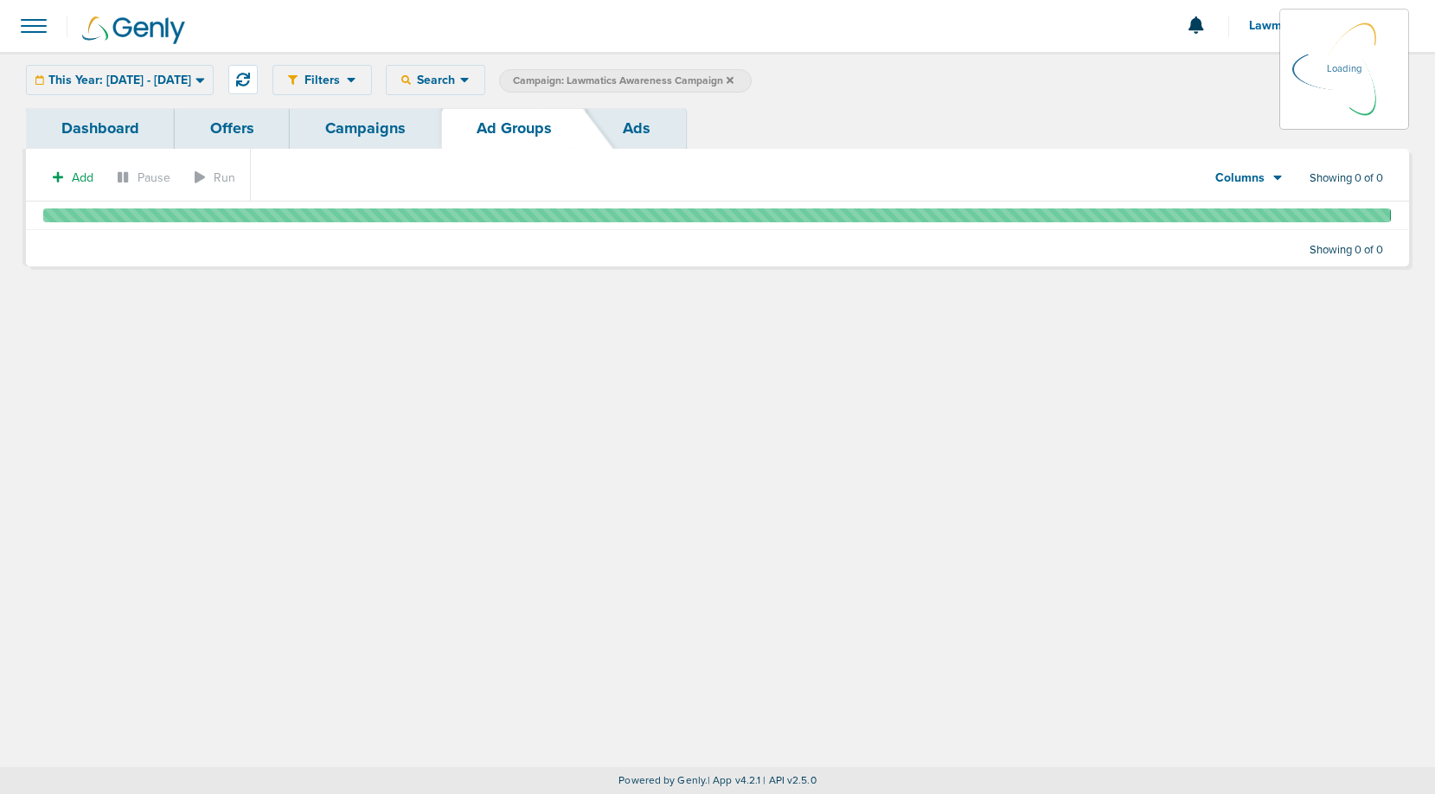
click at [1266, 178] on div "Columns Media Stats Sales Performance Custom" at bounding box center [1249, 178] width 121 height 33
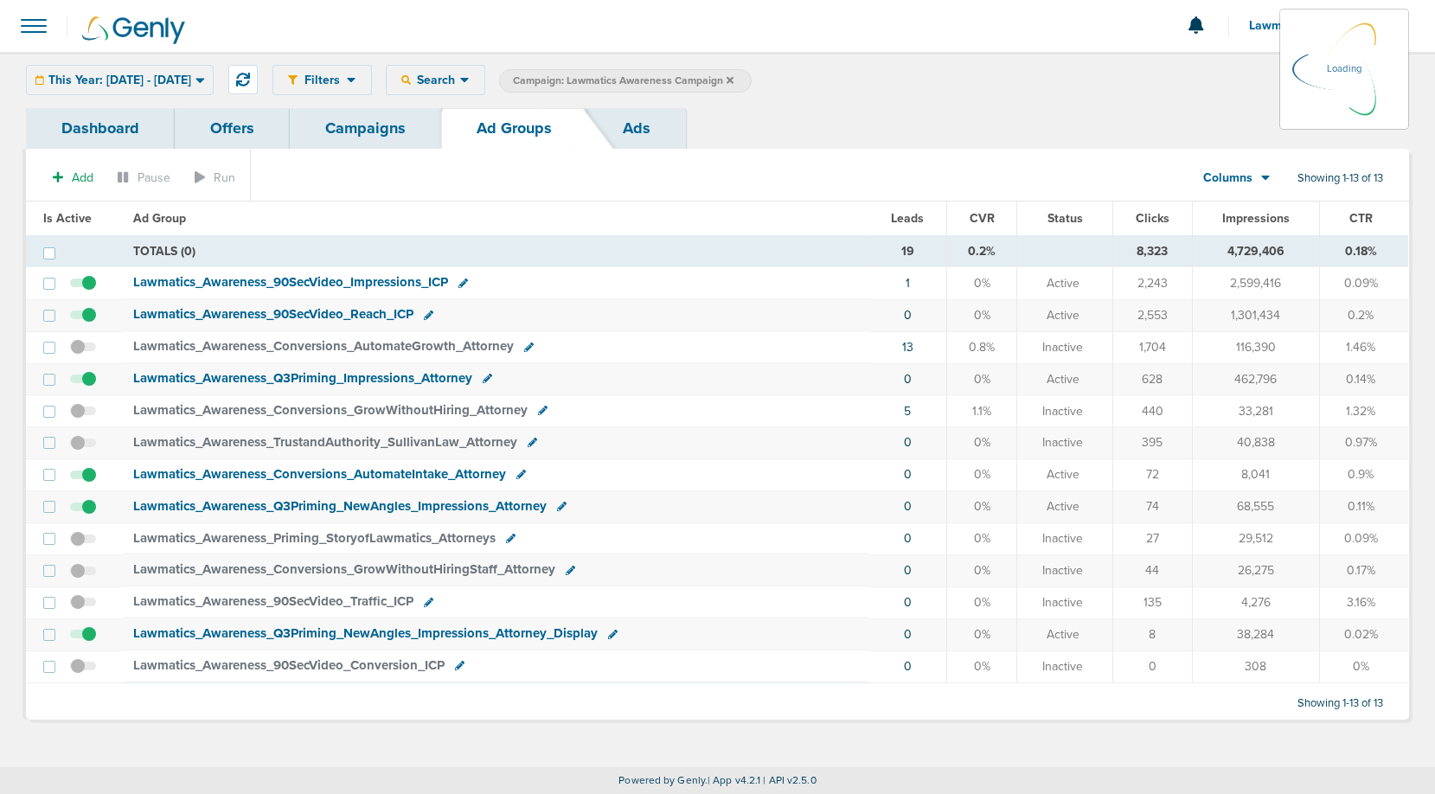
click at [1266, 178] on icon at bounding box center [1266, 177] width 10 height 15
click at [1247, 223] on span "Impressions" at bounding box center [1255, 218] width 67 height 15
click at [1247, 181] on div "Columns Media Stats Sales Performance Custom" at bounding box center [1237, 178] width 121 height 33
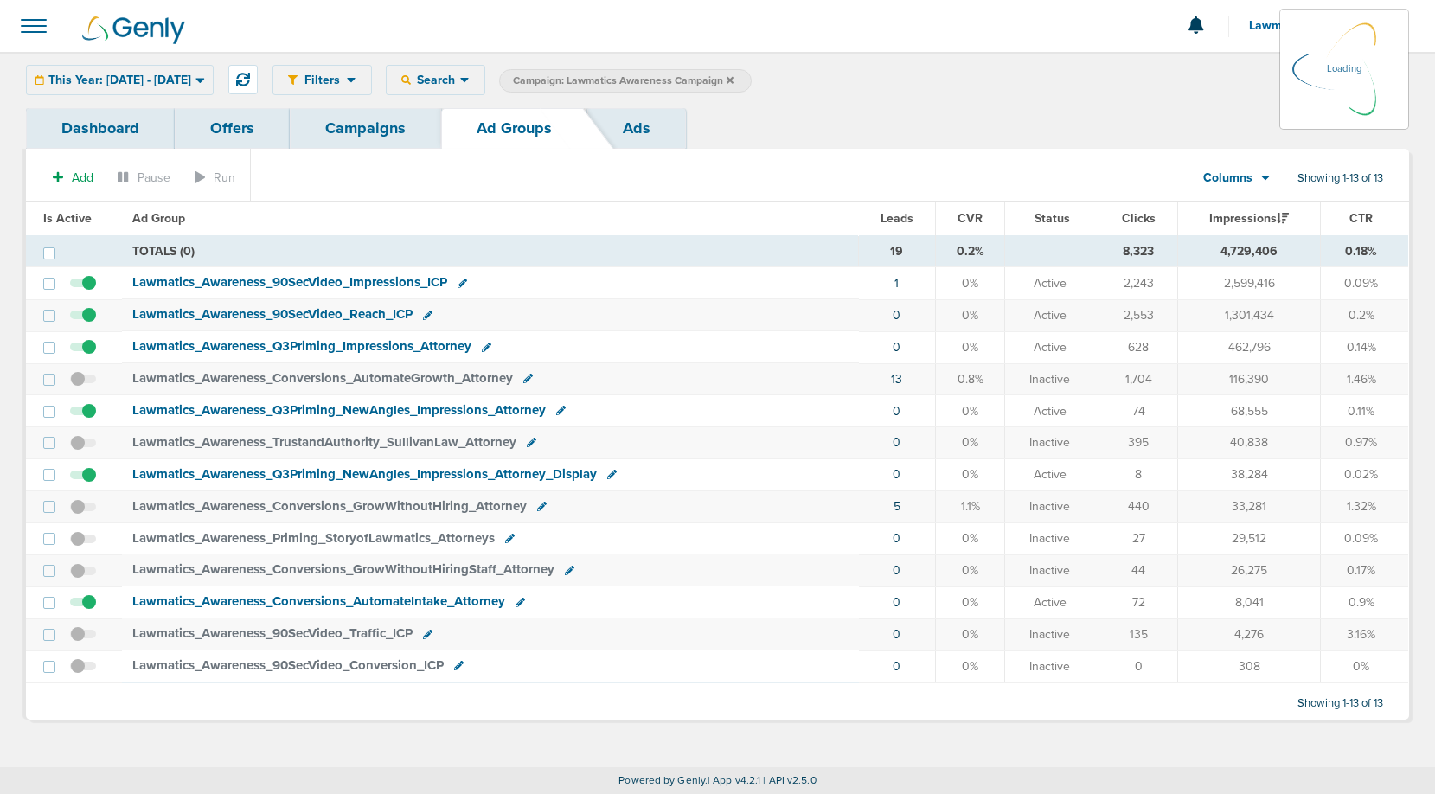
click at [1252, 180] on div "Columns Media Stats Sales Performance Custom" at bounding box center [1237, 178] width 121 height 33
click at [363, 122] on link "Campaigns" at bounding box center [365, 128] width 151 height 41
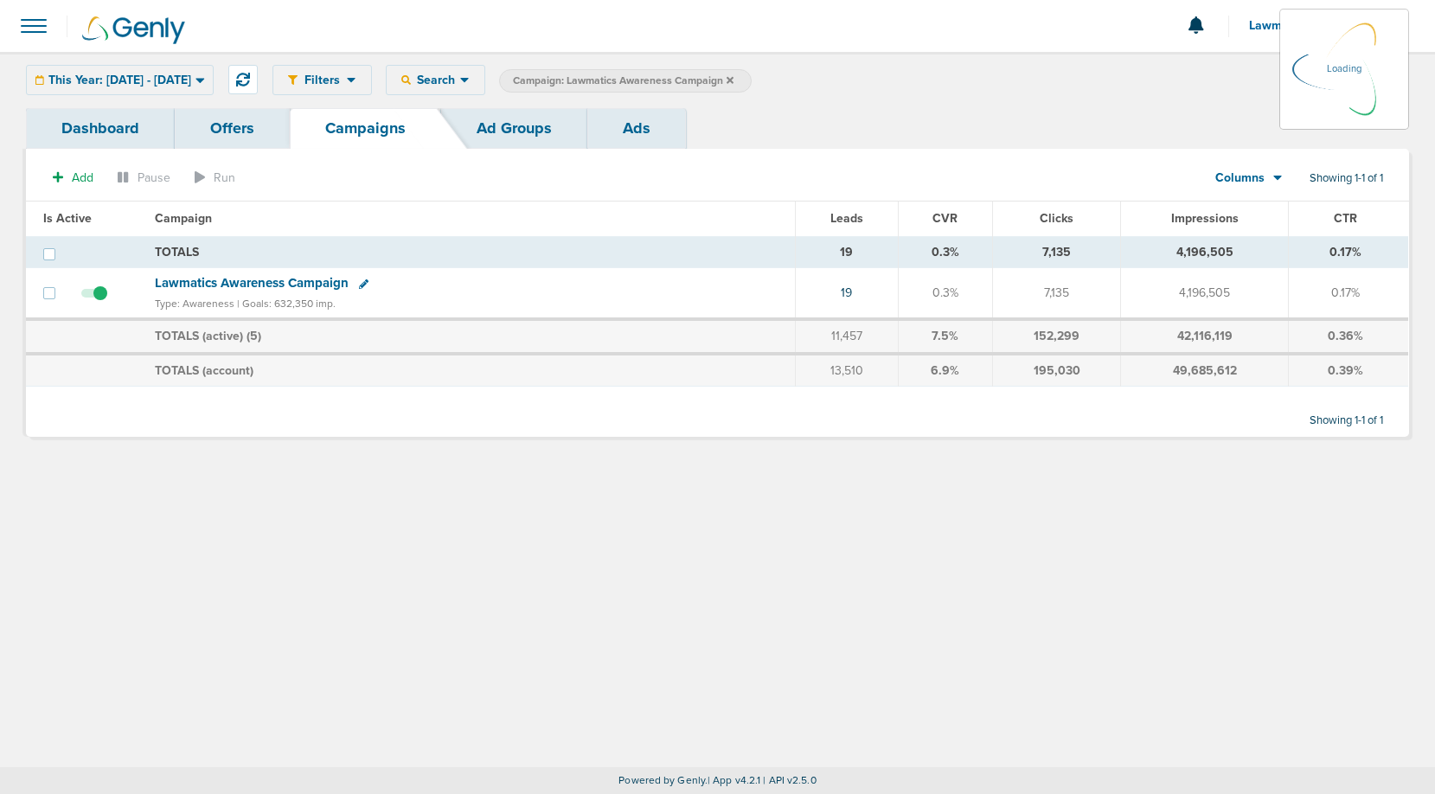
click at [1267, 176] on div "Columns Media Stats Sales Performance Custom" at bounding box center [1249, 178] width 121 height 33
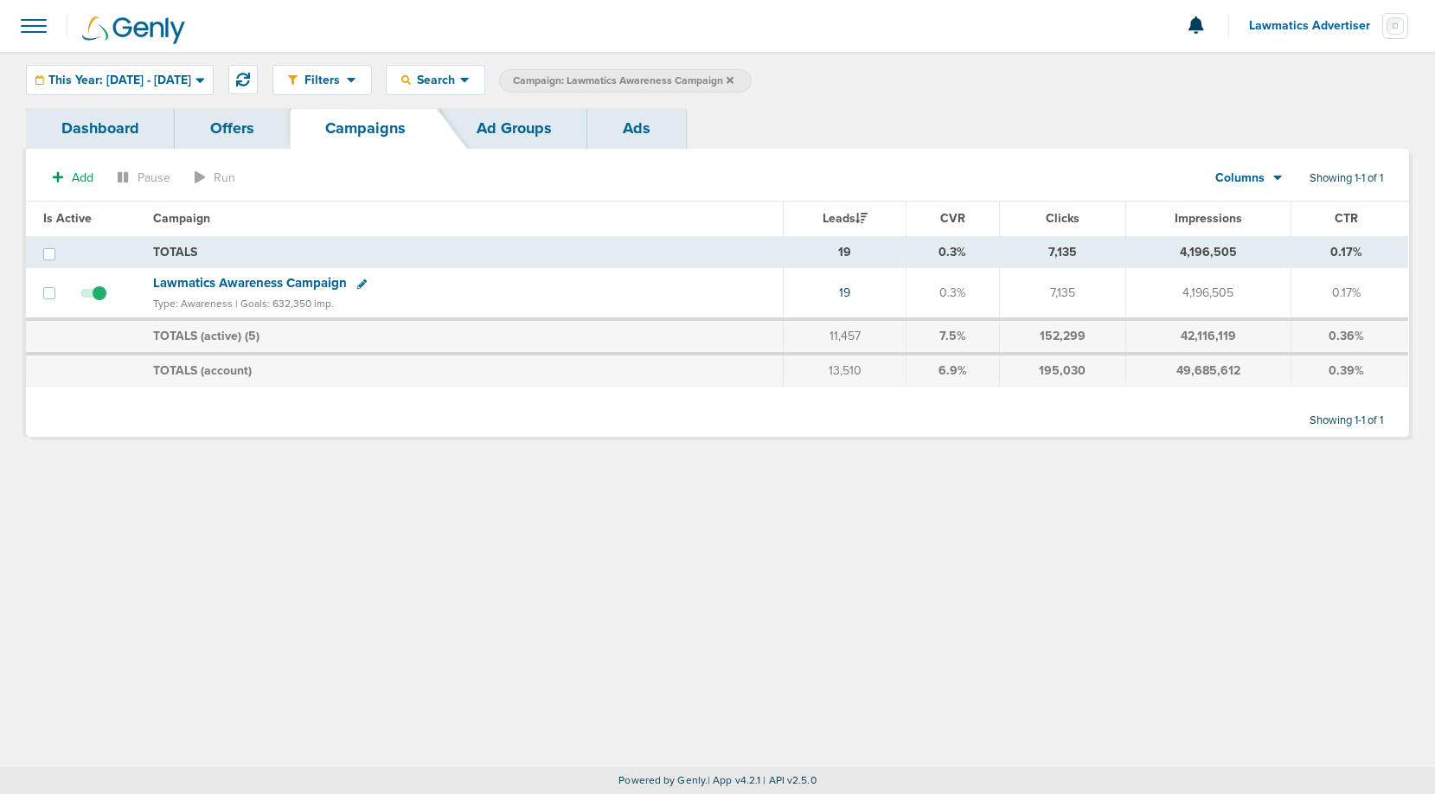
click at [1267, 176] on div "Columns" at bounding box center [1240, 178] width 76 height 17
click at [1261, 227] on link "Sales Performance" at bounding box center [1288, 230] width 173 height 22
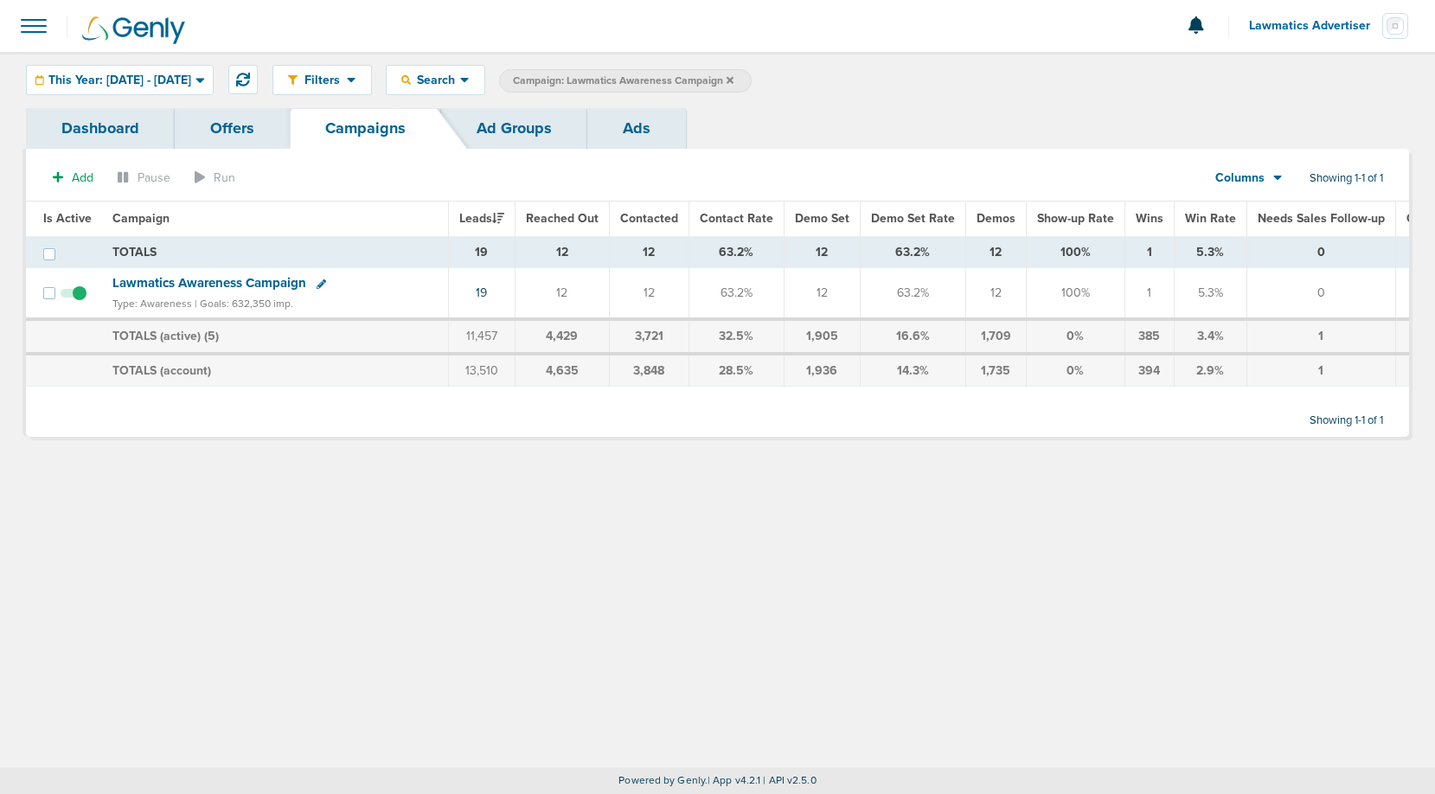
click at [189, 285] on span "Lawmatics Awareness Campaign" at bounding box center [209, 283] width 194 height 16
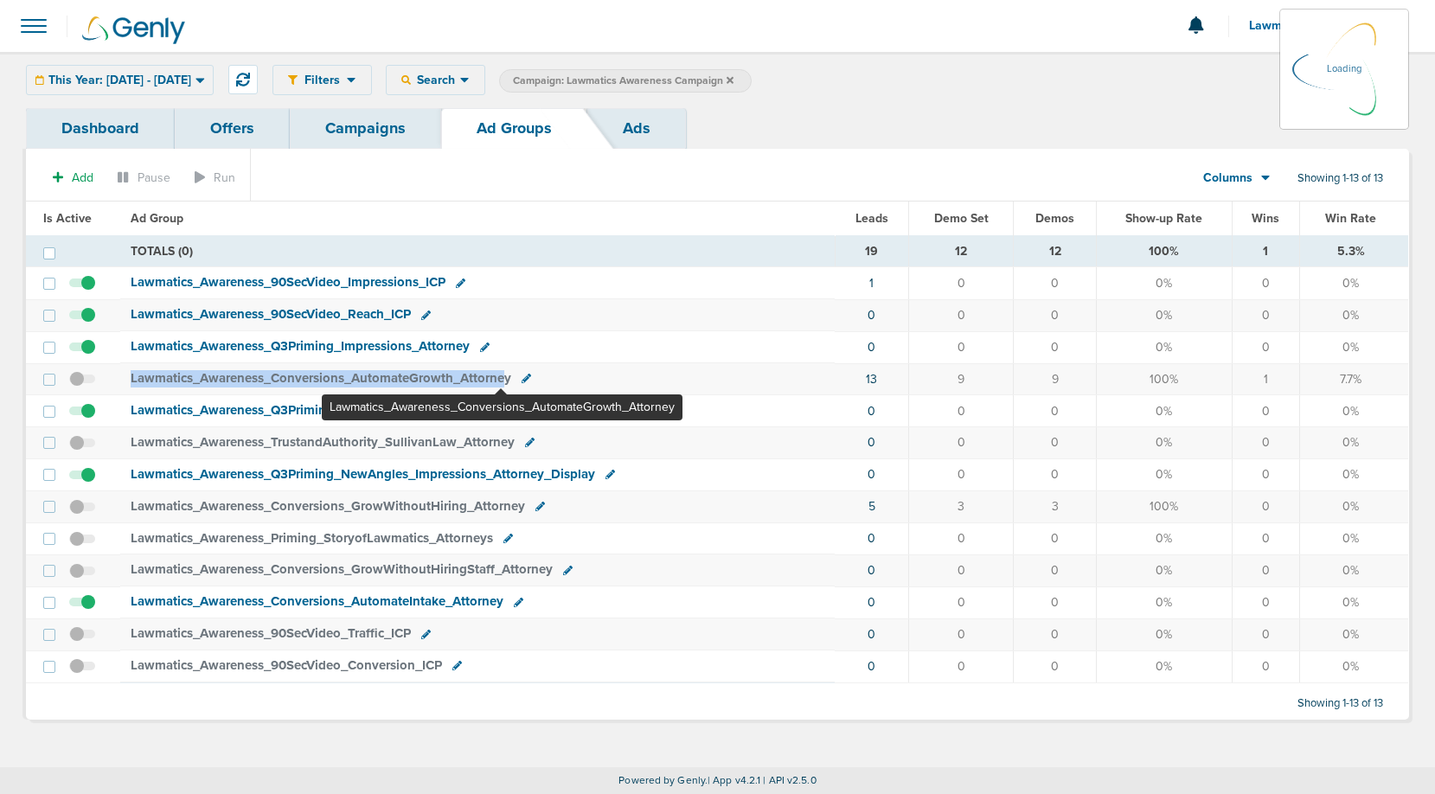
drag, startPoint x: 121, startPoint y: 375, endPoint x: 501, endPoint y: 381, distance: 379.8
click at [501, 381] on td "Lawmatics_ Awareness_ Conversions_ AutomateGrowth_ Attorney" at bounding box center [477, 379] width 715 height 32
copy span "Lawmatics_ Awareness_ Conversions_ AutomateGrowth_ Attorne"
